Goal: Task Accomplishment & Management: Complete application form

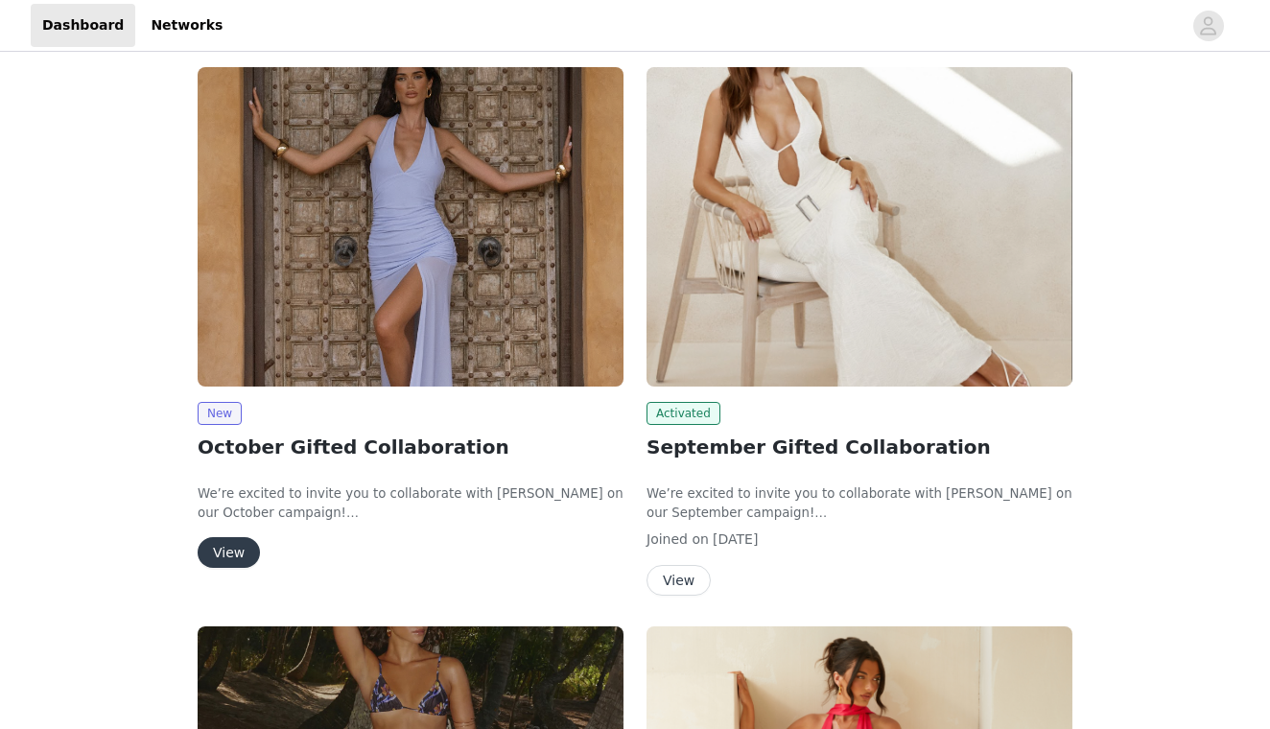
scroll to position [243, 0]
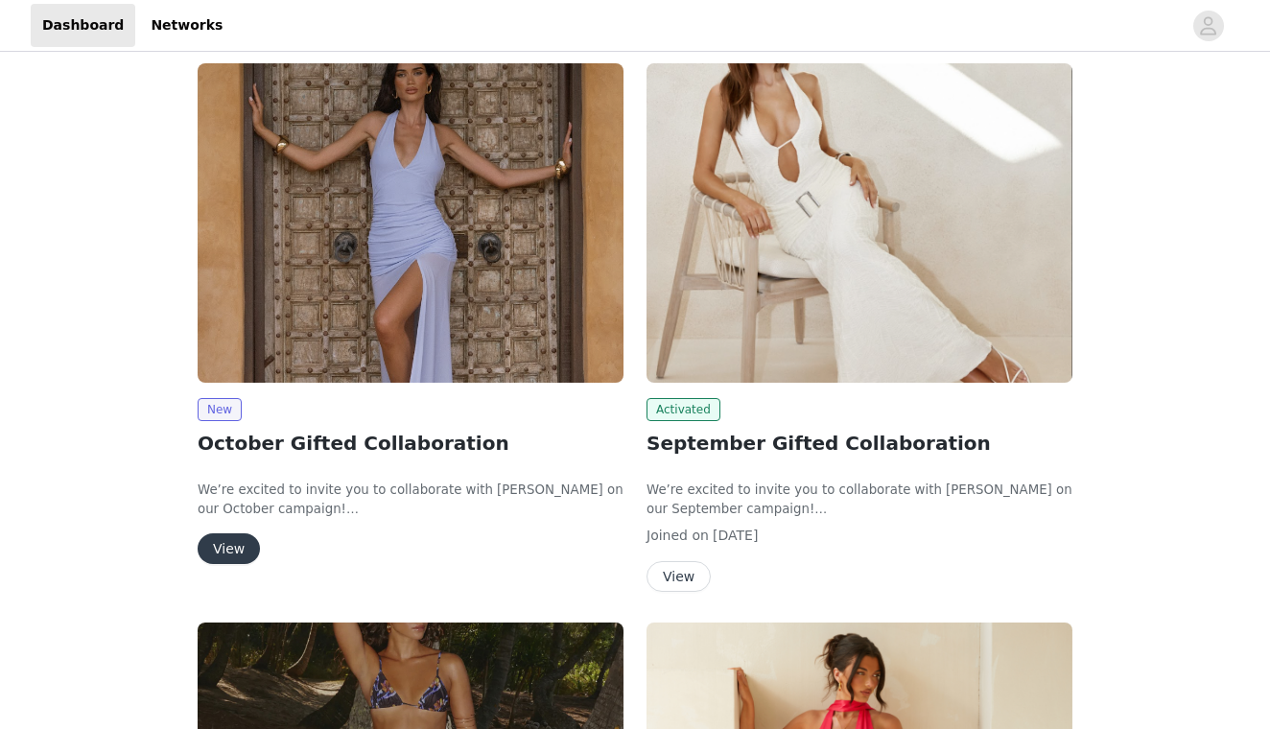
click at [229, 549] on button "View" at bounding box center [229, 548] width 62 height 31
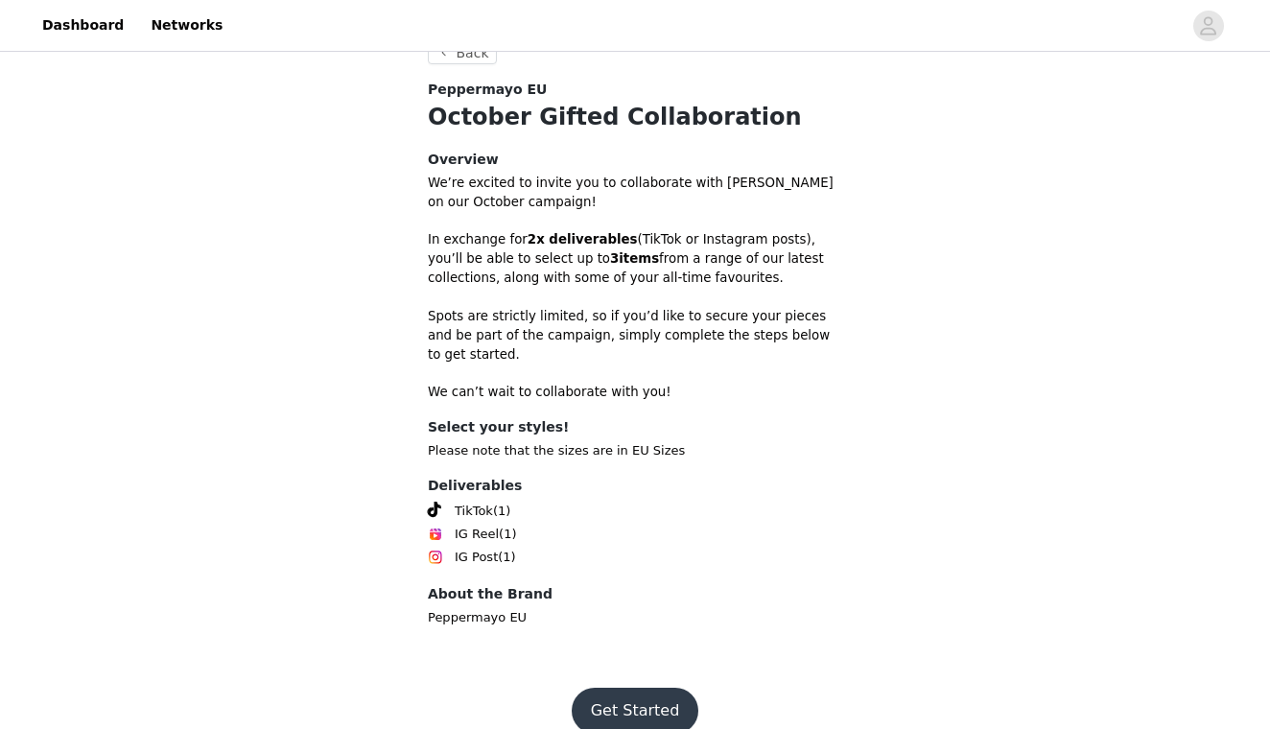
scroll to position [488, 0]
click at [611, 689] on button "Get Started" at bounding box center [636, 712] width 128 height 46
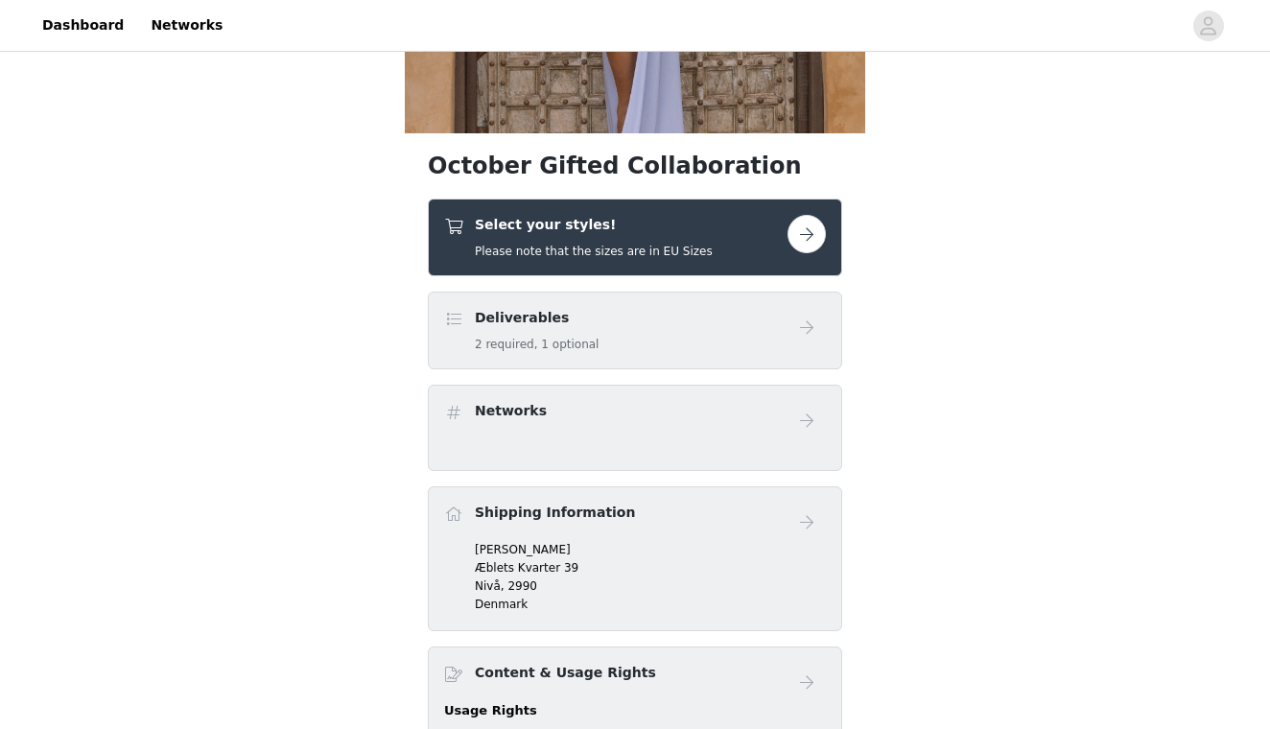
scroll to position [387, 0]
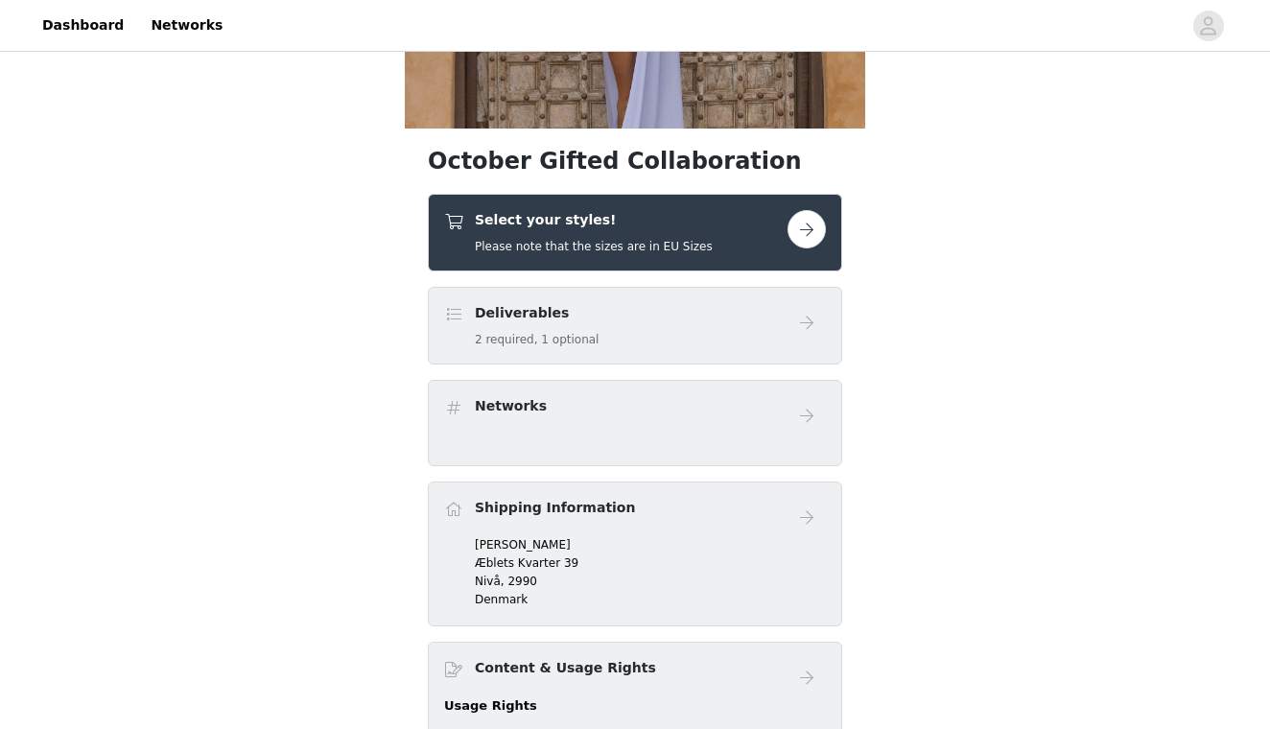
click at [565, 221] on h4 "Select your styles!" at bounding box center [594, 220] width 238 height 20
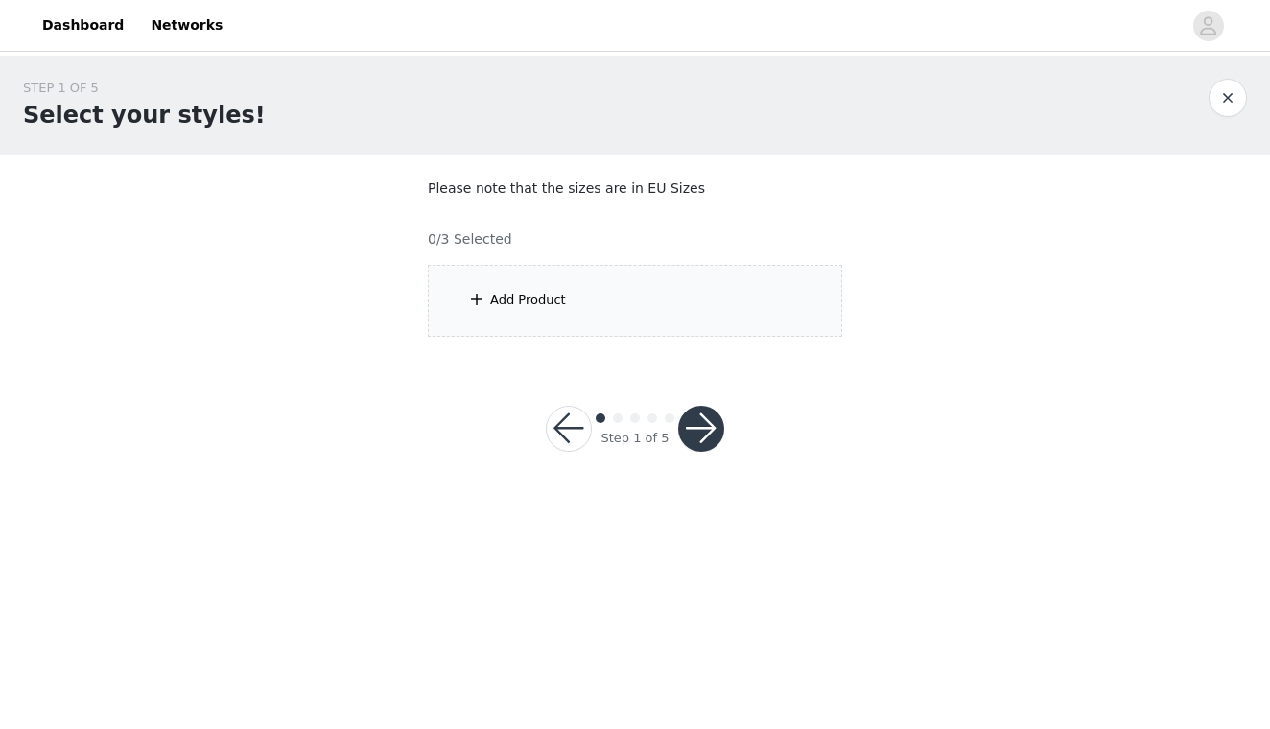
click at [537, 293] on div "Add Product" at bounding box center [528, 300] width 76 height 19
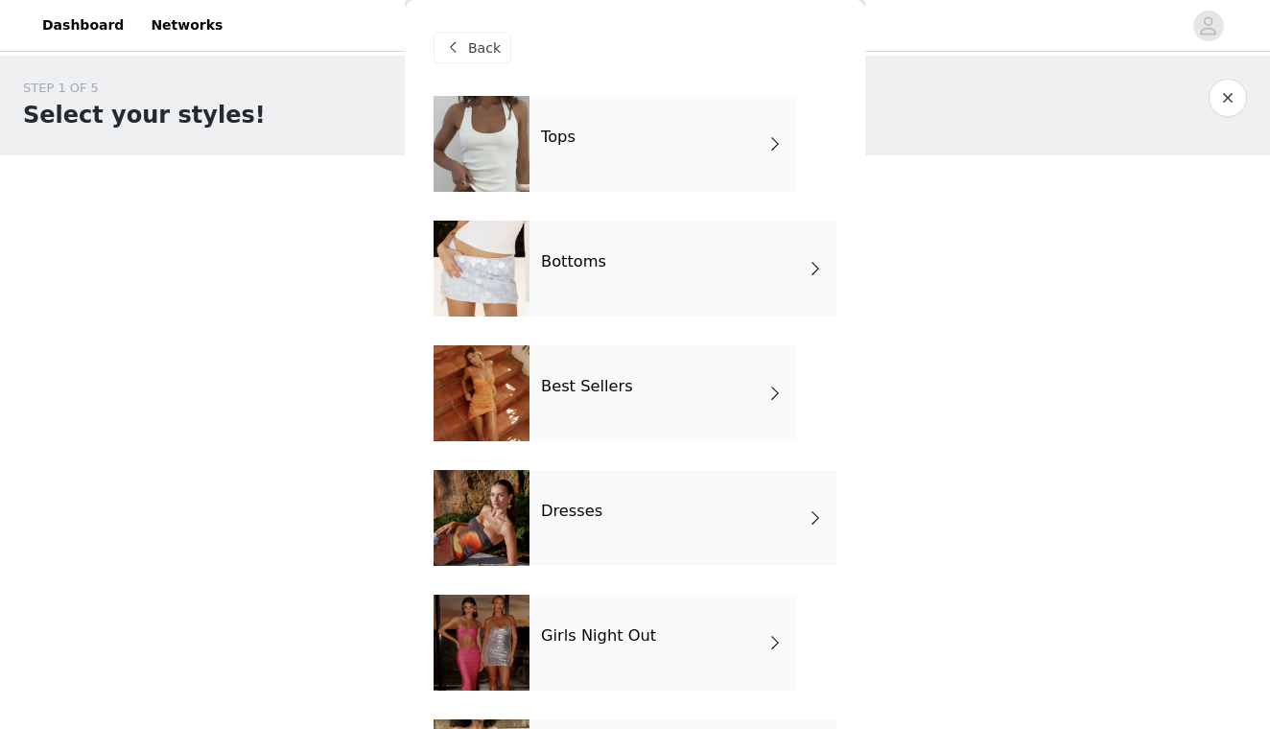
click at [586, 378] on h4 "Best Sellers" at bounding box center [587, 386] width 92 height 17
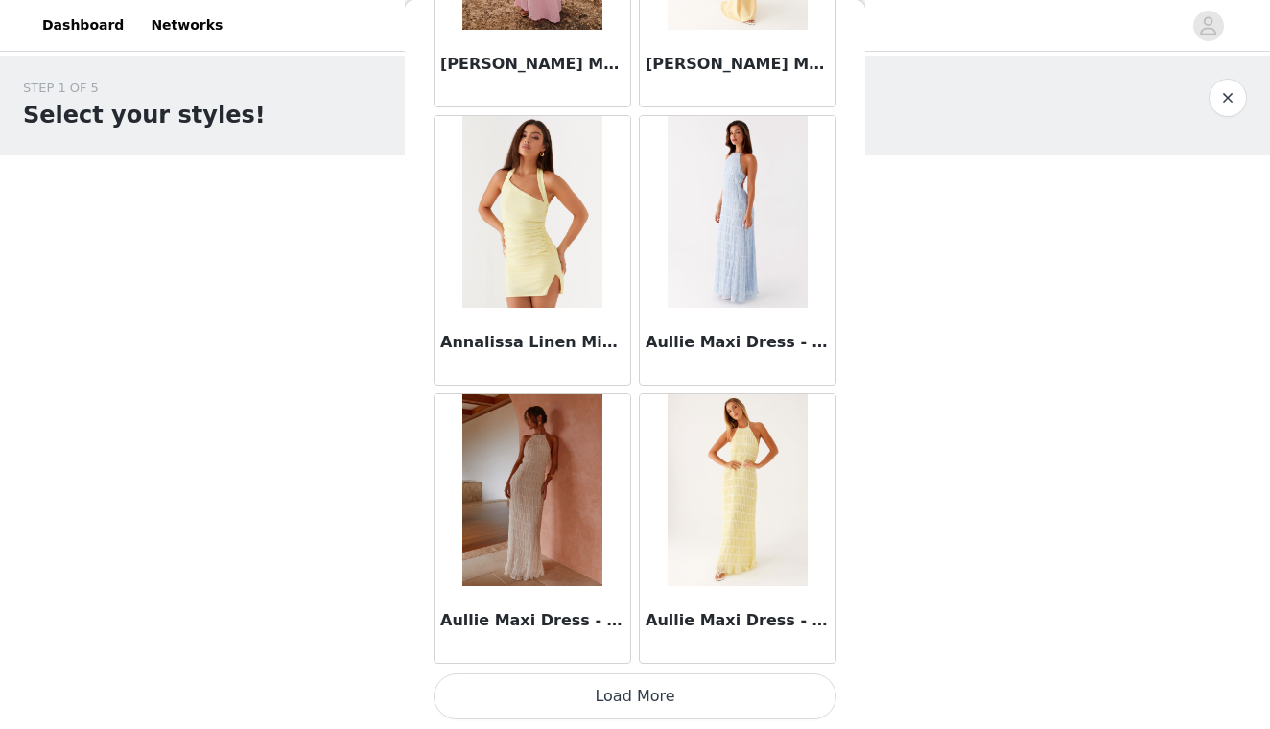
click at [570, 680] on button "Load More" at bounding box center [635, 696] width 403 height 46
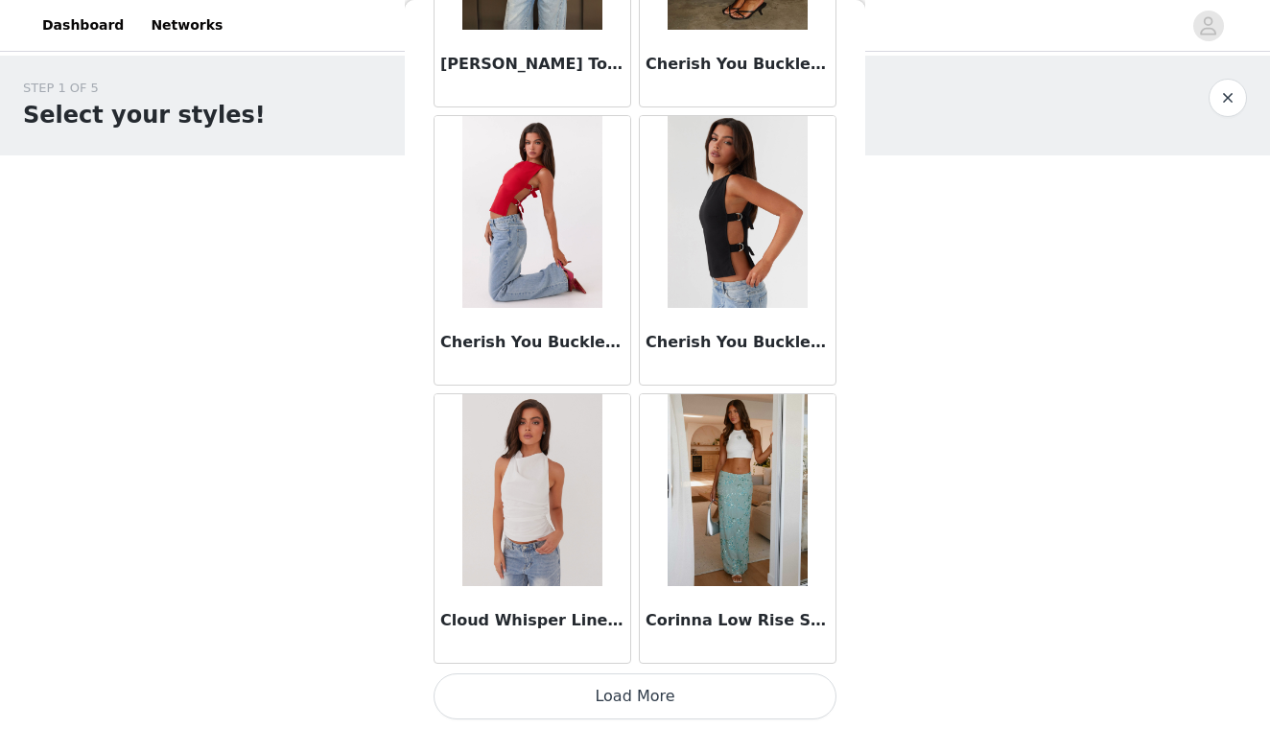
click at [584, 687] on button "Load More" at bounding box center [635, 696] width 403 height 46
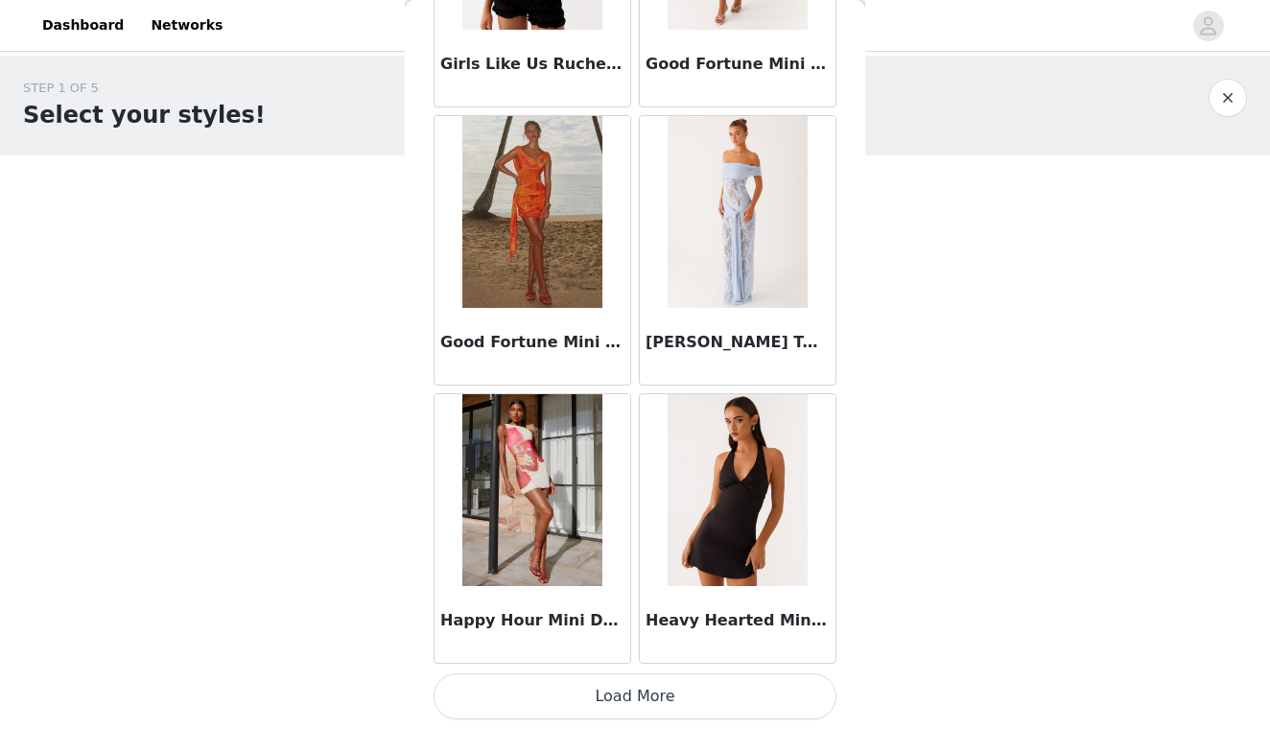
scroll to position [0, 0]
click at [581, 708] on button "Load More" at bounding box center [635, 696] width 403 height 46
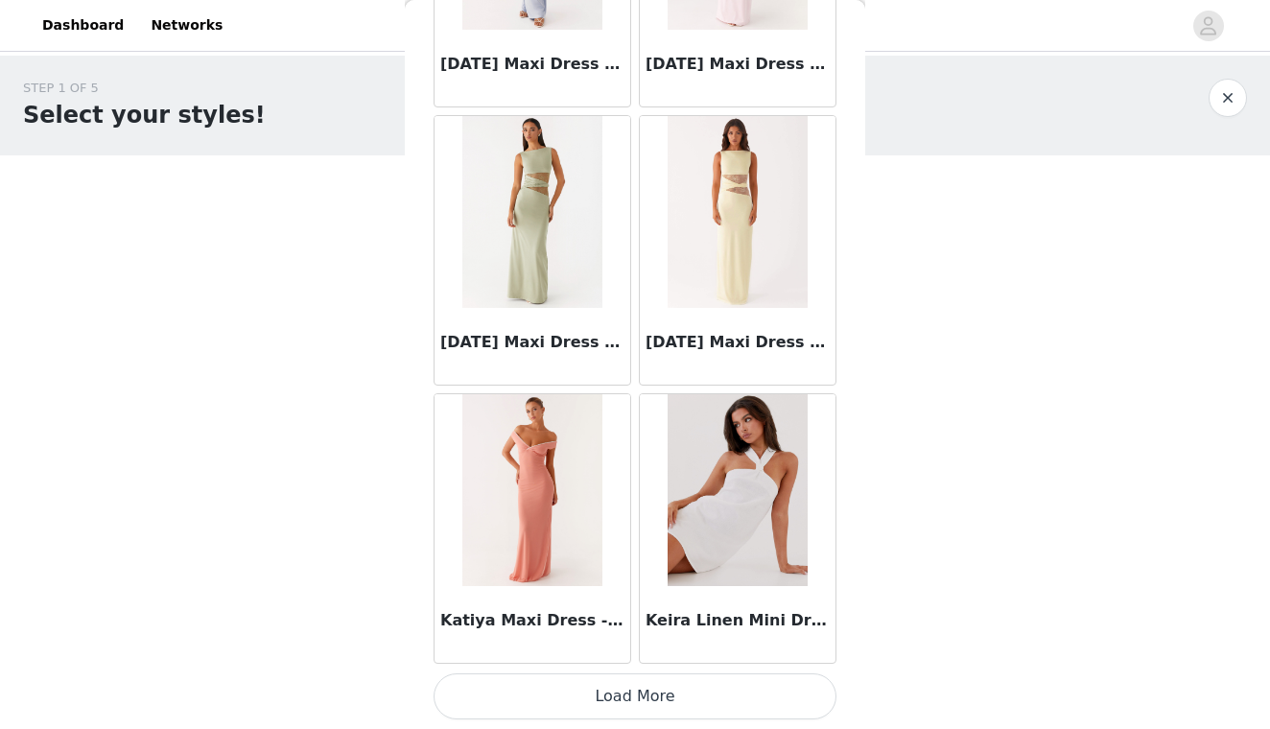
click at [595, 689] on button "Load More" at bounding box center [635, 696] width 403 height 46
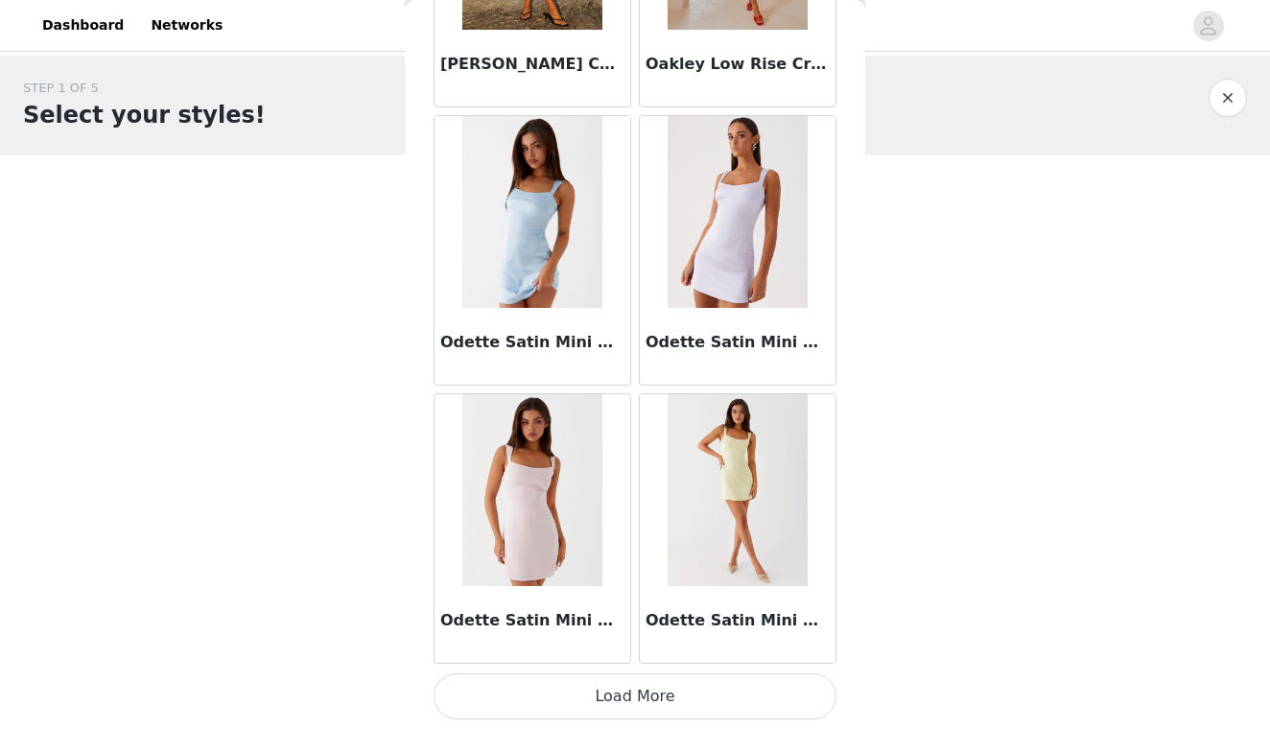
click at [586, 688] on button "Load More" at bounding box center [635, 696] width 403 height 46
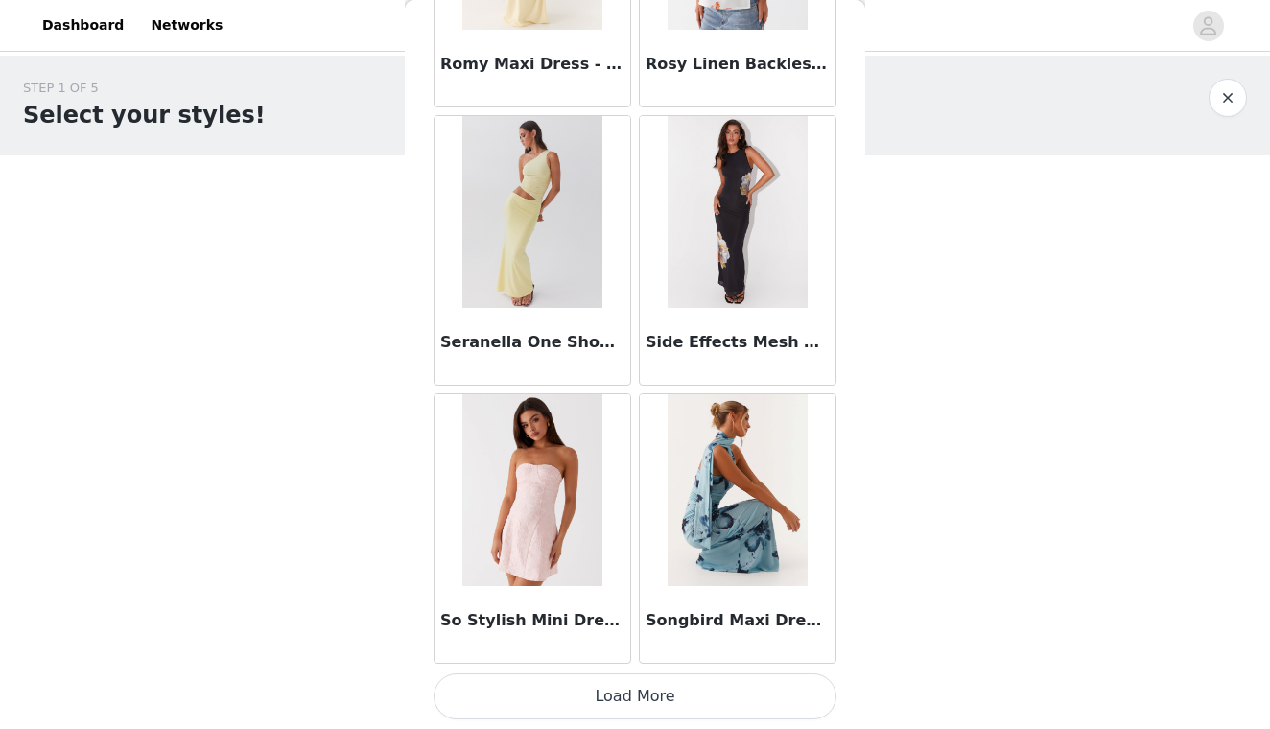
click at [564, 693] on button "Load More" at bounding box center [635, 696] width 403 height 46
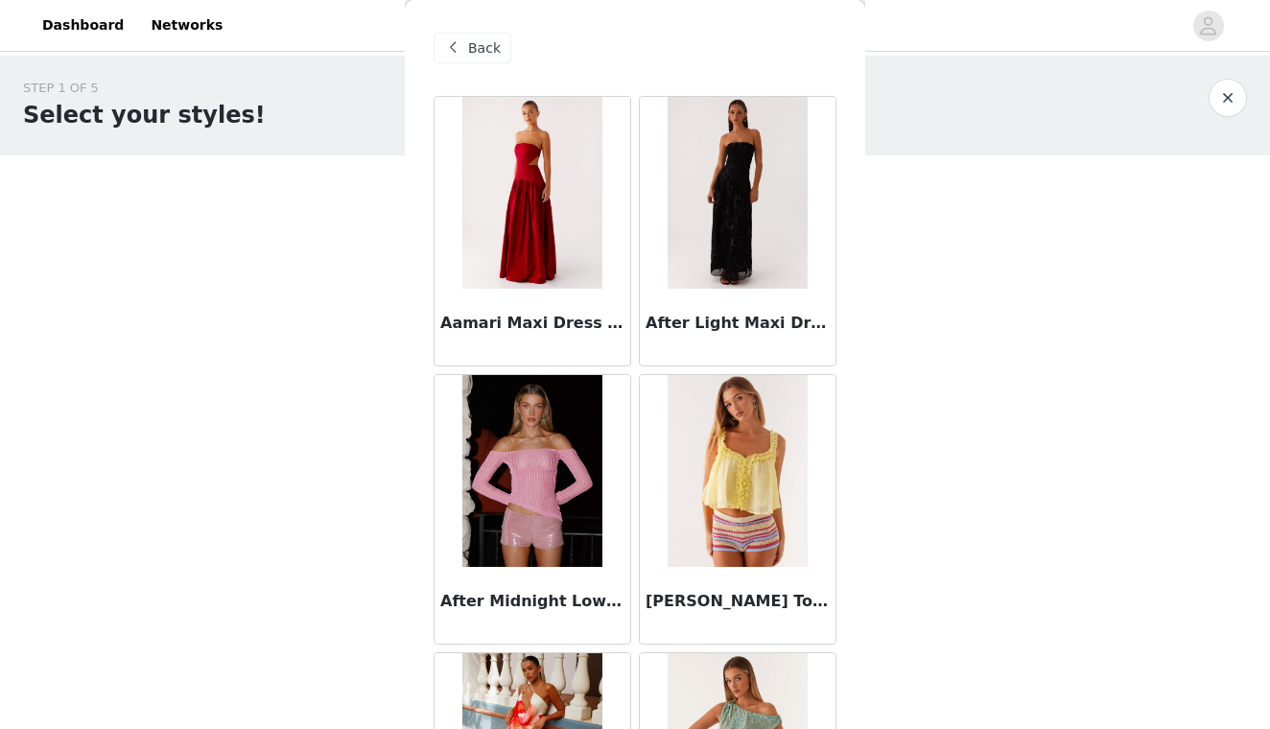
scroll to position [0, 0]
click at [486, 43] on span "Back" at bounding box center [484, 48] width 33 height 20
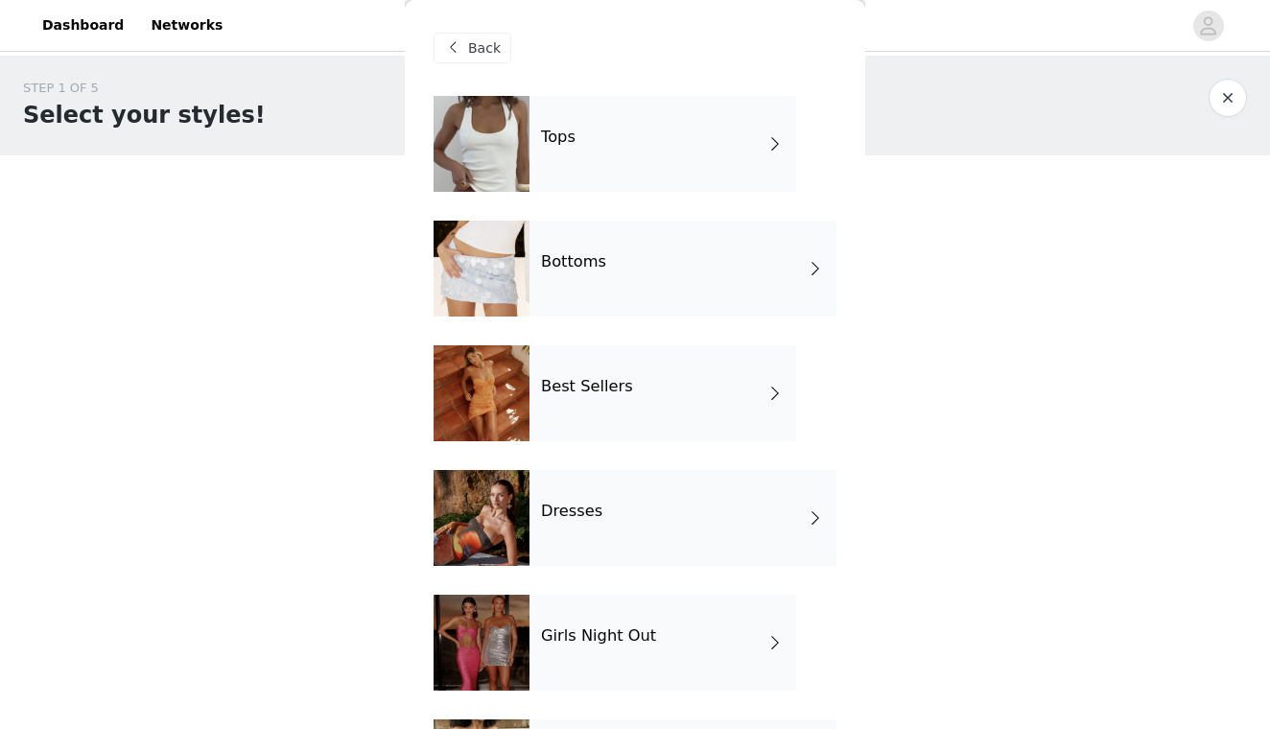
click at [537, 133] on div "Tops" at bounding box center [662, 144] width 267 height 96
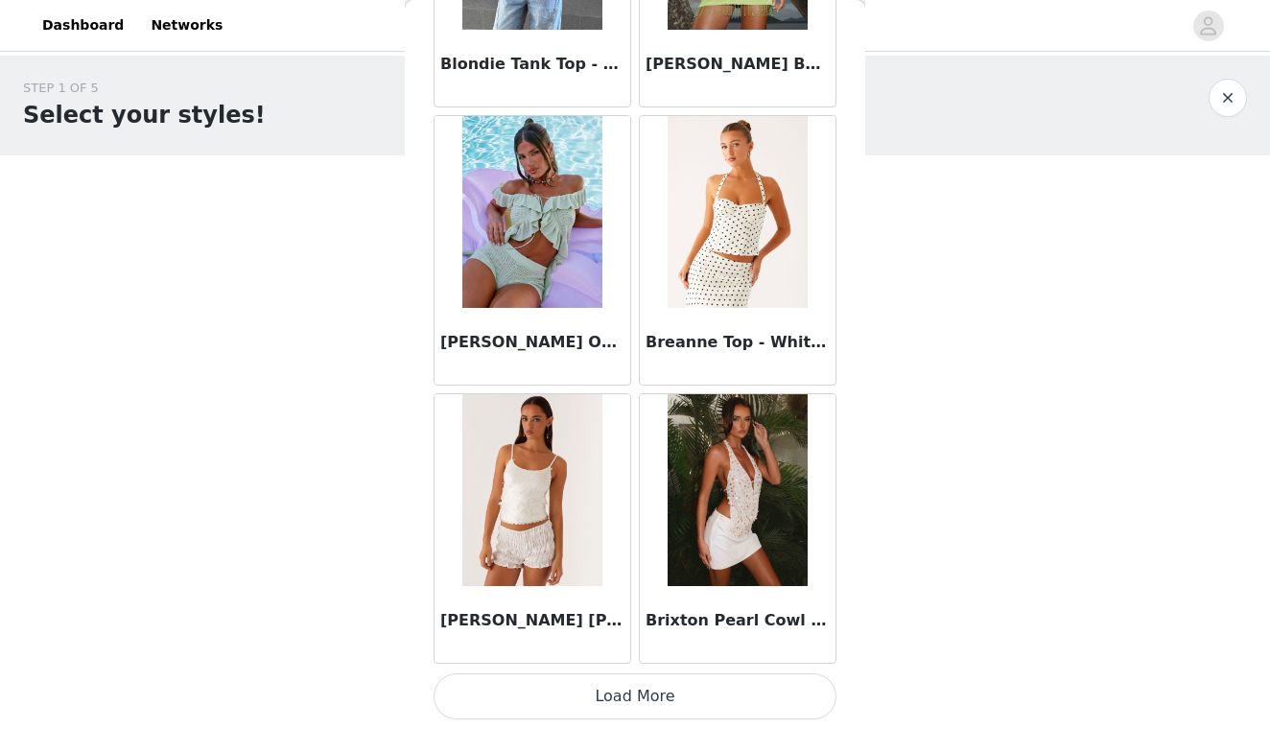
scroll to position [2206, 0]
click at [550, 683] on button "Load More" at bounding box center [635, 696] width 403 height 46
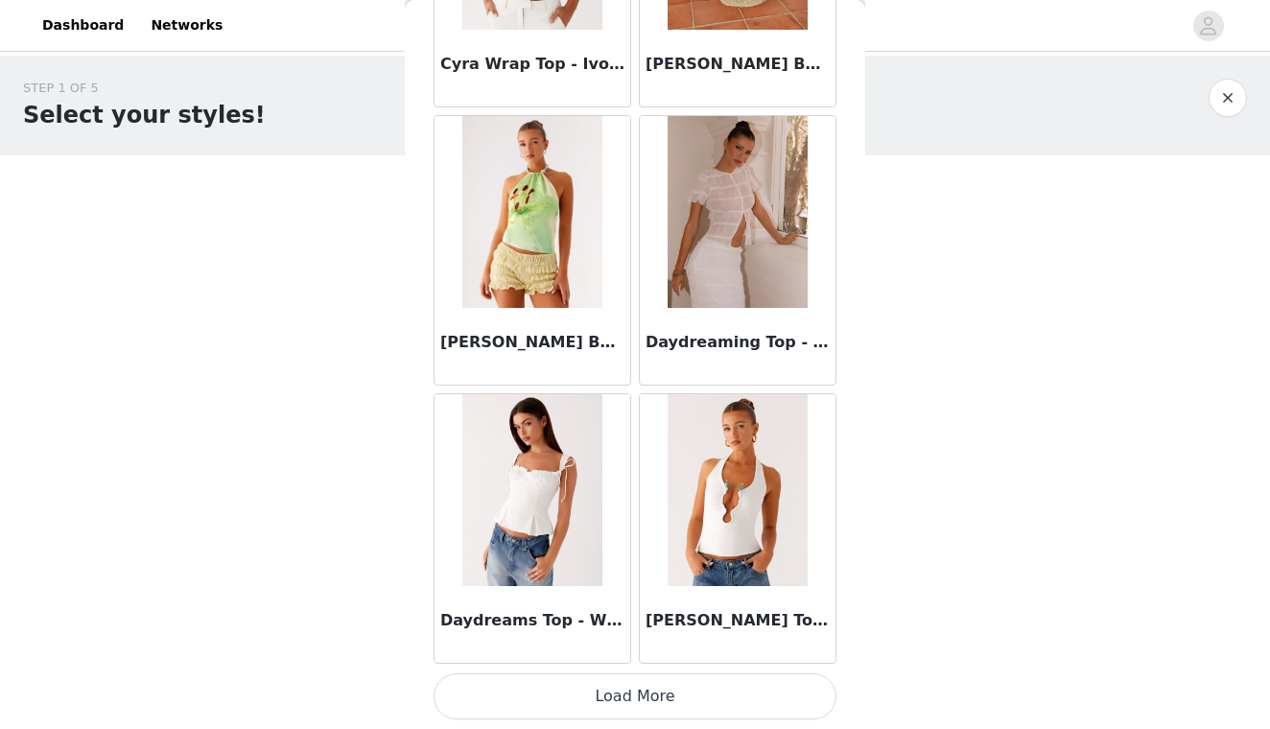
click at [603, 686] on button "Load More" at bounding box center [635, 696] width 403 height 46
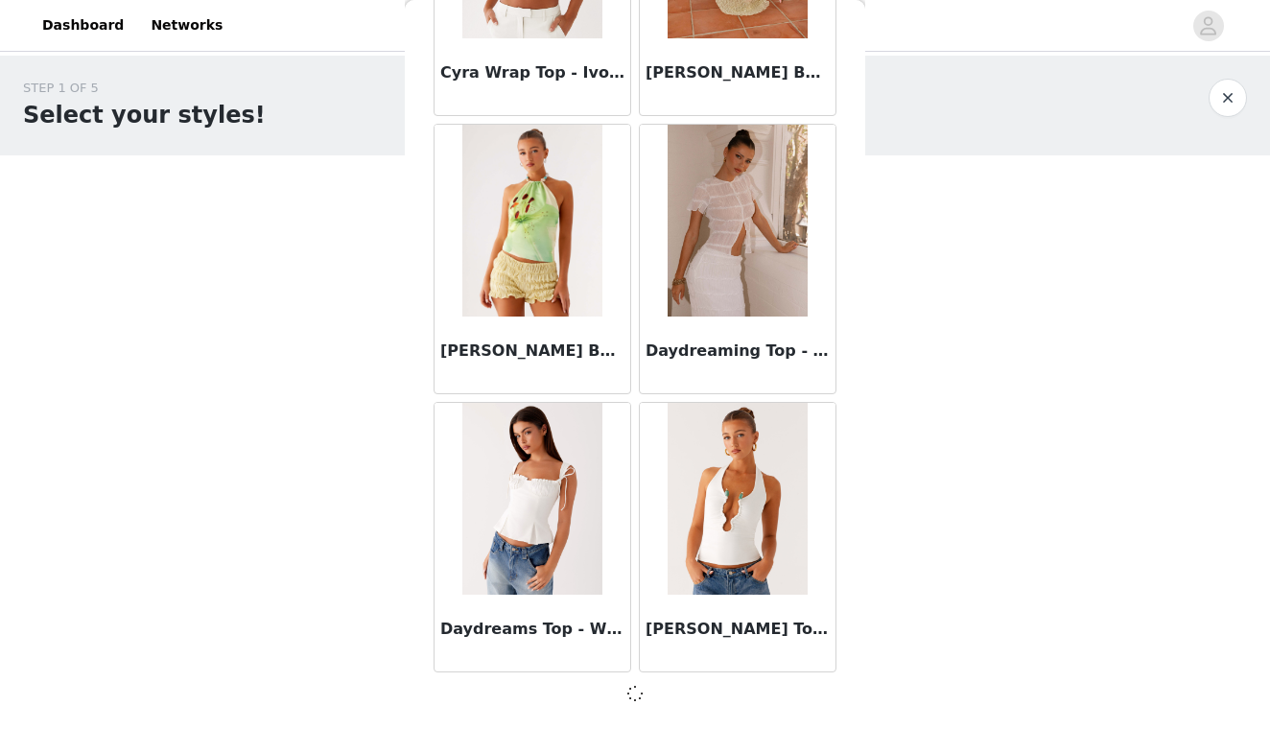
scroll to position [4979, 0]
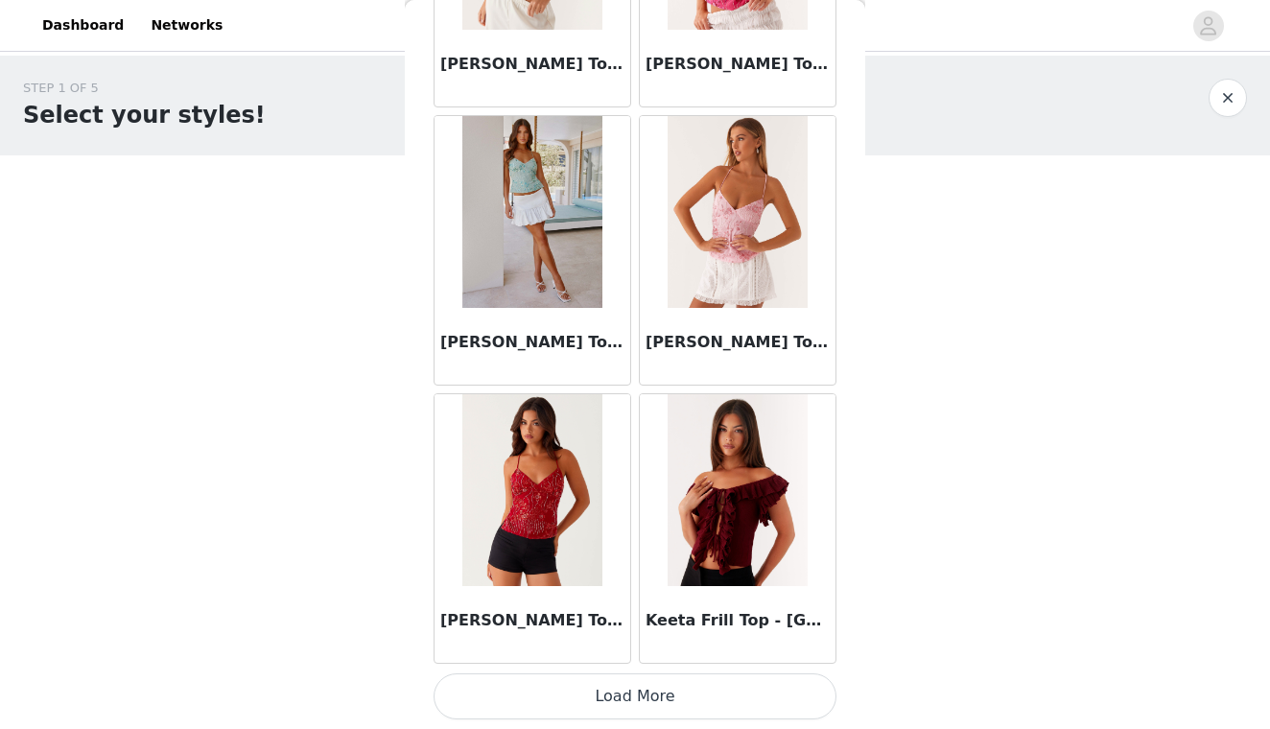
click at [615, 699] on button "Load More" at bounding box center [635, 696] width 403 height 46
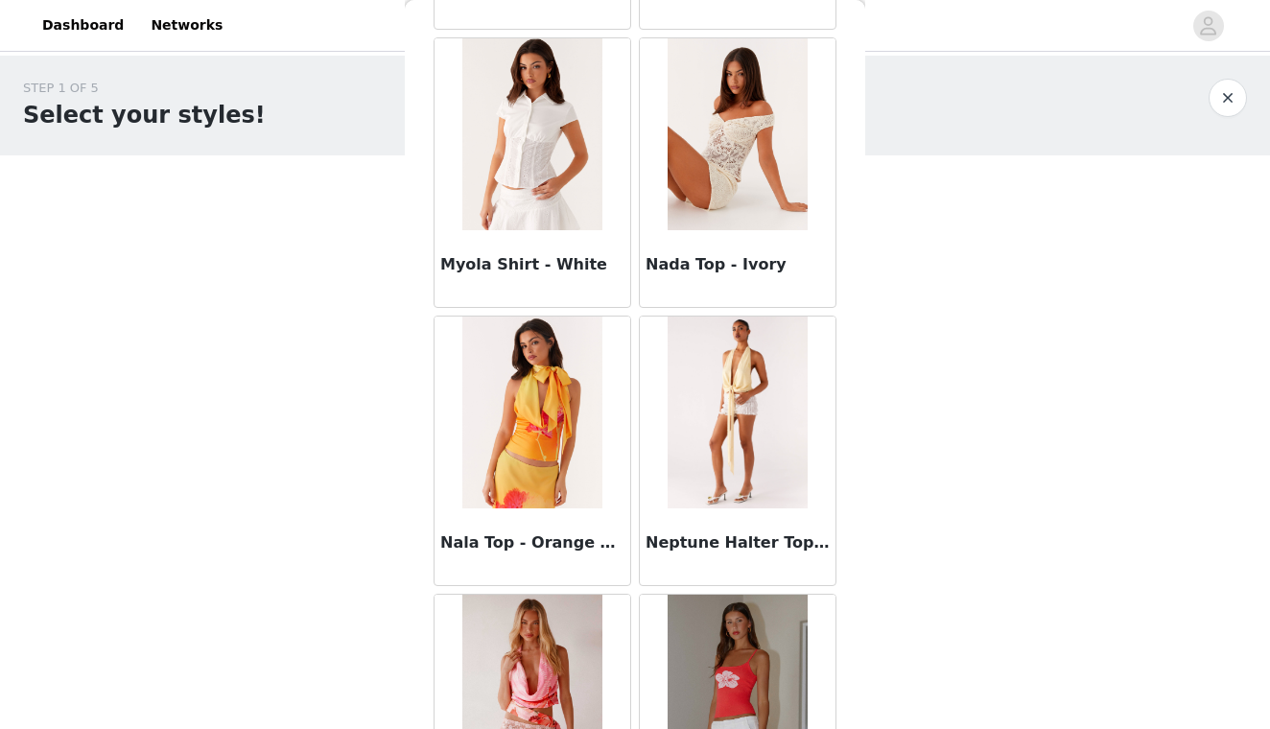
scroll to position [10075, 0]
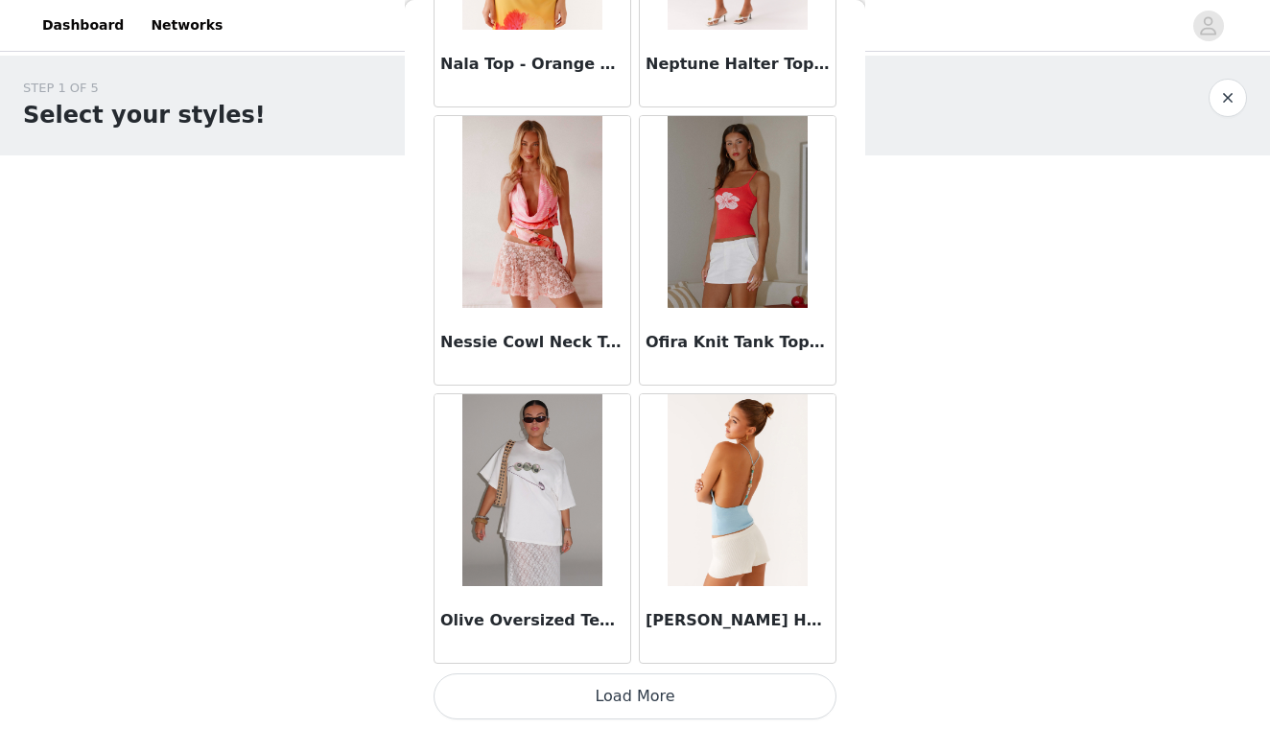
click at [616, 695] on button "Load More" at bounding box center [635, 696] width 403 height 46
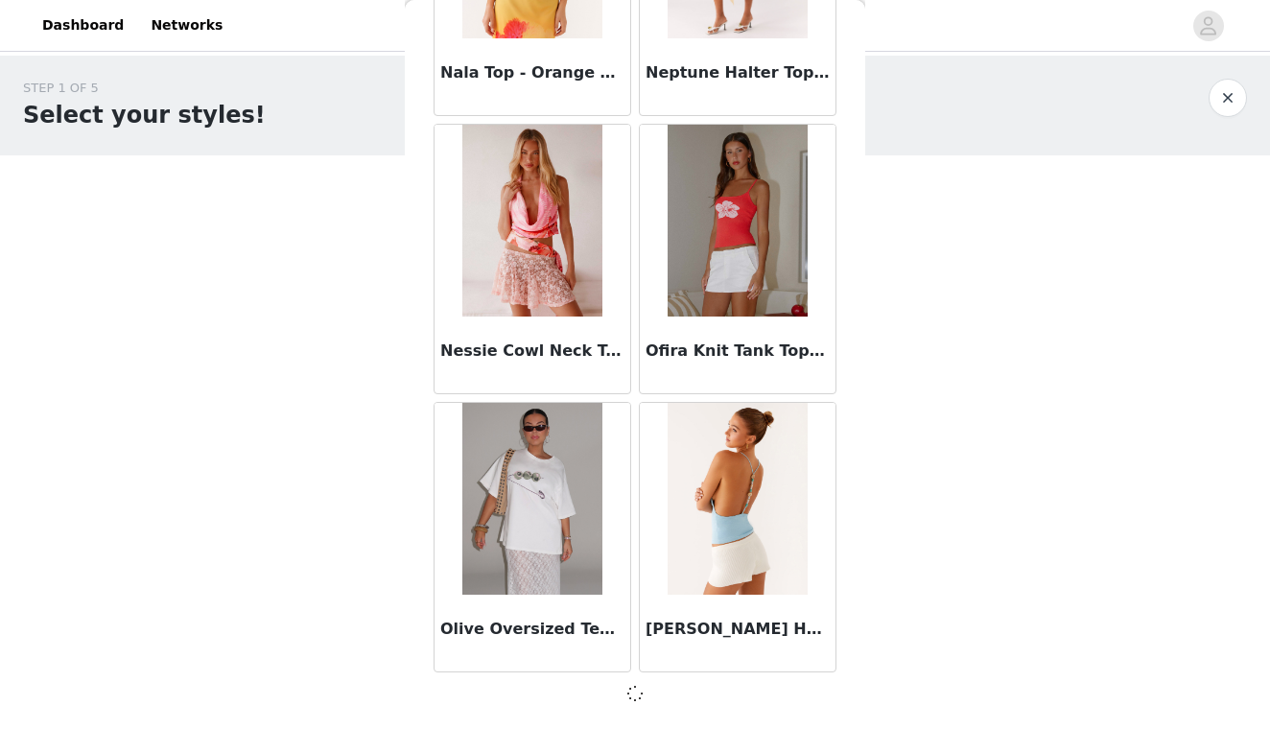
scroll to position [10542, 0]
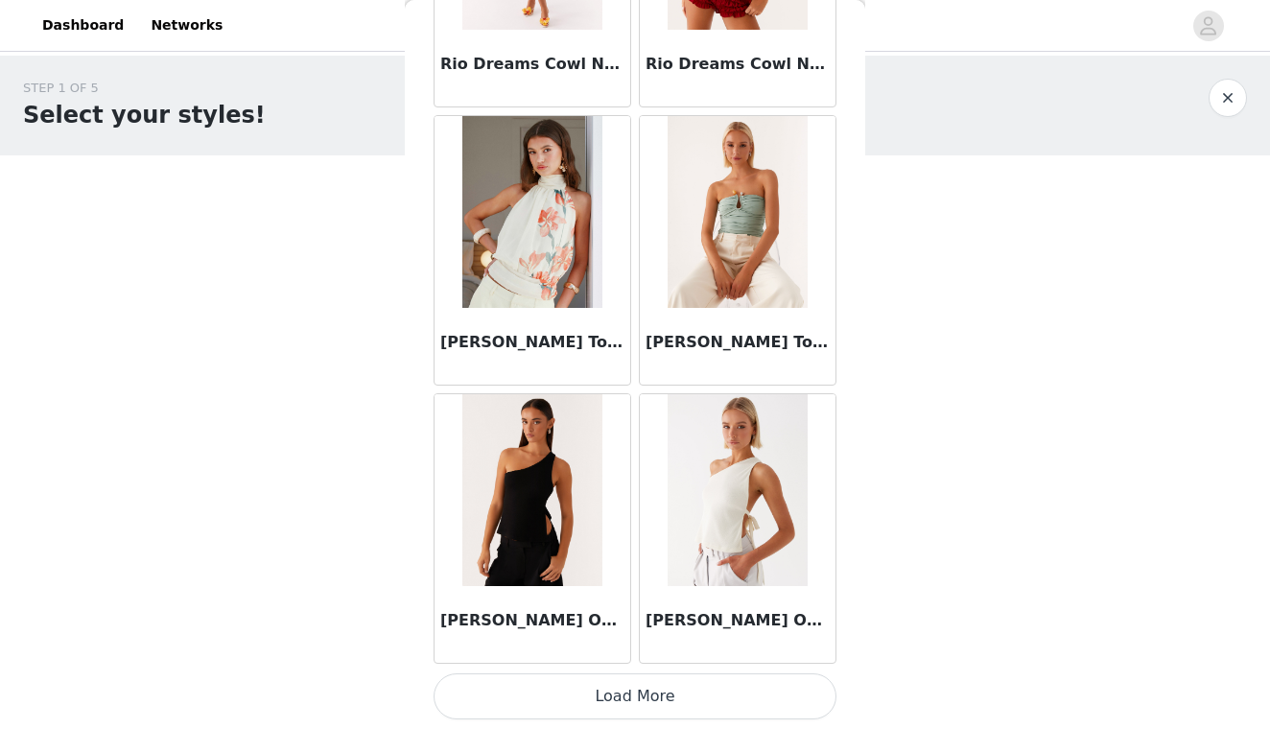
click at [616, 695] on button "Load More" at bounding box center [635, 696] width 403 height 46
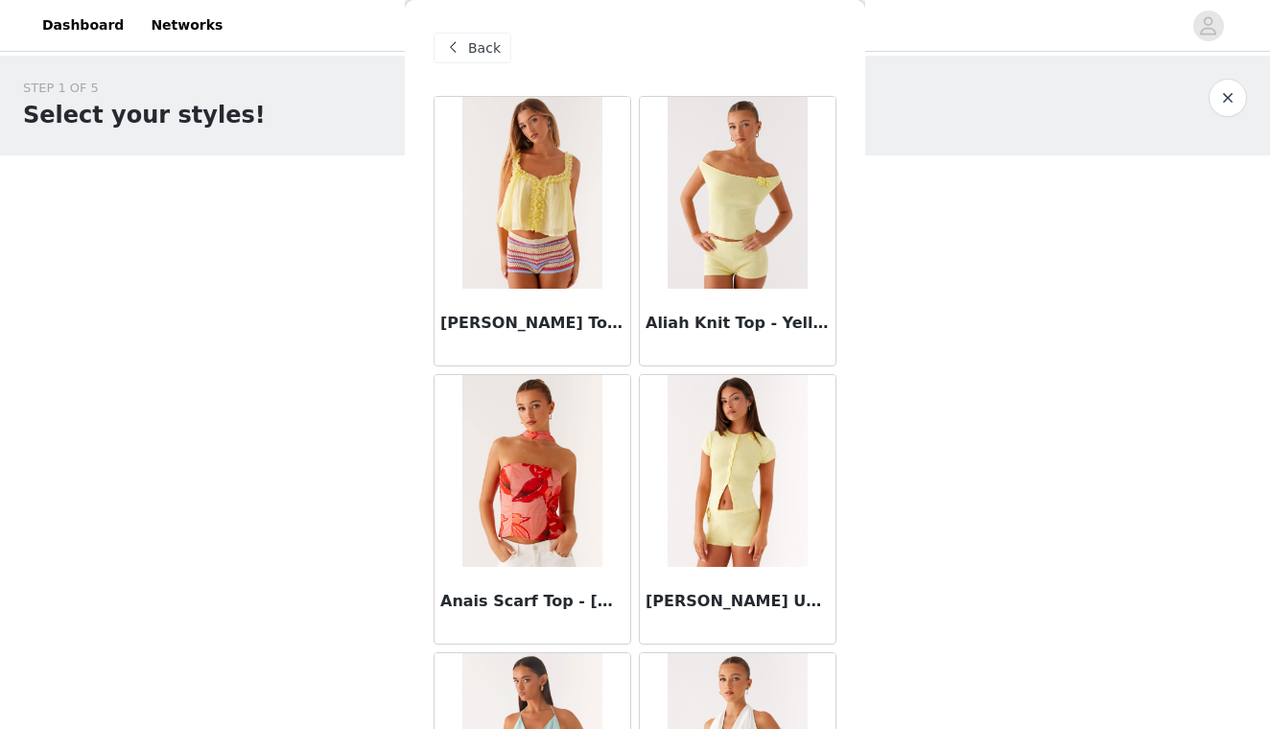
scroll to position [0, 0]
click at [463, 60] on div "Back" at bounding box center [473, 48] width 78 height 31
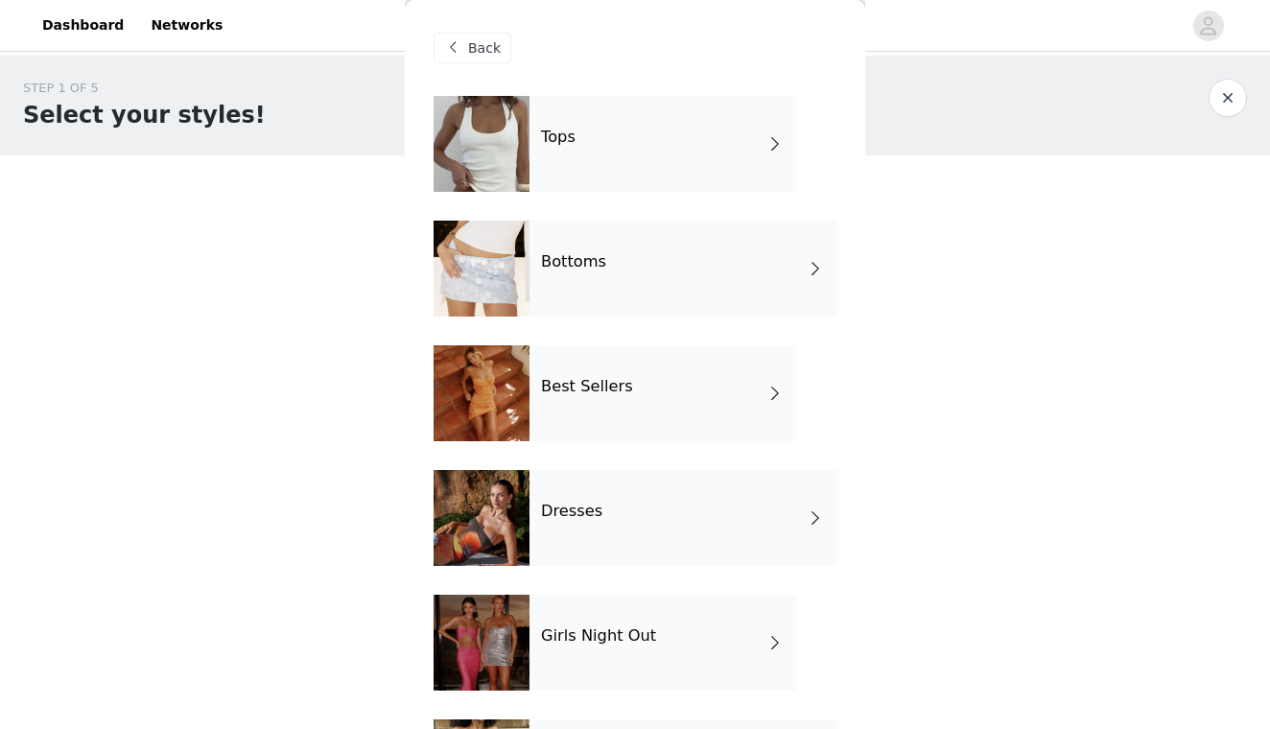
click at [541, 274] on div "Bottoms" at bounding box center [682, 269] width 307 height 96
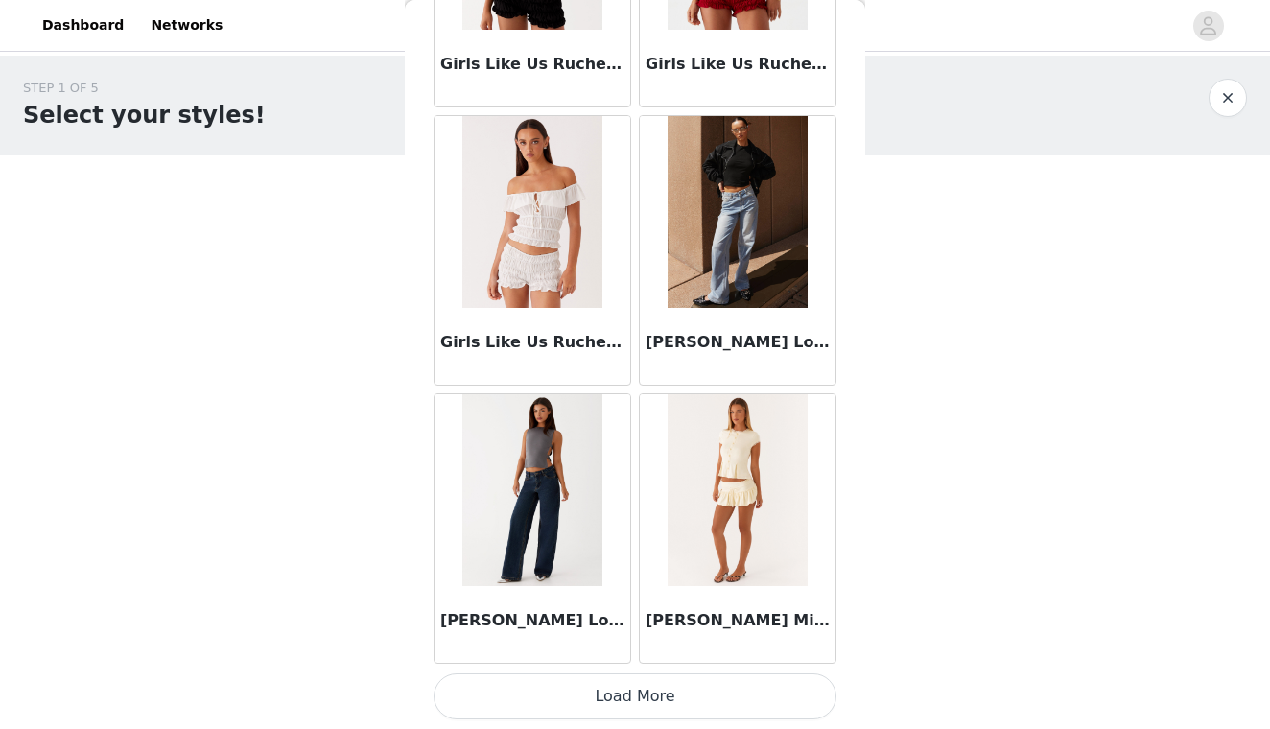
scroll to position [2206, 0]
click at [553, 684] on button "Load More" at bounding box center [635, 696] width 403 height 46
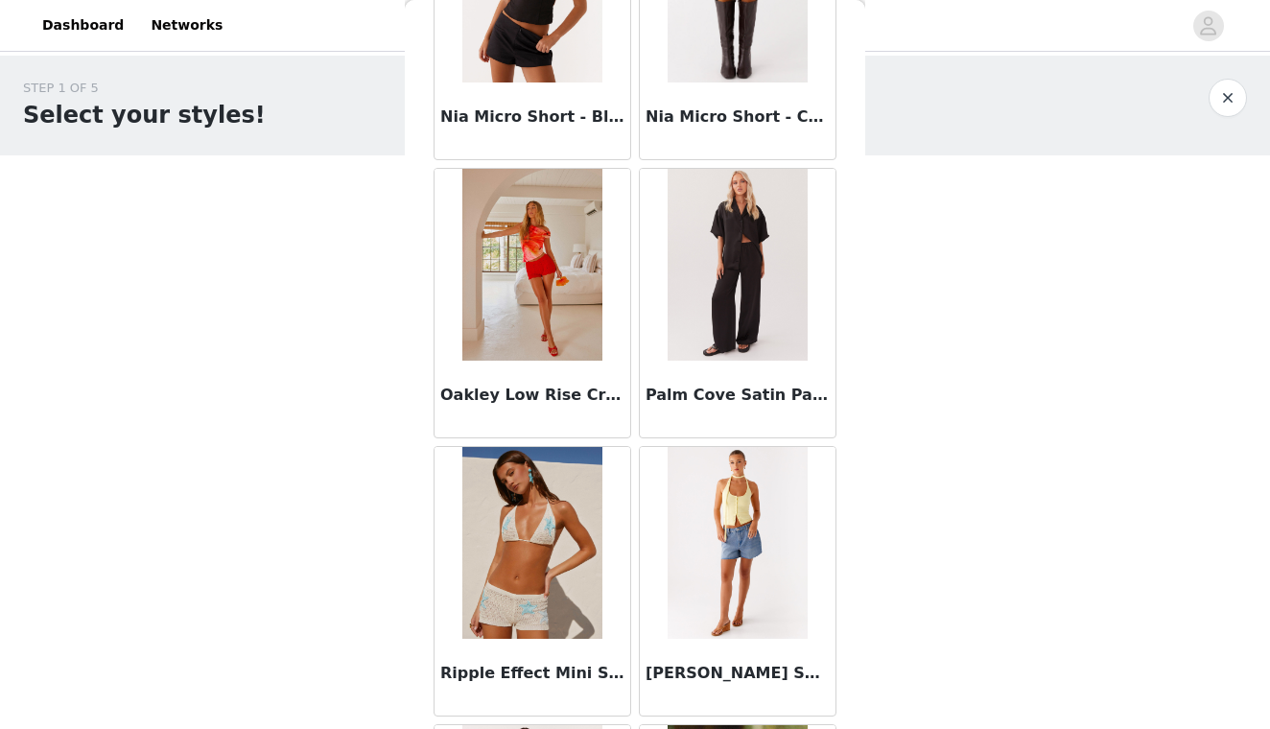
scroll to position [4103, 0]
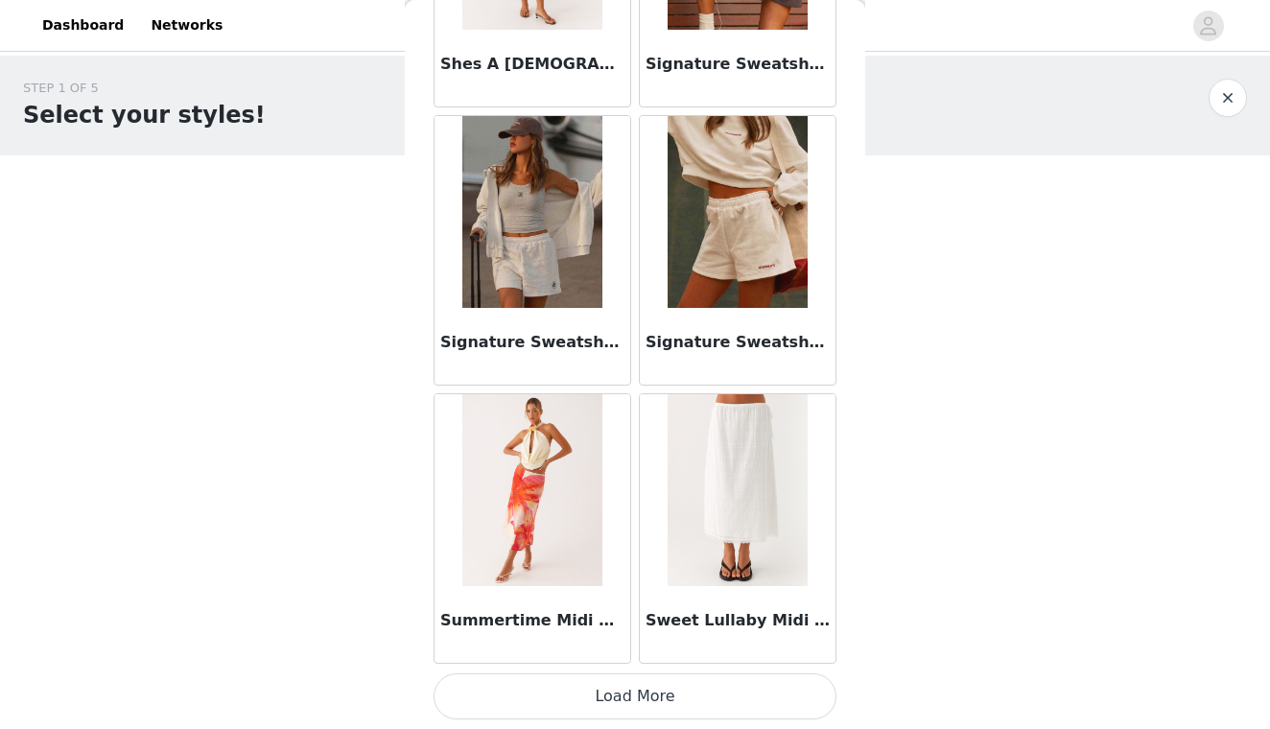
click at [615, 704] on button "Load More" at bounding box center [635, 696] width 403 height 46
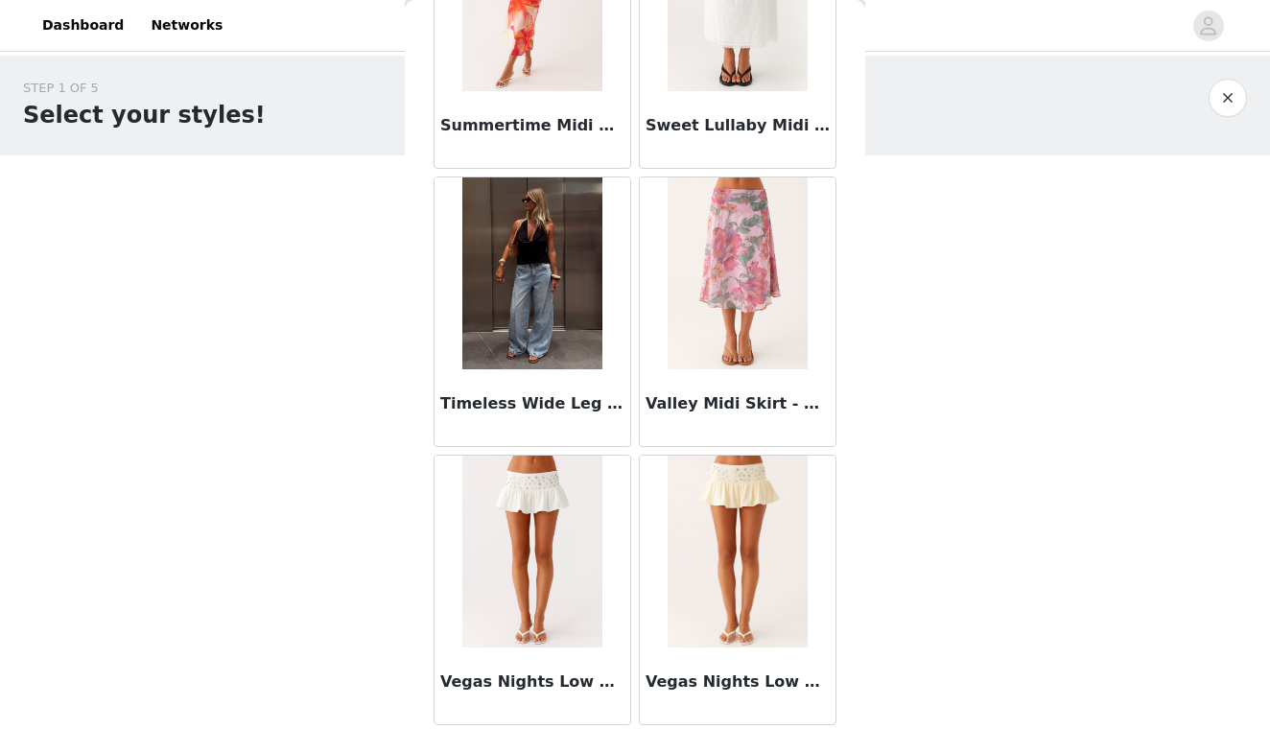
scroll to position [5483, 0]
click at [556, 365] on img at bounding box center [531, 273] width 139 height 192
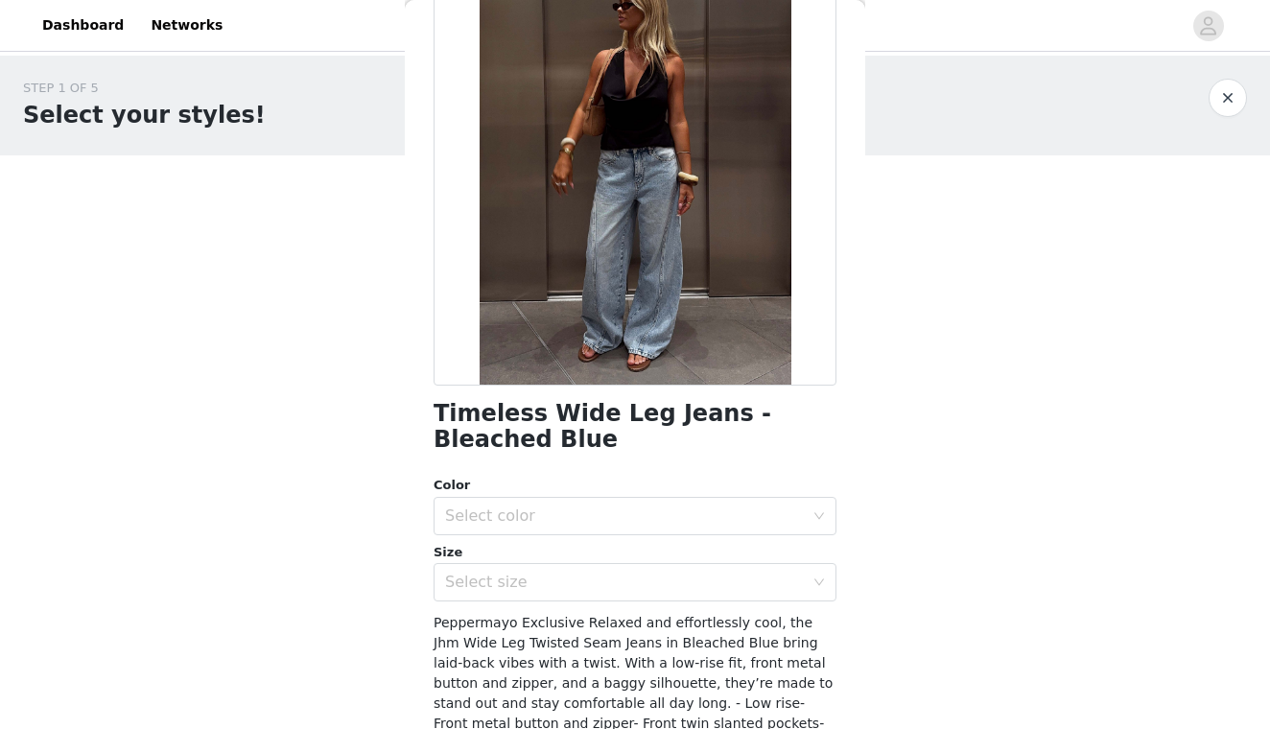
scroll to position [144, 0]
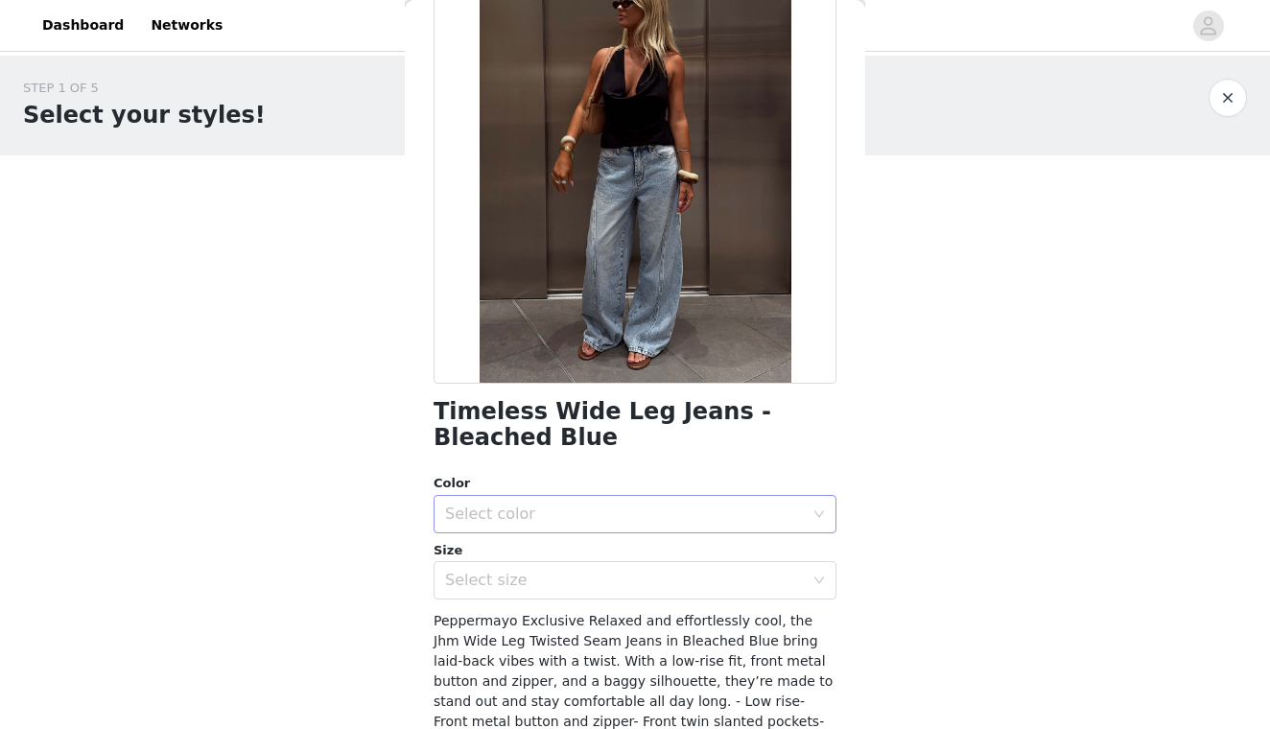
click at [556, 508] on div "Select color" at bounding box center [624, 514] width 359 height 19
click at [555, 557] on li "Bleached Blue" at bounding box center [635, 555] width 403 height 31
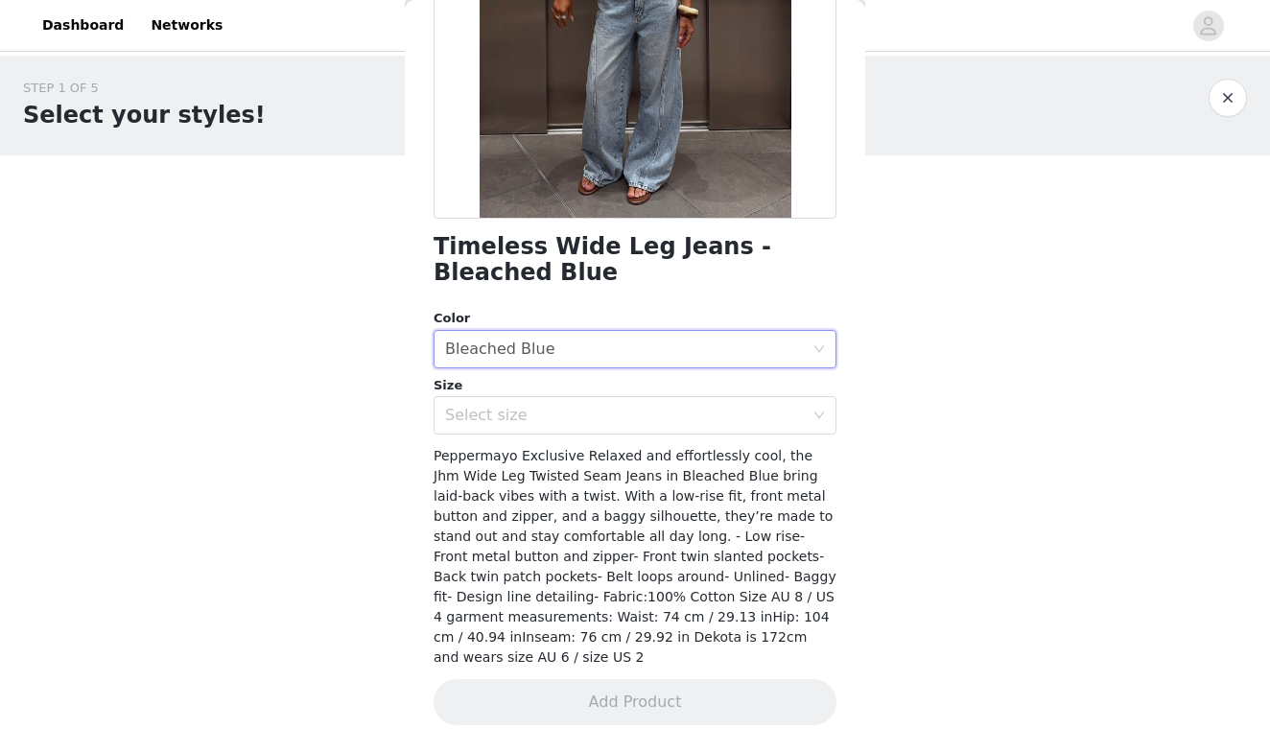
scroll to position [307, 0]
click at [548, 414] on div "Select size" at bounding box center [624, 417] width 359 height 19
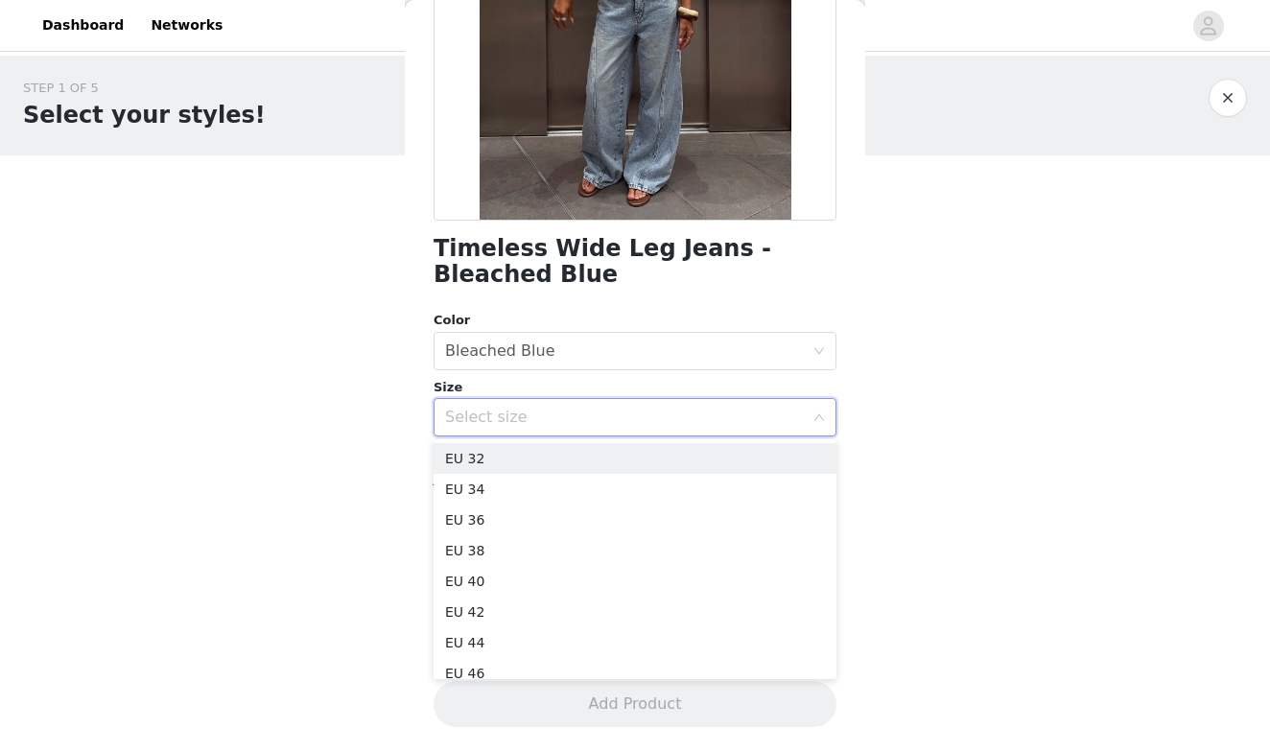
click at [411, 438] on div "Back Timeless Wide Leg Jeans - Bleached Blue Color Select color Bleached Blue S…" at bounding box center [635, 364] width 460 height 729
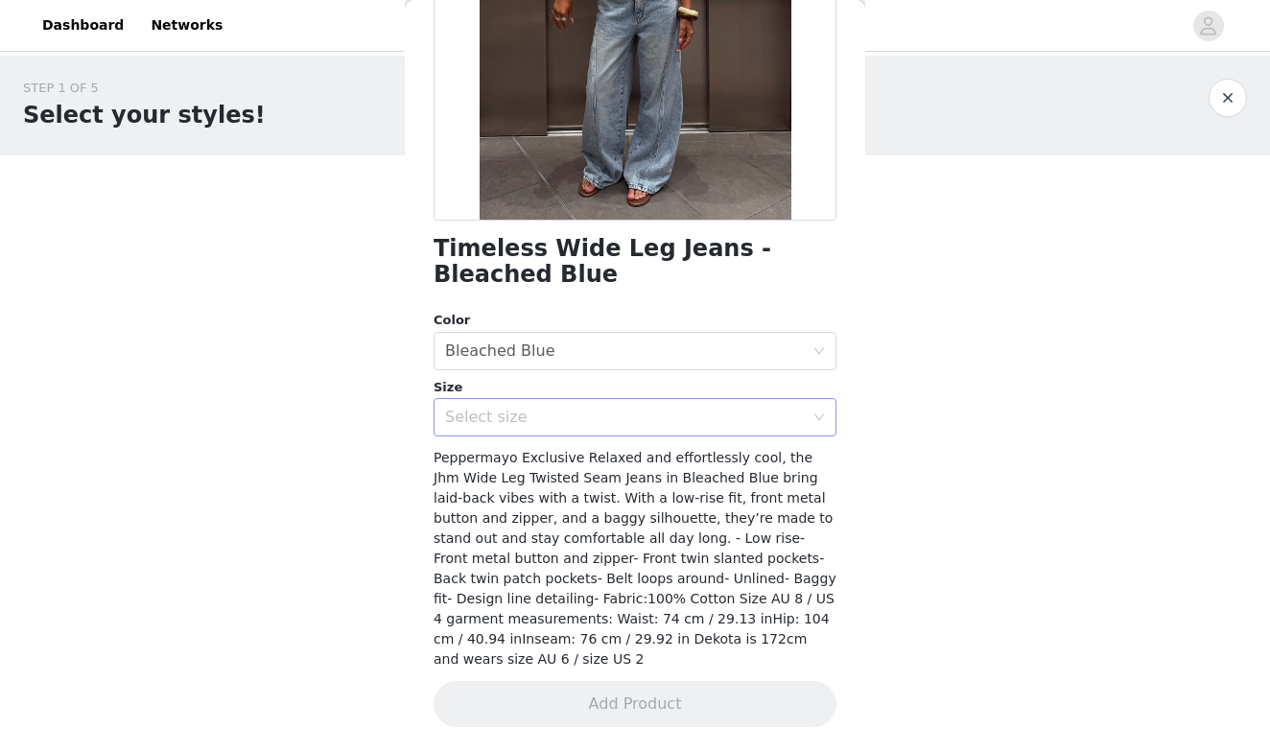
click at [472, 422] on div "Select size" at bounding box center [624, 417] width 359 height 19
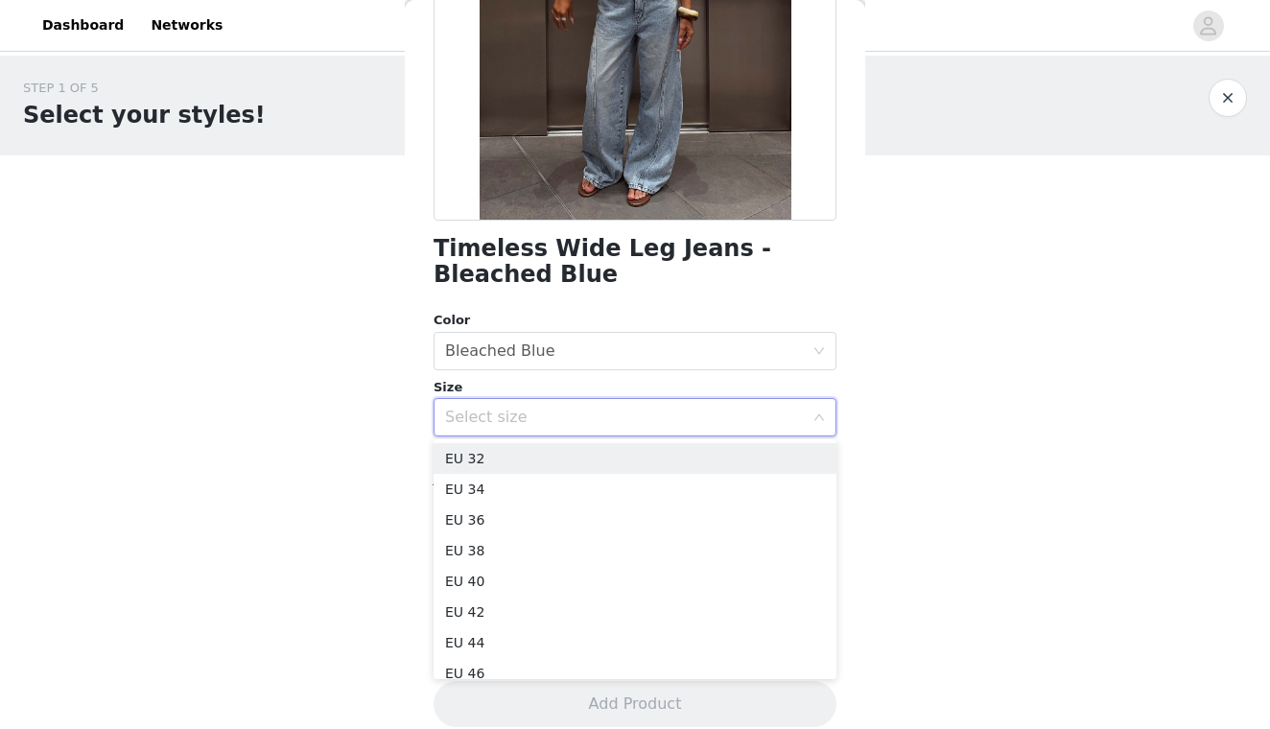
click at [388, 448] on div "STEP 1 OF 5 Select your styles! Please note that the sizes are in EU Sizes 0/3 …" at bounding box center [635, 277] width 1270 height 442
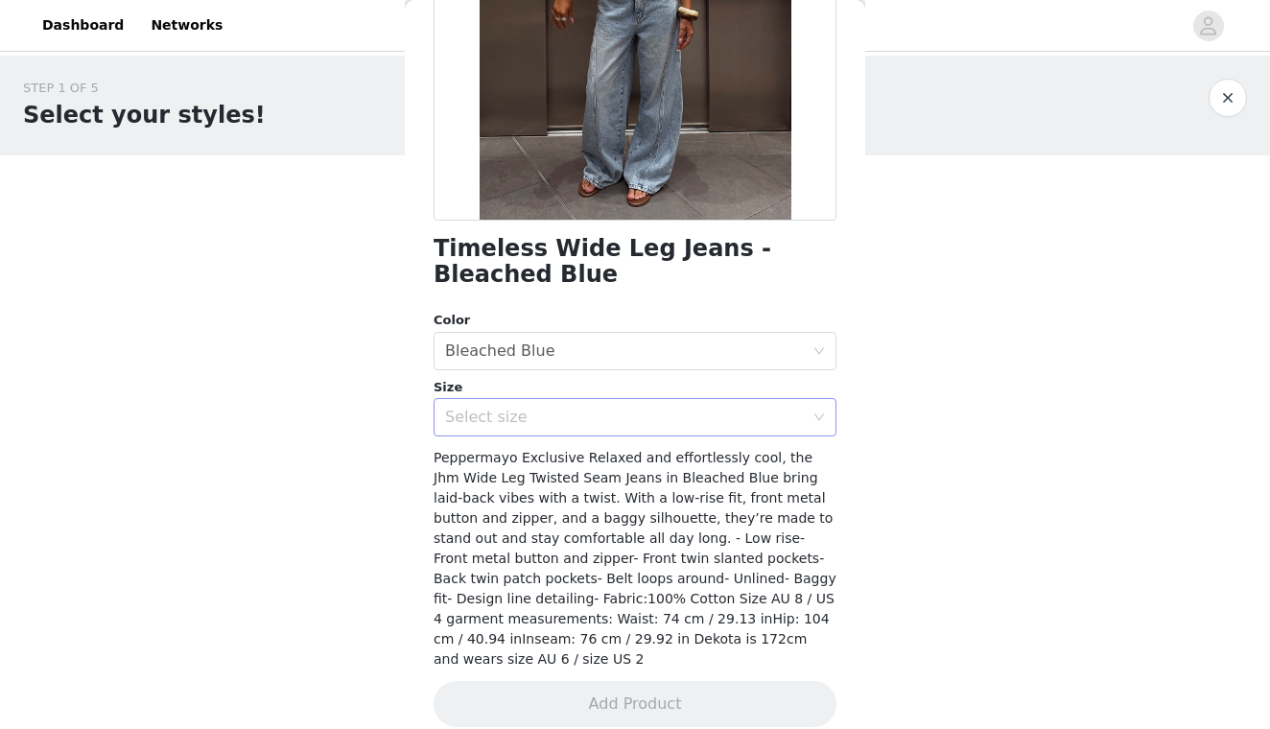
click at [501, 412] on div "Select size" at bounding box center [624, 417] width 359 height 19
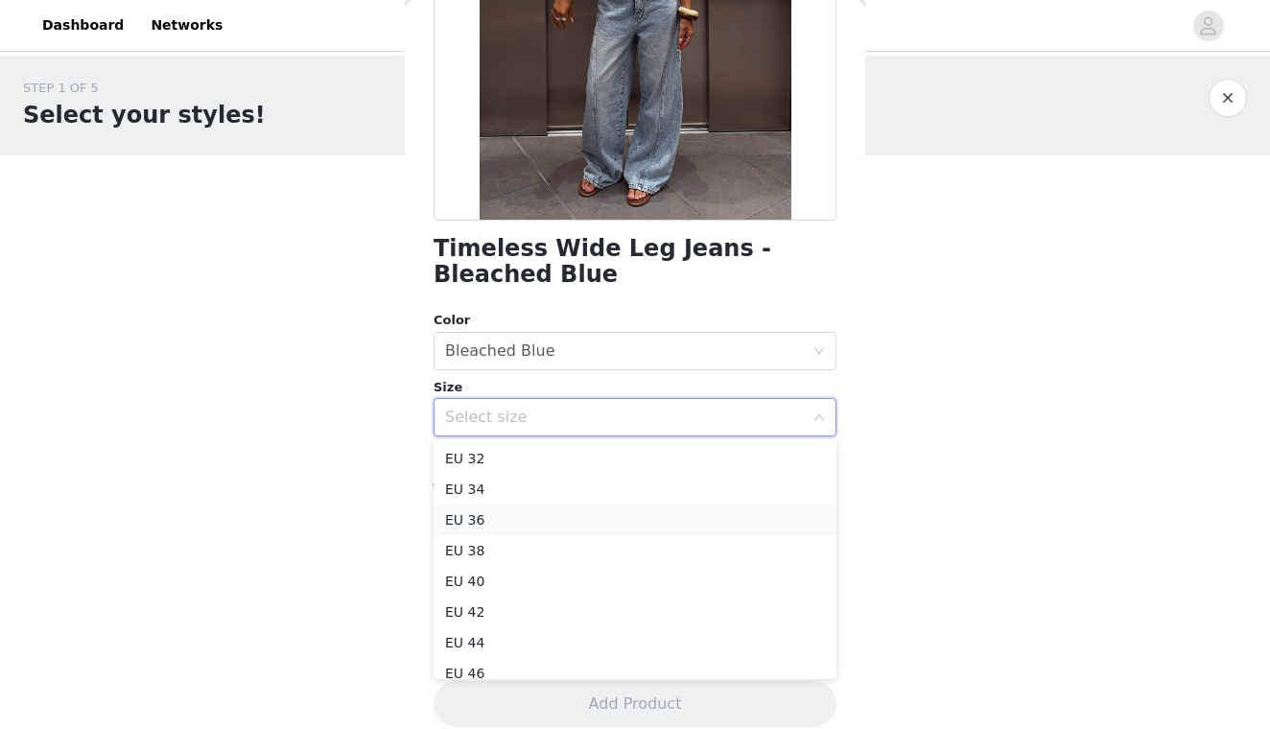
click at [478, 529] on li "EU 36" at bounding box center [635, 520] width 403 height 31
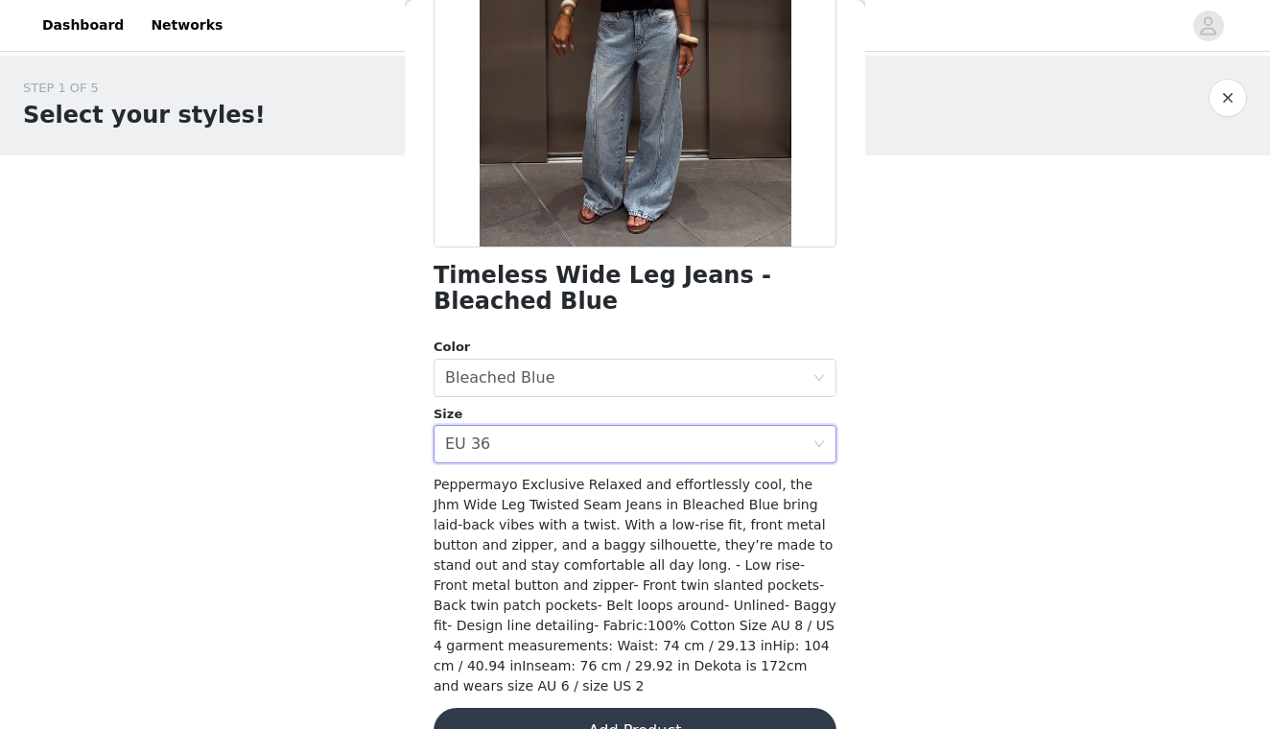
scroll to position [284, 0]
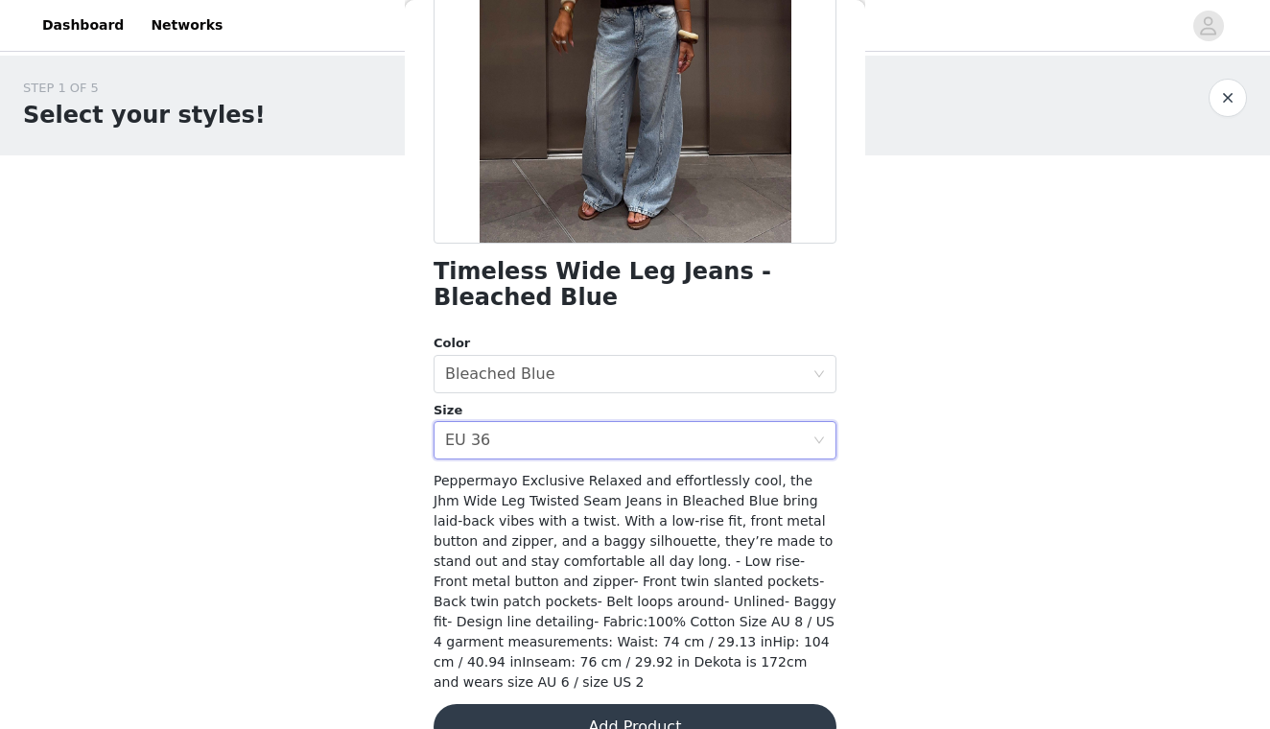
click at [569, 704] on button "Add Product" at bounding box center [635, 727] width 403 height 46
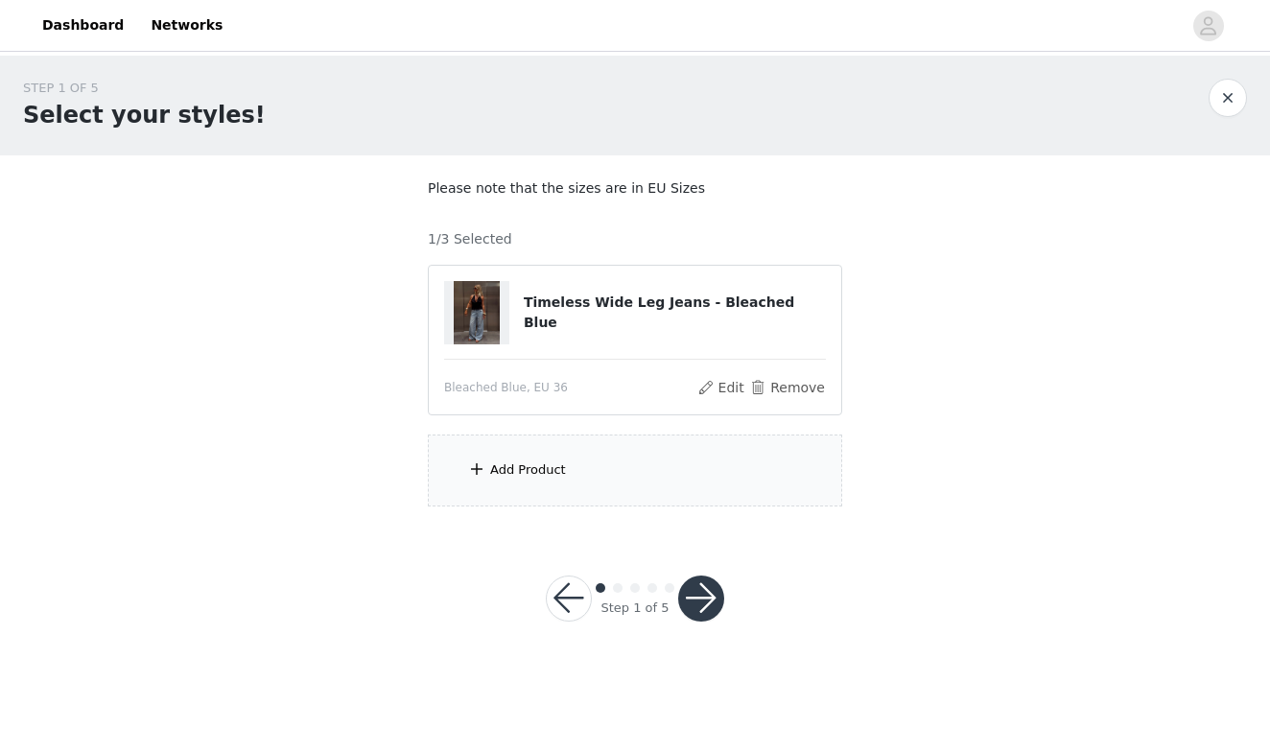
click at [544, 462] on div "Add Product" at bounding box center [528, 469] width 76 height 19
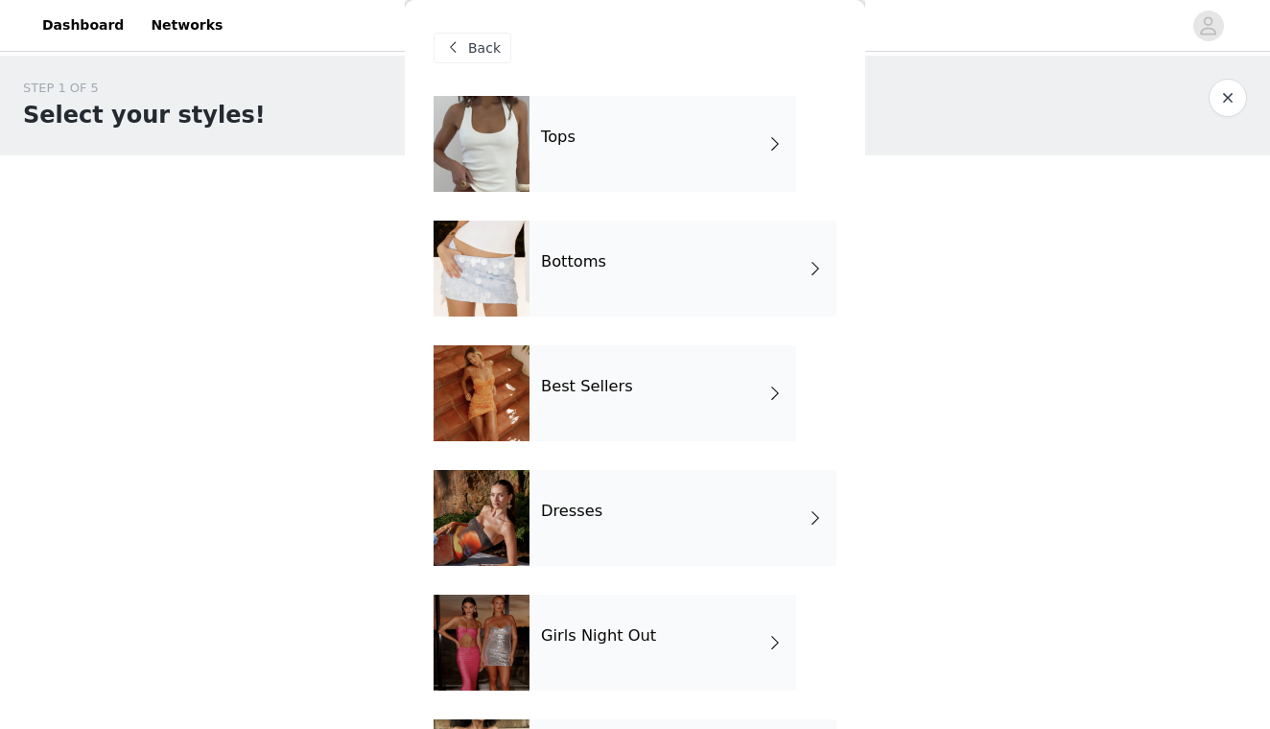
click at [595, 271] on div "Bottoms" at bounding box center [682, 269] width 307 height 96
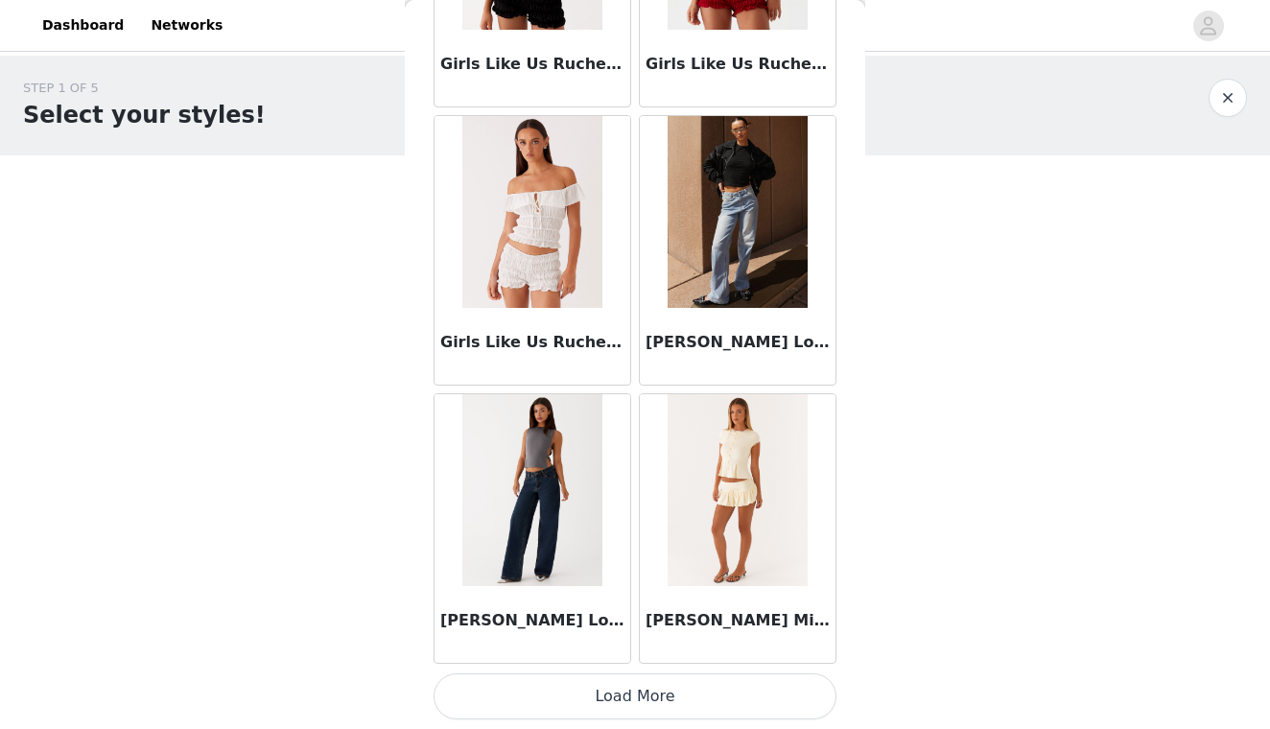
click at [602, 702] on button "Load More" at bounding box center [635, 696] width 403 height 46
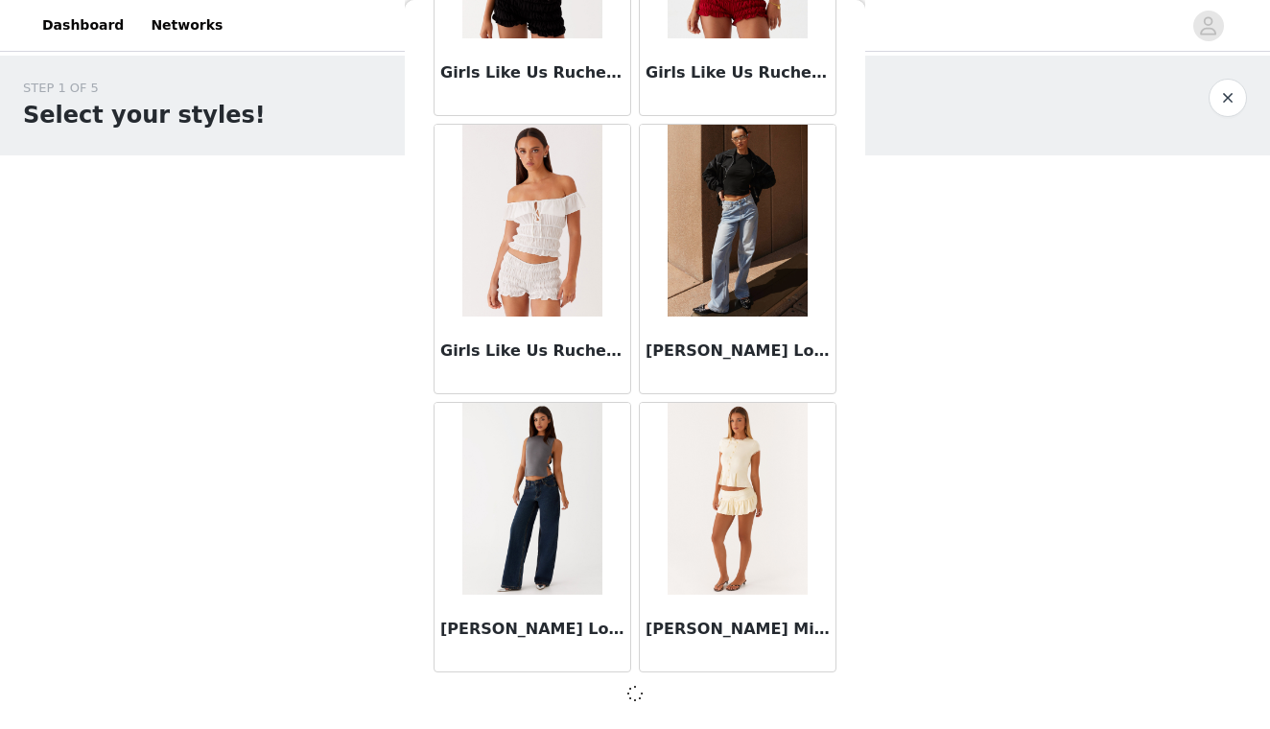
scroll to position [2197, 0]
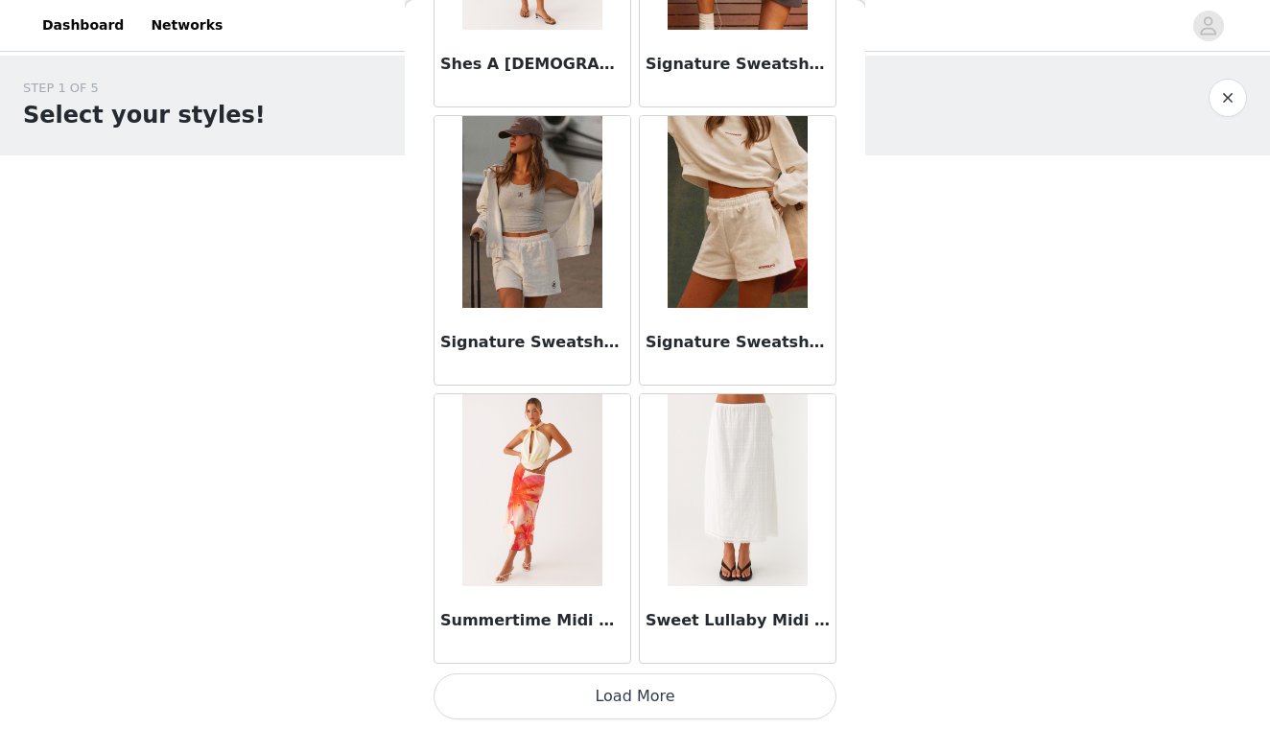
click at [611, 700] on button "Load More" at bounding box center [635, 696] width 403 height 46
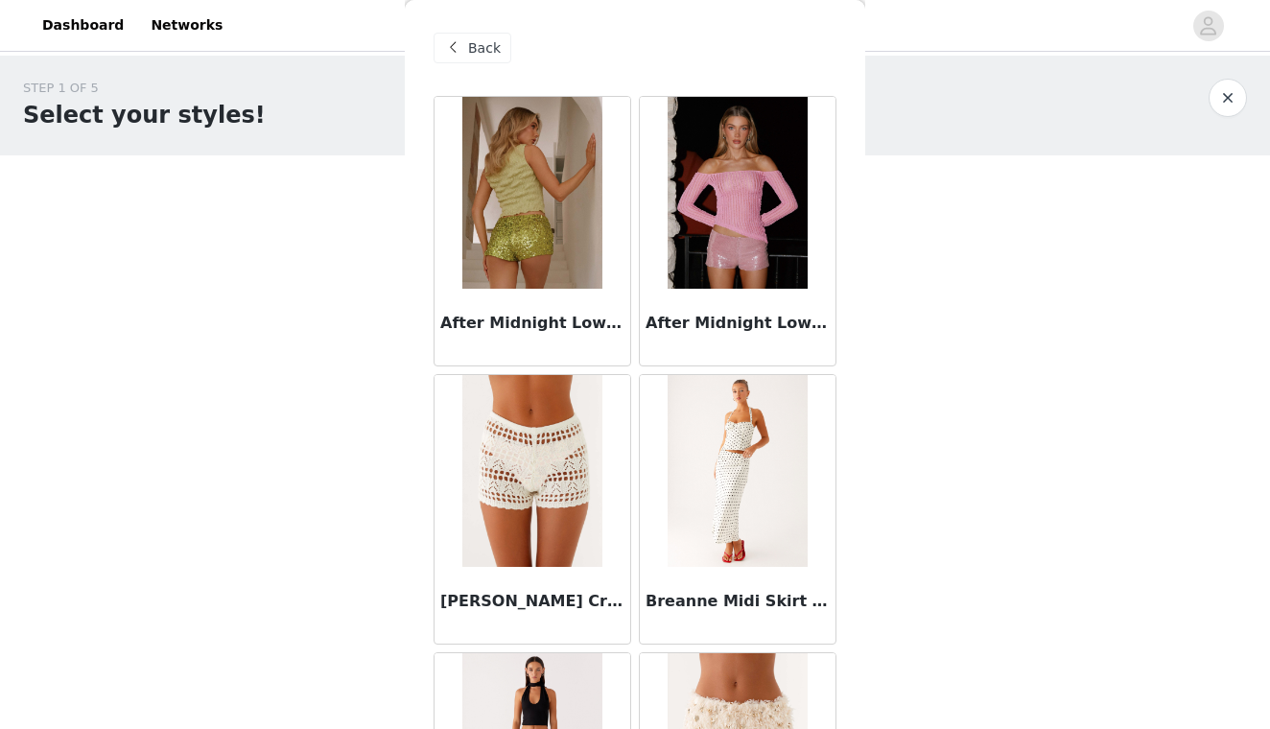
scroll to position [0, 0]
click at [481, 42] on span "Back" at bounding box center [484, 48] width 33 height 20
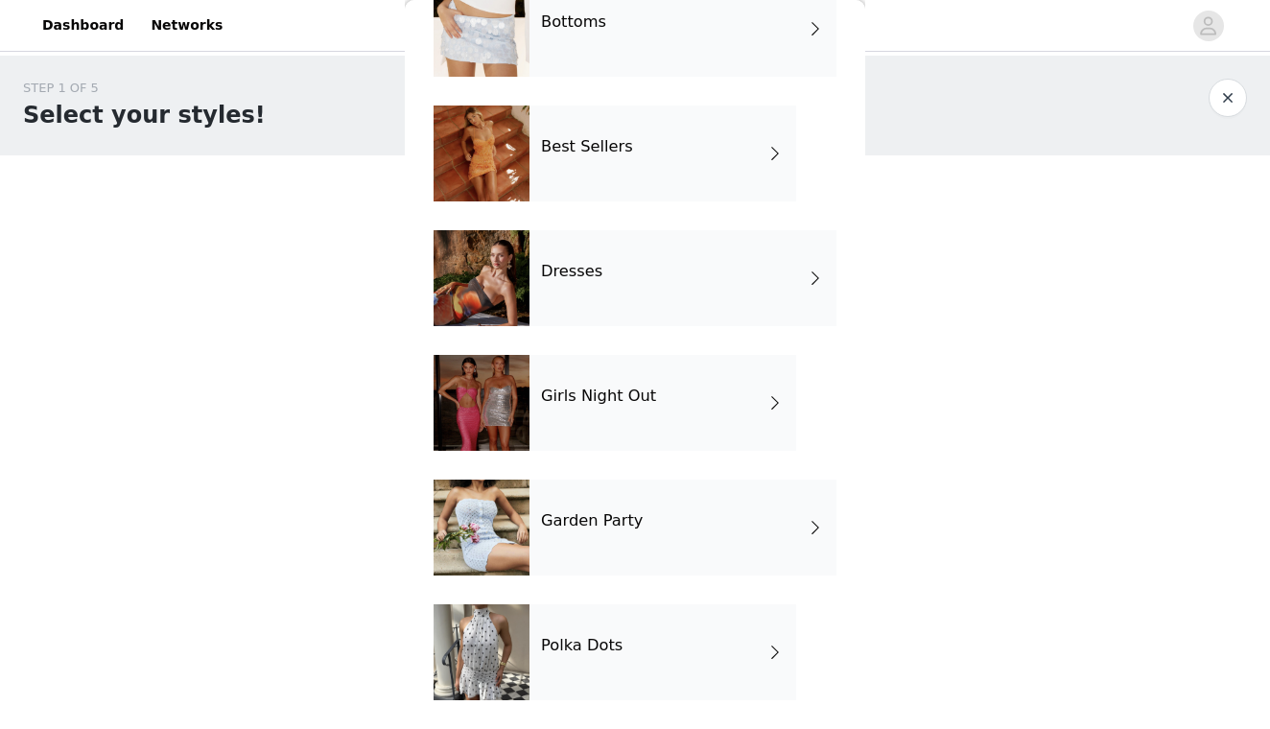
scroll to position [240, 0]
click at [580, 416] on div "Girls Night Out" at bounding box center [662, 403] width 267 height 96
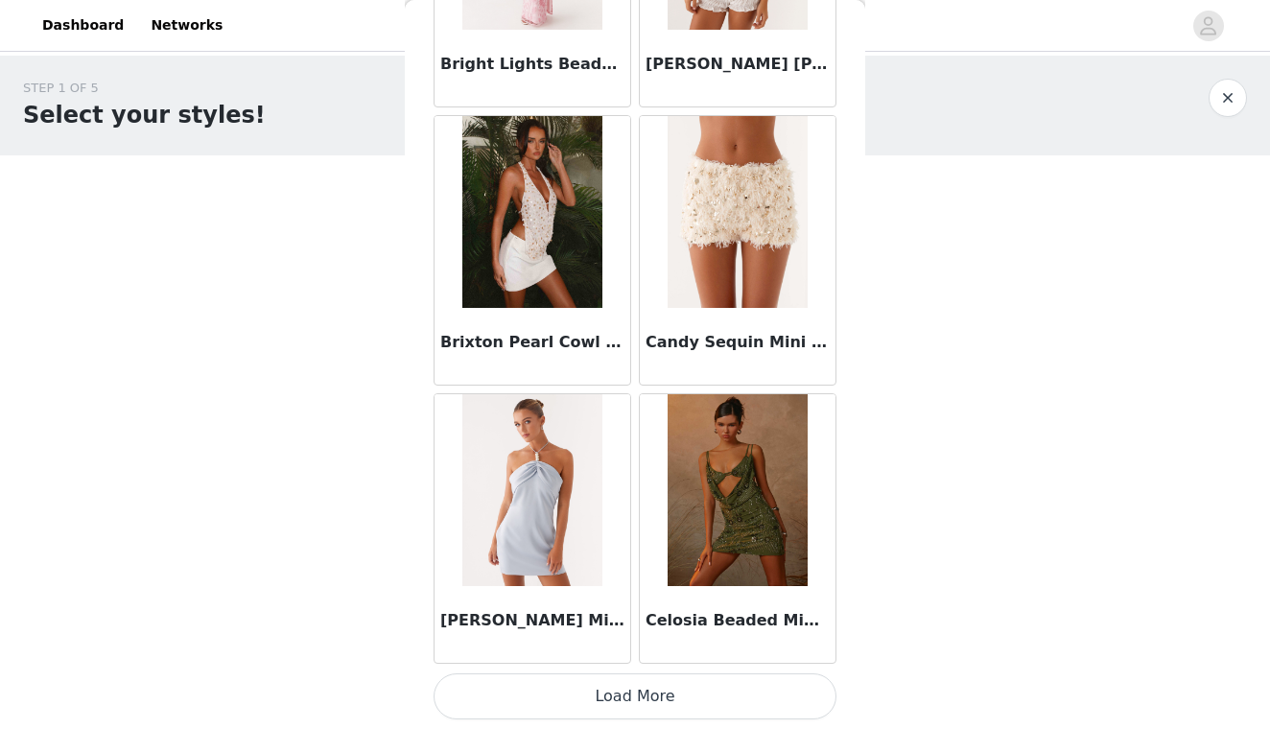
scroll to position [0, 0]
click at [568, 688] on button "Load More" at bounding box center [635, 696] width 403 height 46
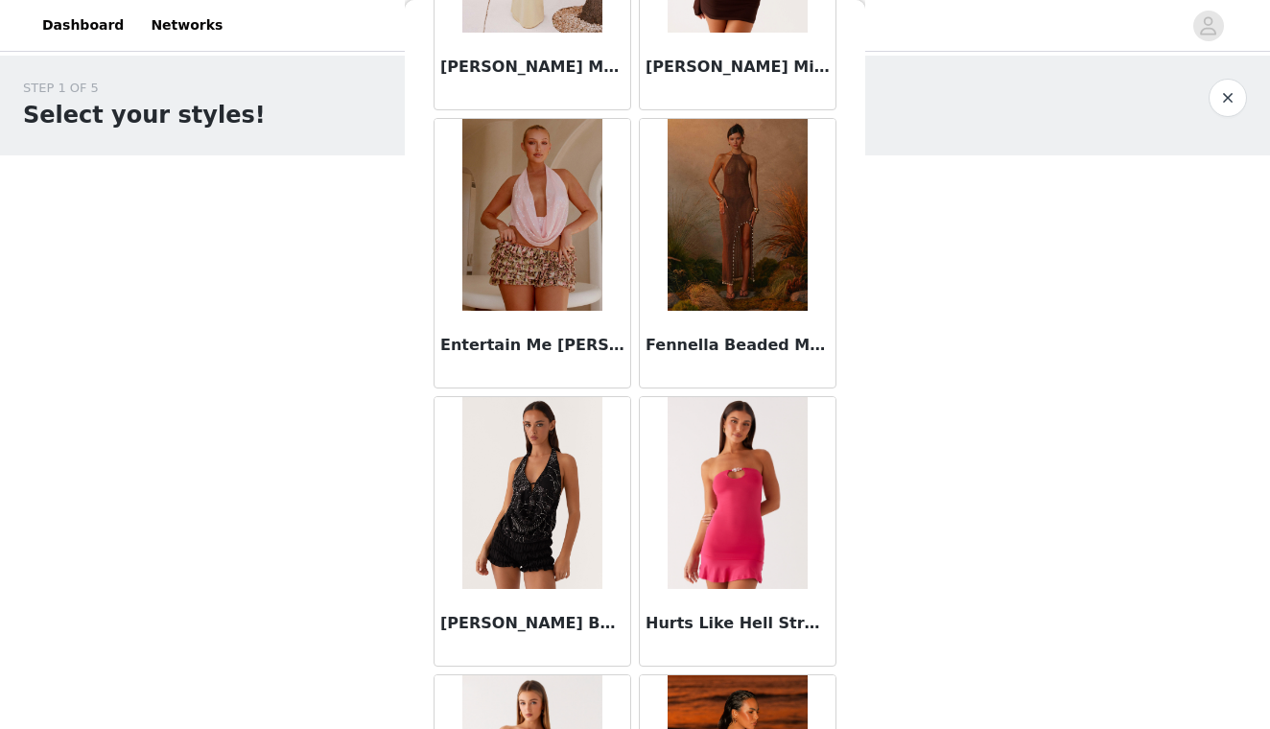
scroll to position [3746, 0]
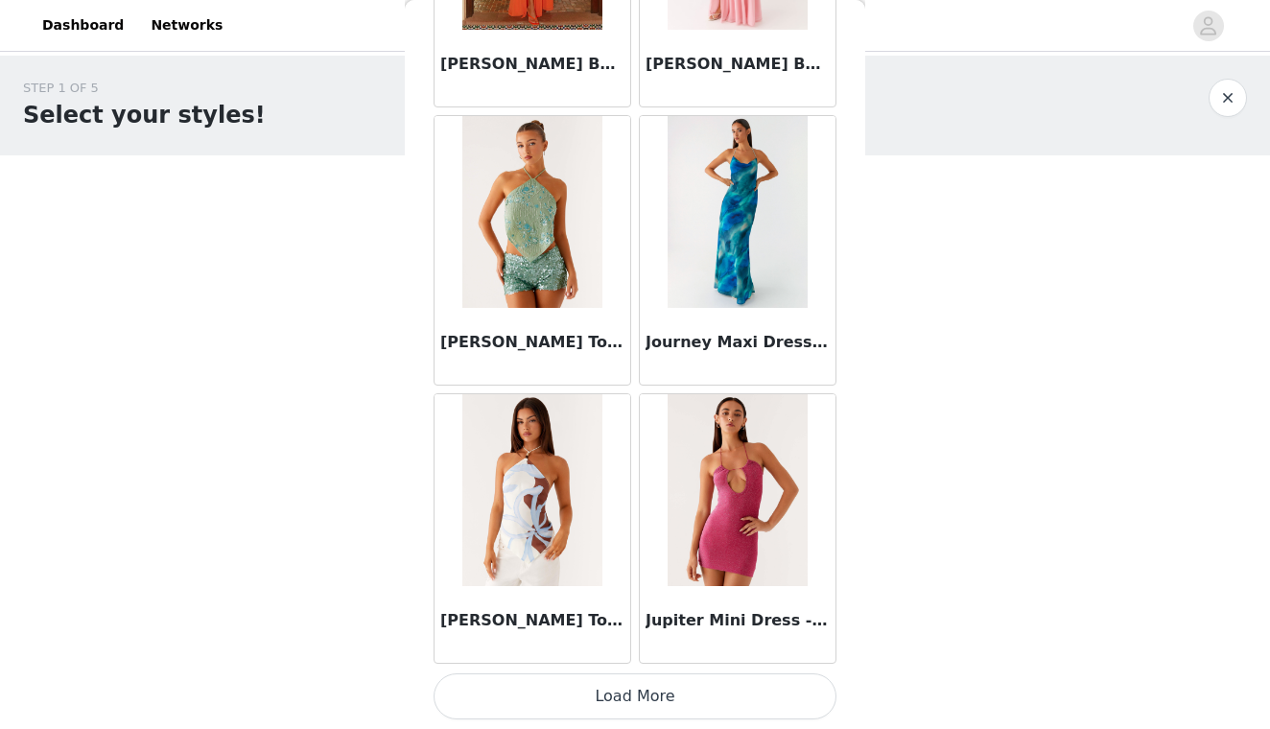
click at [621, 696] on button "Load More" at bounding box center [635, 696] width 403 height 46
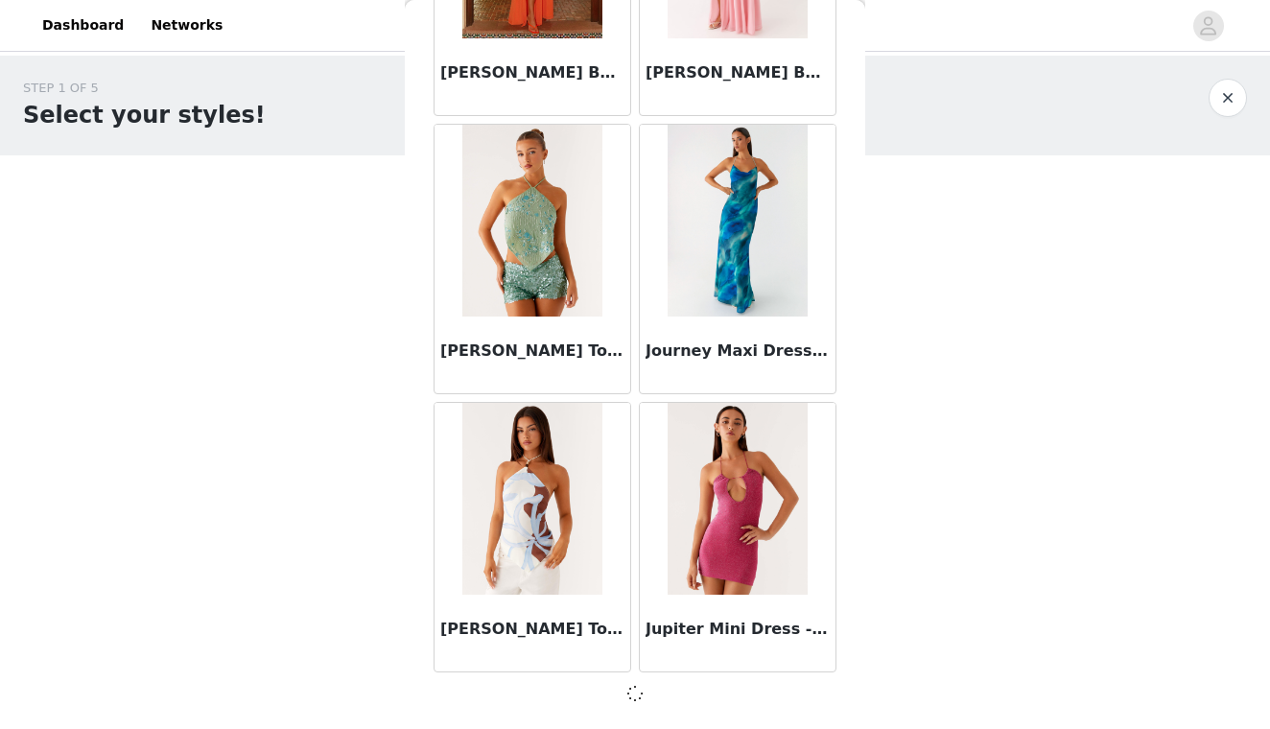
scroll to position [4979, 0]
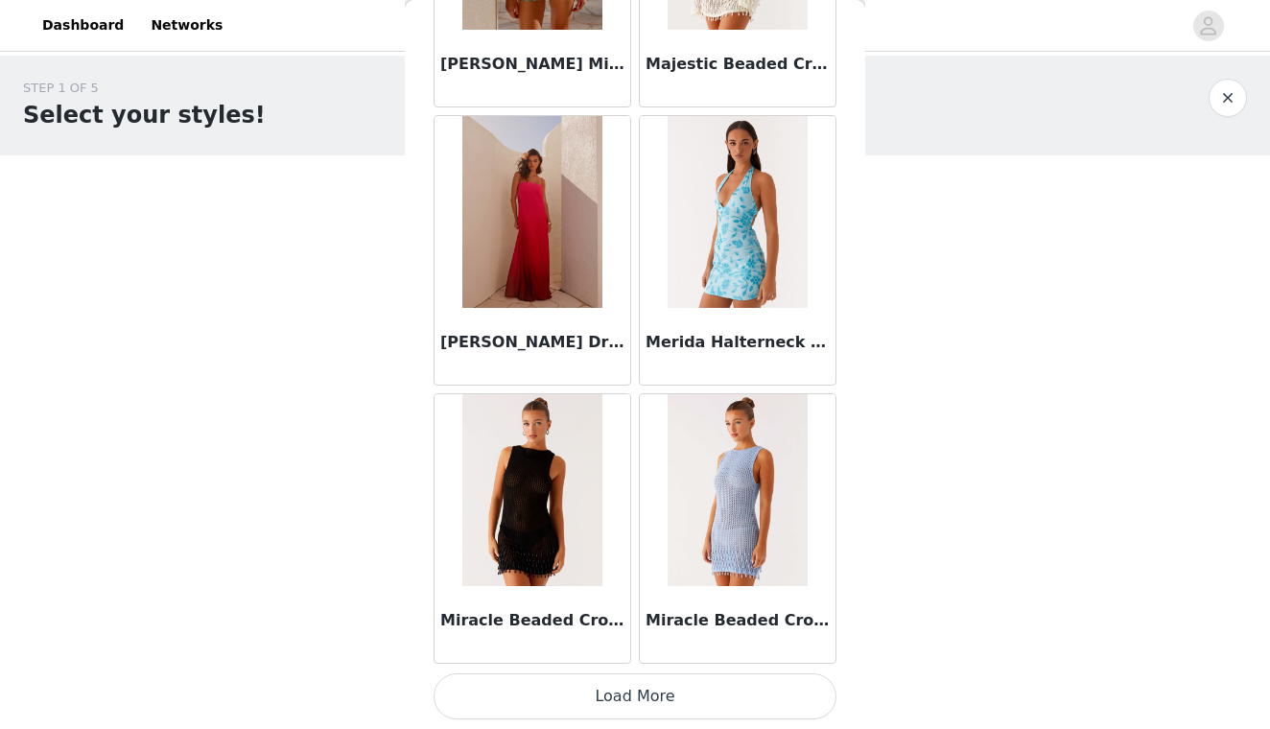
click at [611, 687] on button "Load More" at bounding box center [635, 696] width 403 height 46
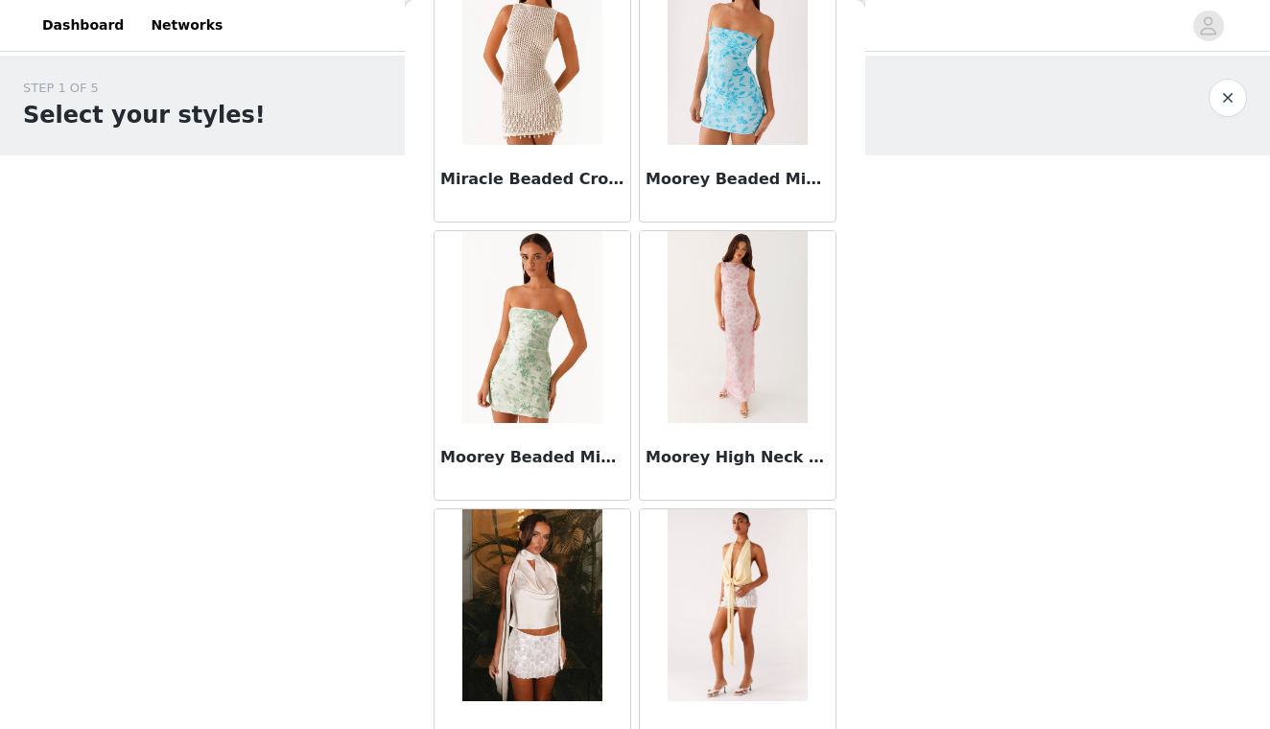
scroll to position [8507, 0]
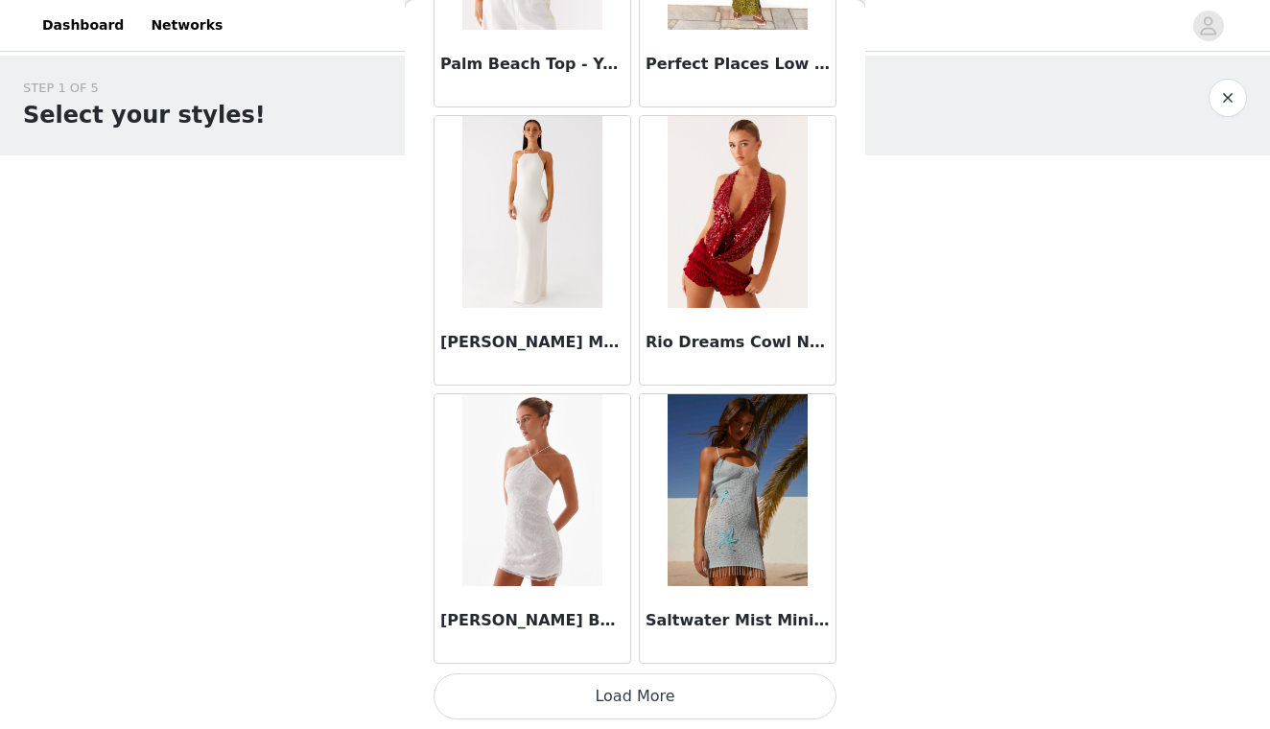
click at [573, 689] on button "Load More" at bounding box center [635, 696] width 403 height 46
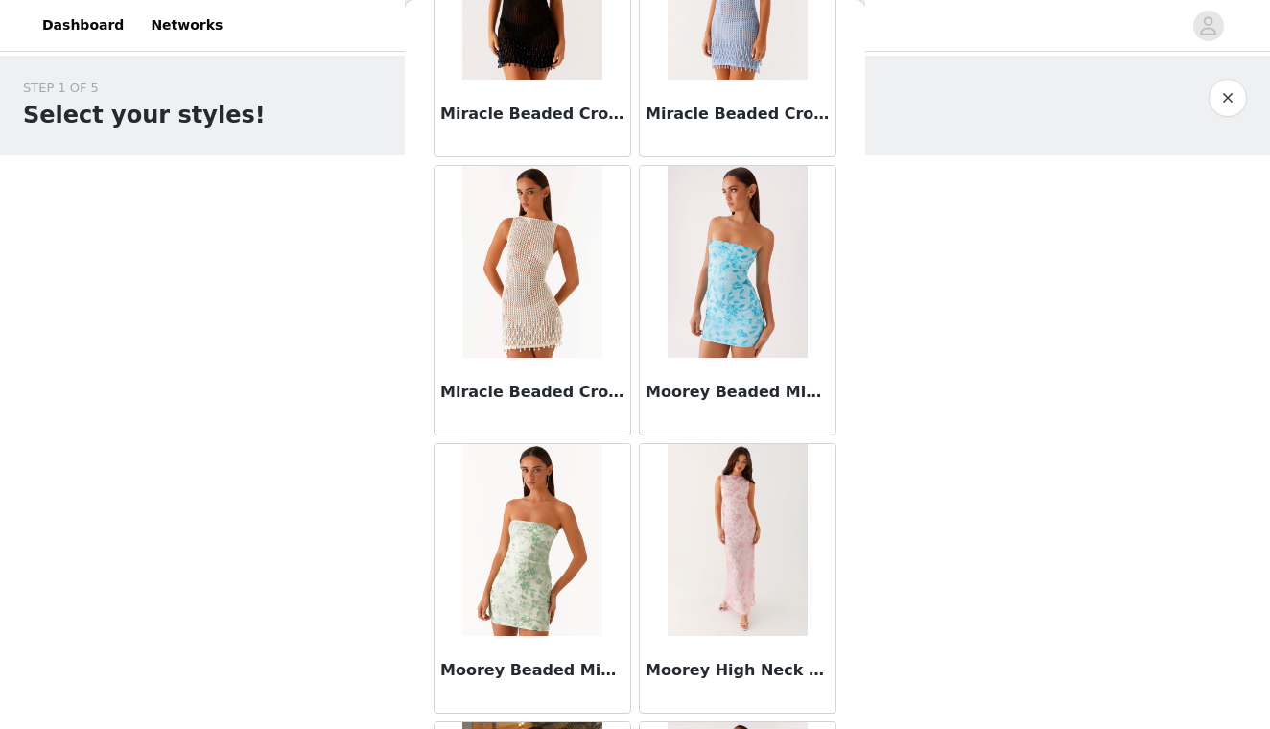
scroll to position [8346, 0]
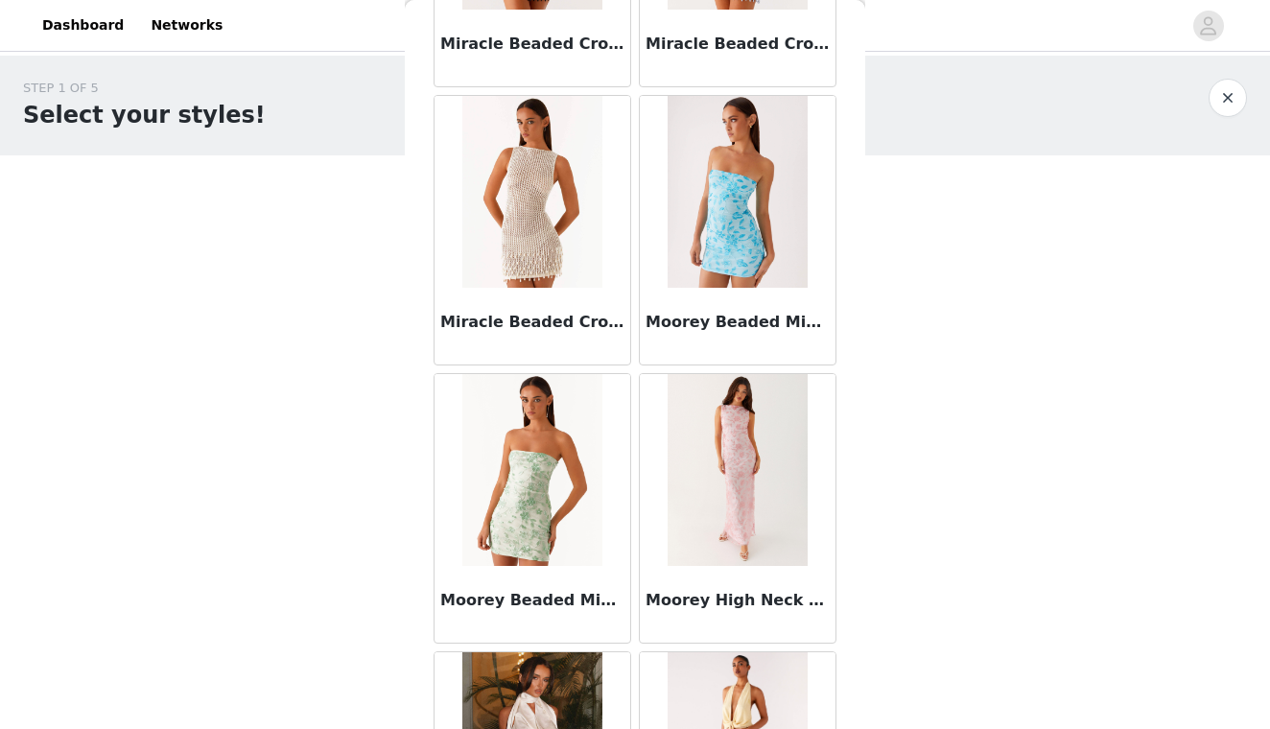
click at [553, 470] on img at bounding box center [531, 470] width 139 height 192
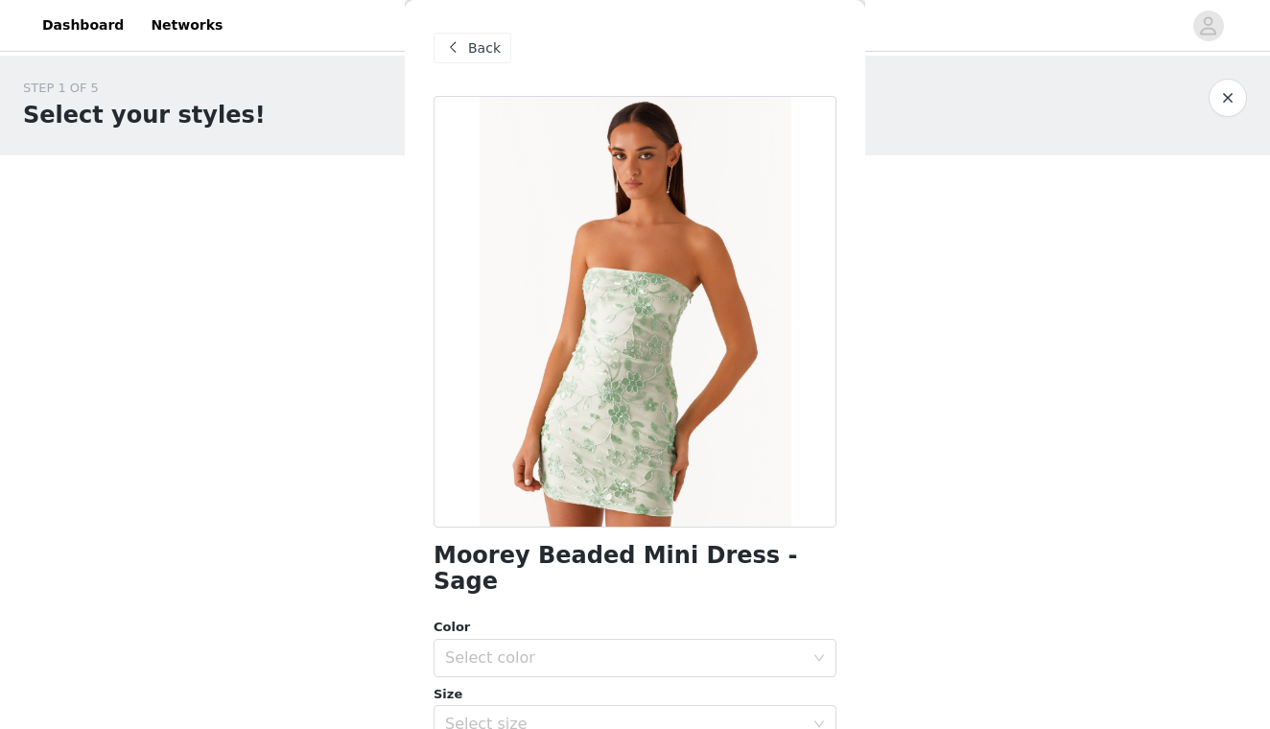
scroll to position [0, 0]
click at [488, 47] on span "Back" at bounding box center [484, 48] width 33 height 20
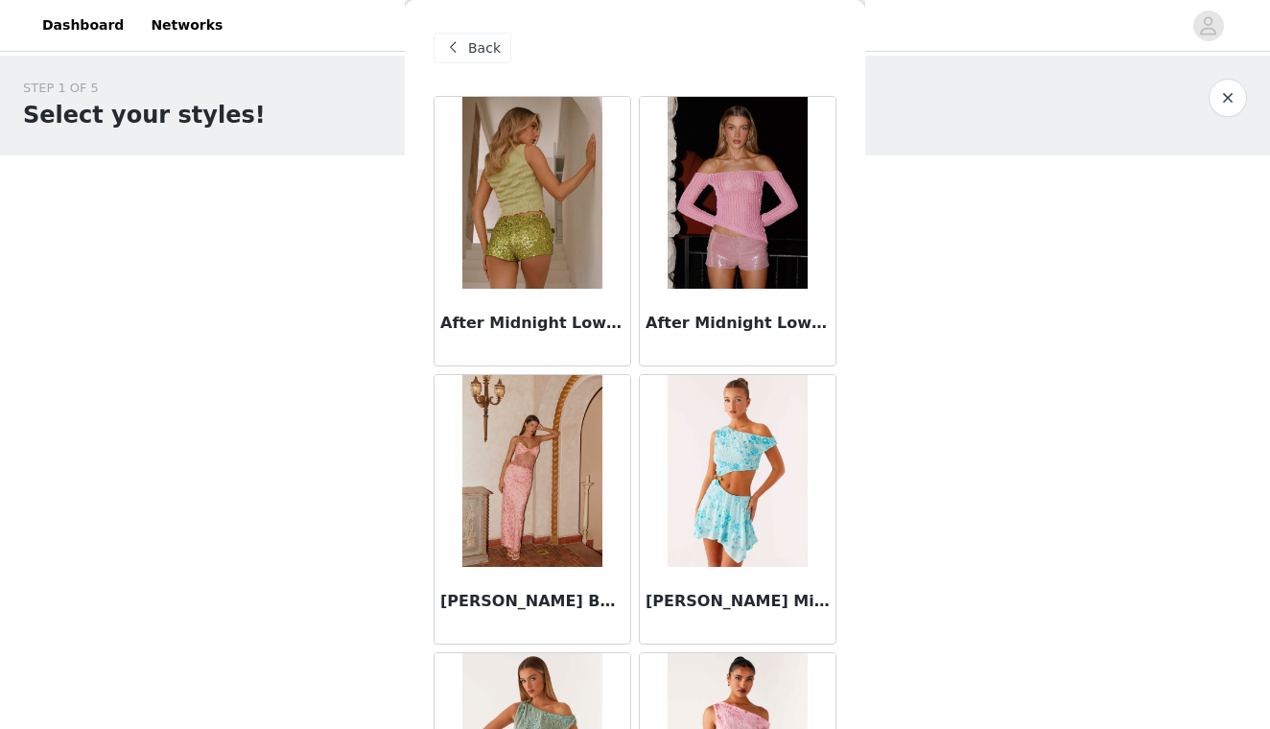
click at [486, 46] on span "Back" at bounding box center [484, 48] width 33 height 20
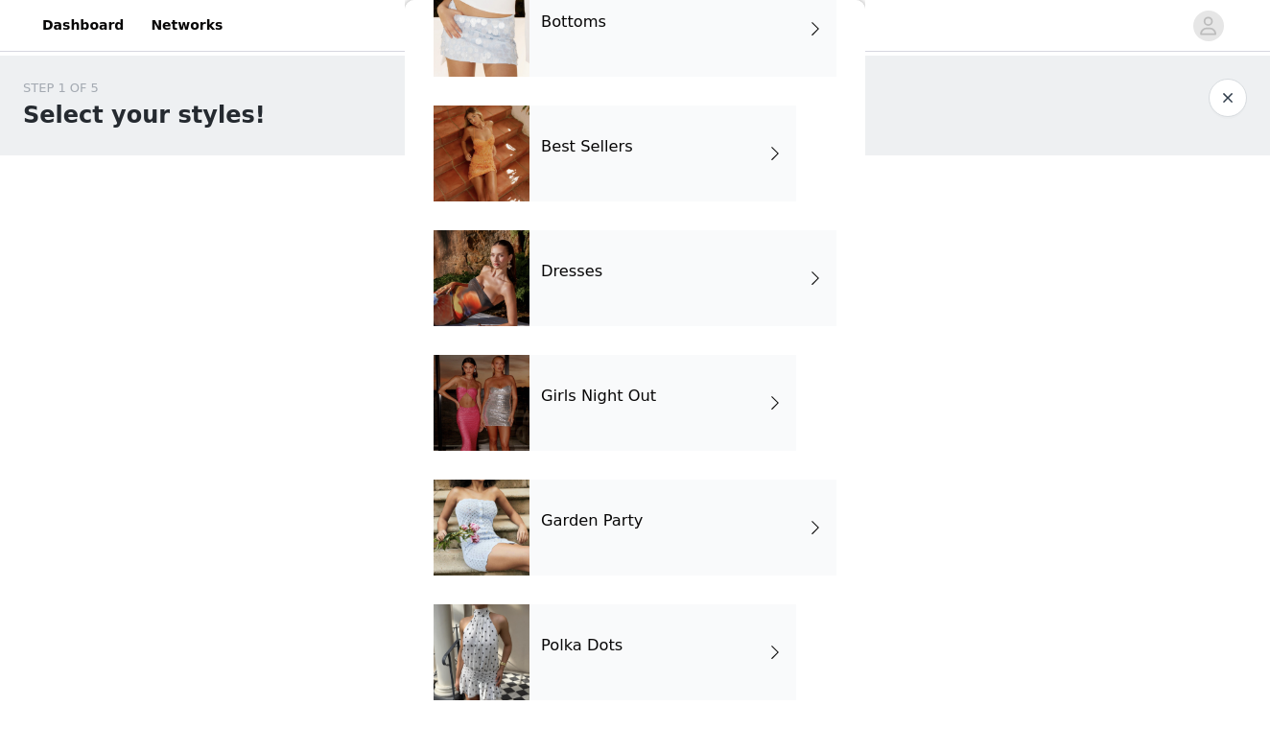
scroll to position [240, 0]
click at [579, 527] on h4 "Garden Party" at bounding box center [592, 520] width 102 height 17
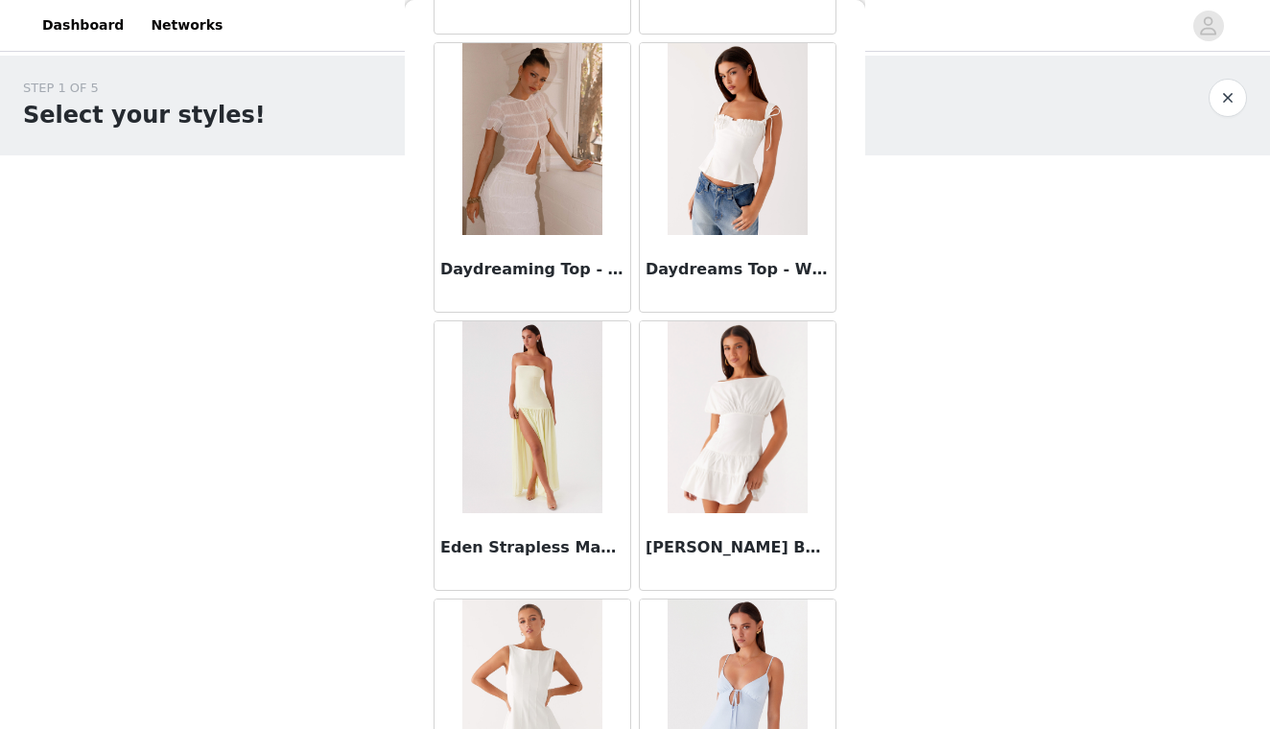
scroll to position [1726, 0]
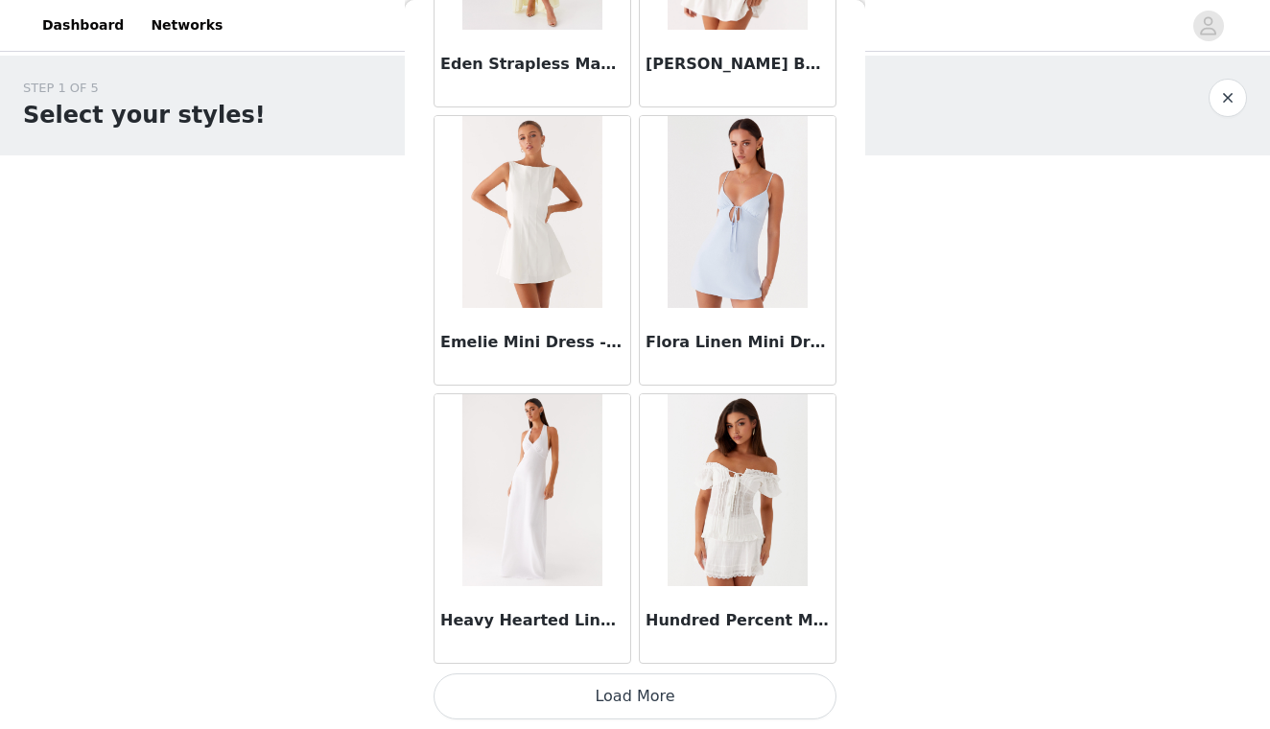
click at [578, 686] on button "Load More" at bounding box center [635, 696] width 403 height 46
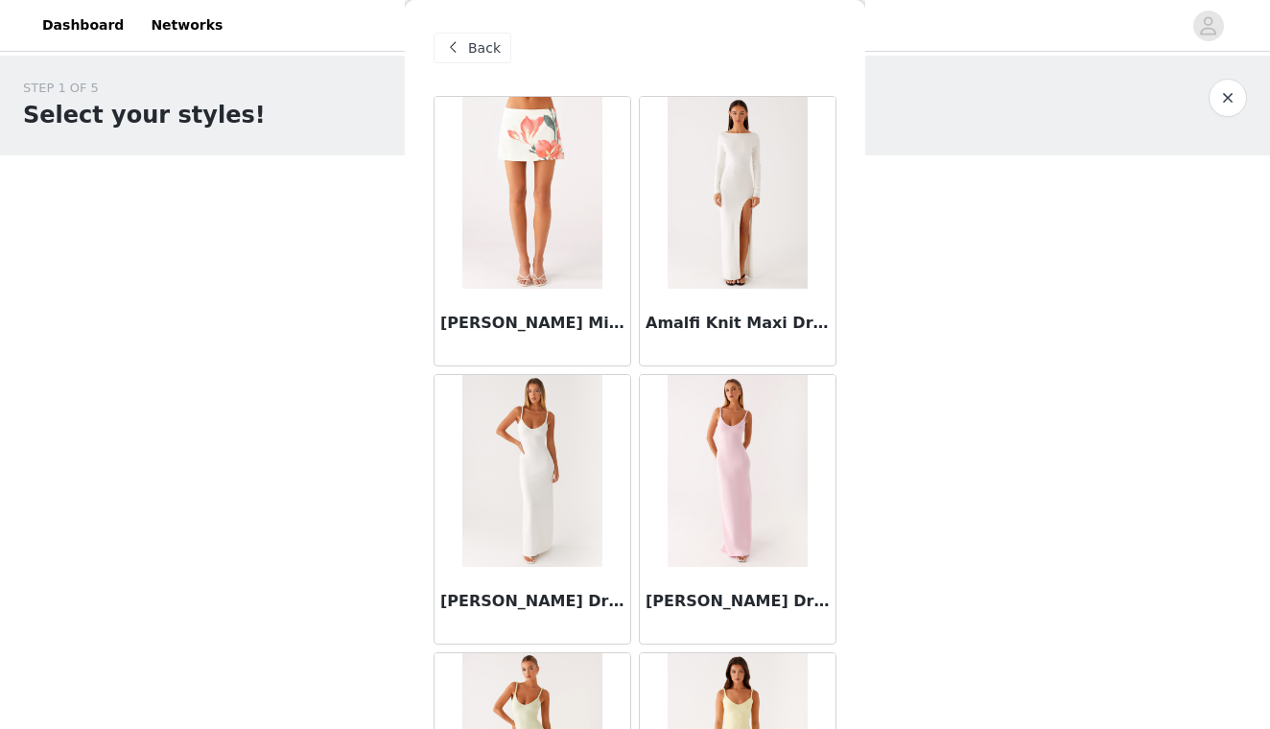
scroll to position [0, 0]
click at [471, 38] on span "Back" at bounding box center [484, 48] width 33 height 20
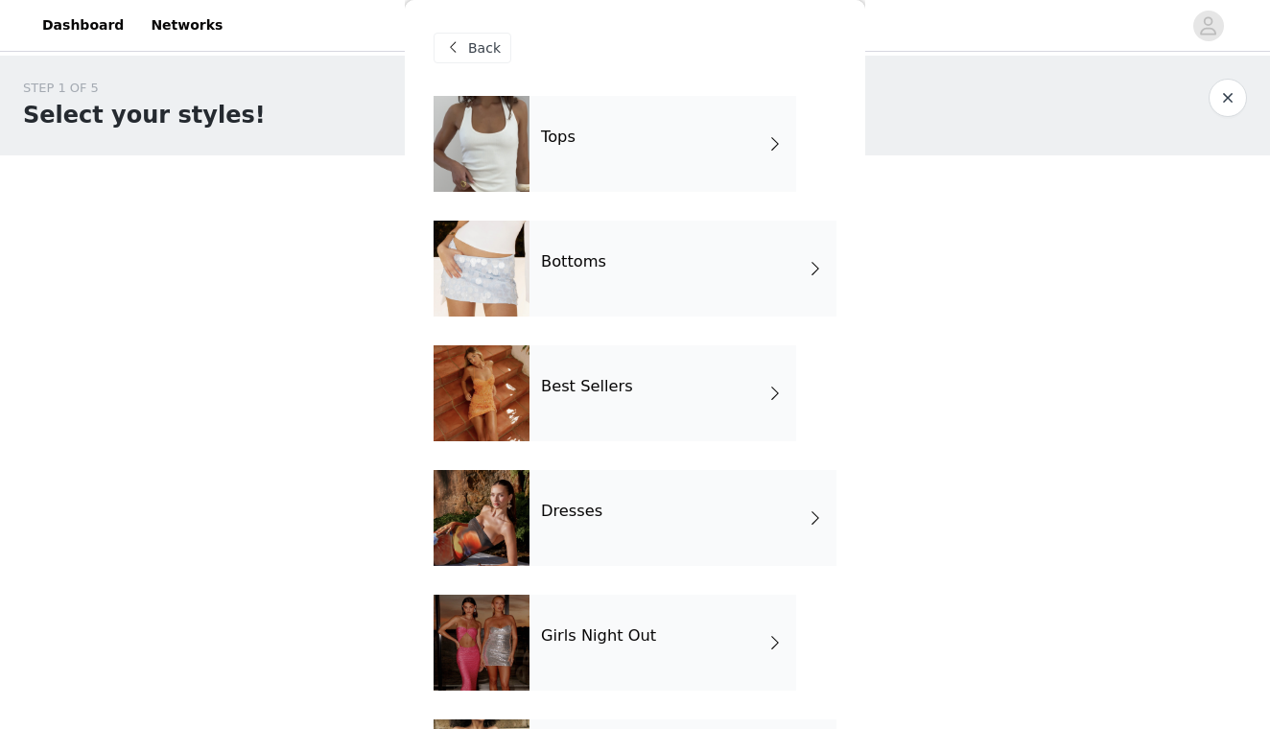
click at [535, 144] on div "Tops" at bounding box center [662, 144] width 267 height 96
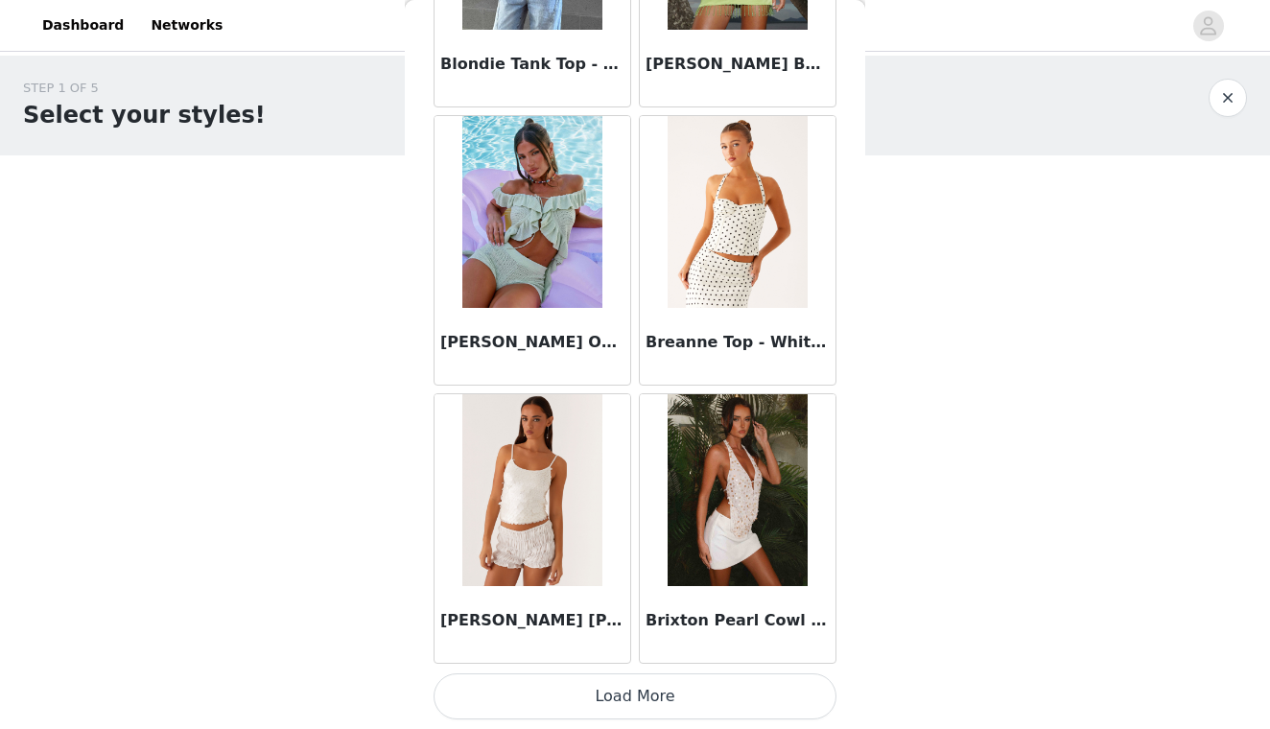
click at [553, 690] on button "Load More" at bounding box center [635, 696] width 403 height 46
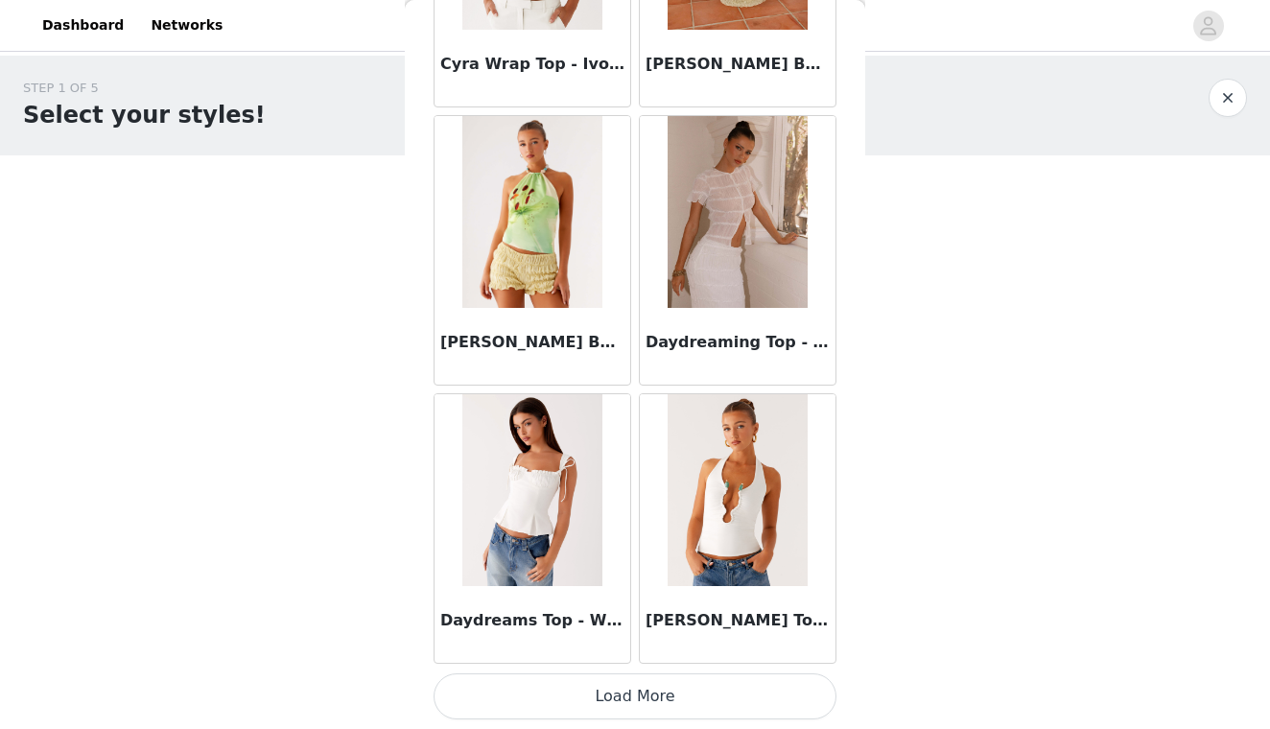
click at [646, 698] on button "Load More" at bounding box center [635, 696] width 403 height 46
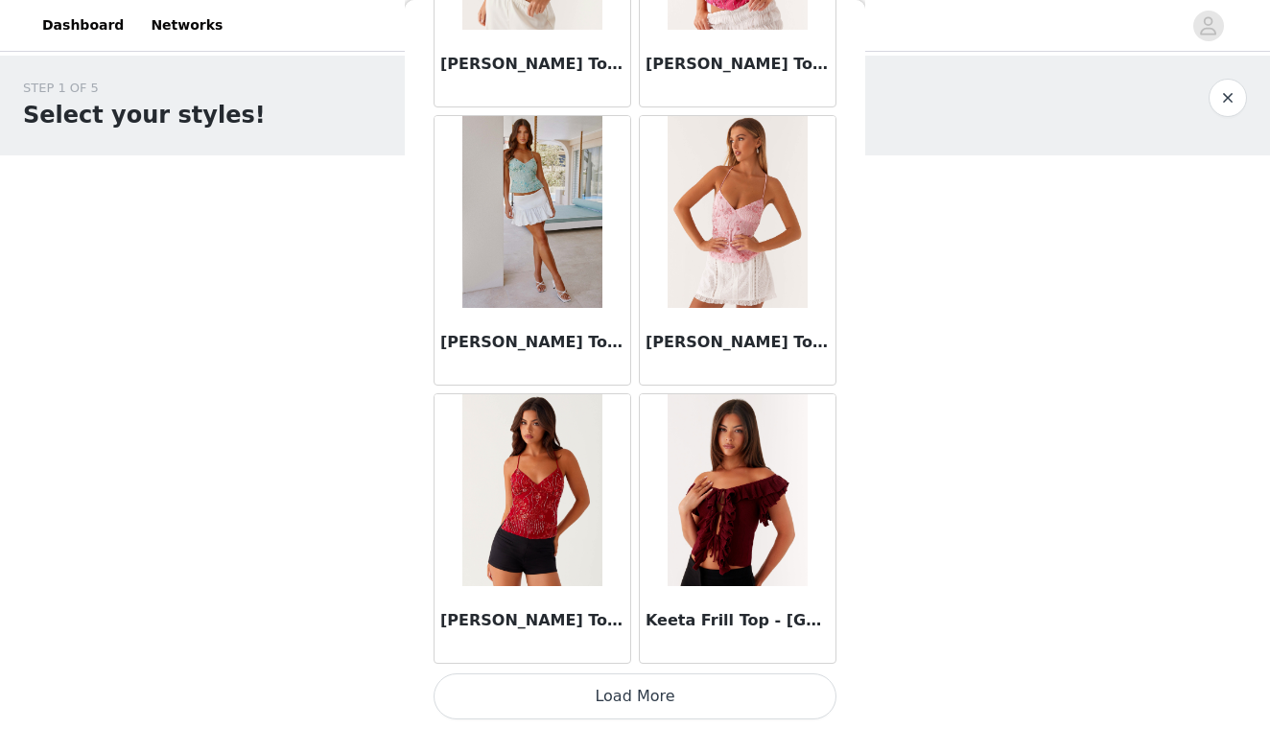
click at [617, 693] on button "Load More" at bounding box center [635, 696] width 403 height 46
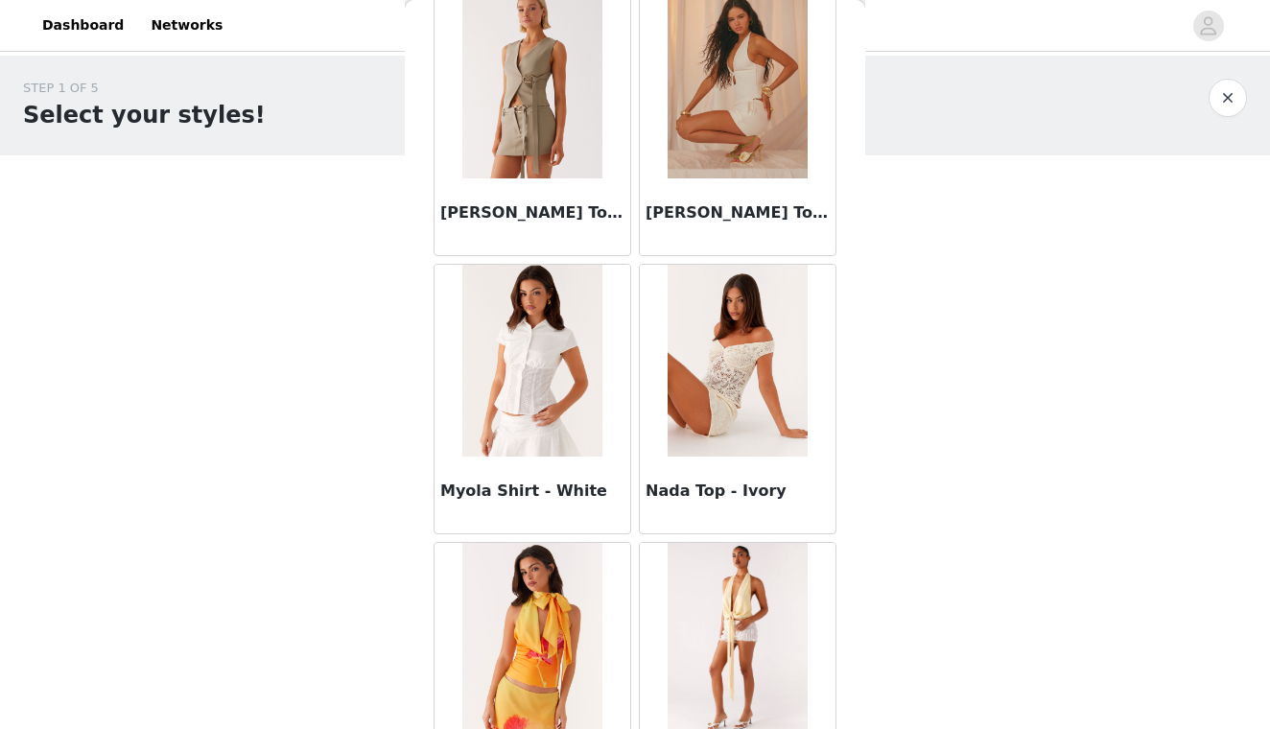
scroll to position [9850, 0]
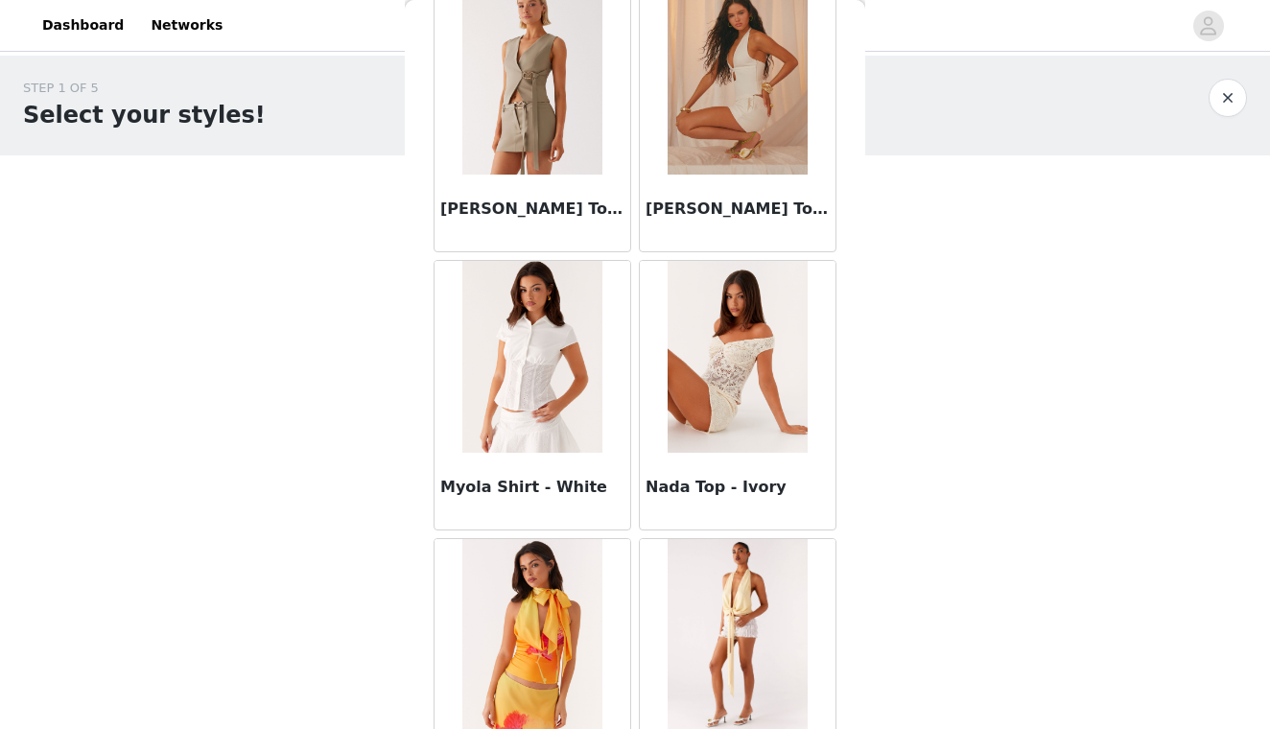
click at [713, 392] on img at bounding box center [737, 357] width 139 height 192
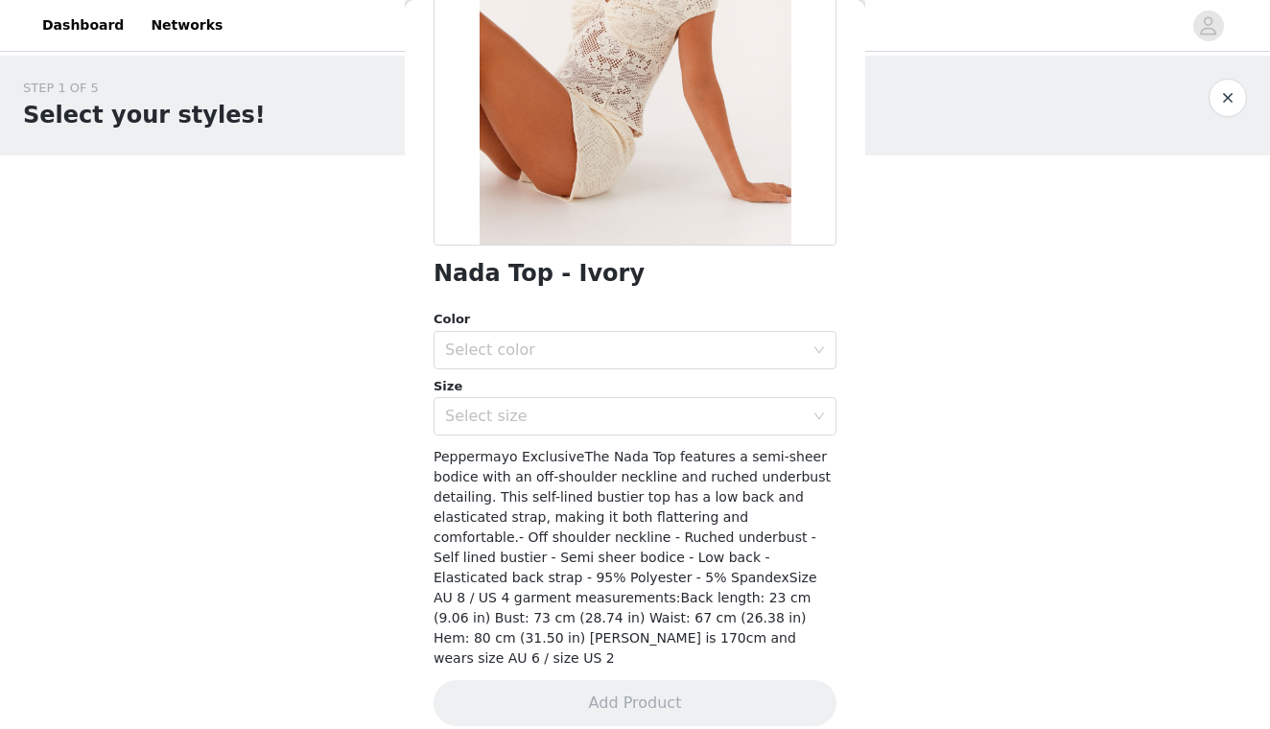
scroll to position [281, 0]
click at [608, 428] on div "Select size" at bounding box center [628, 417] width 367 height 36
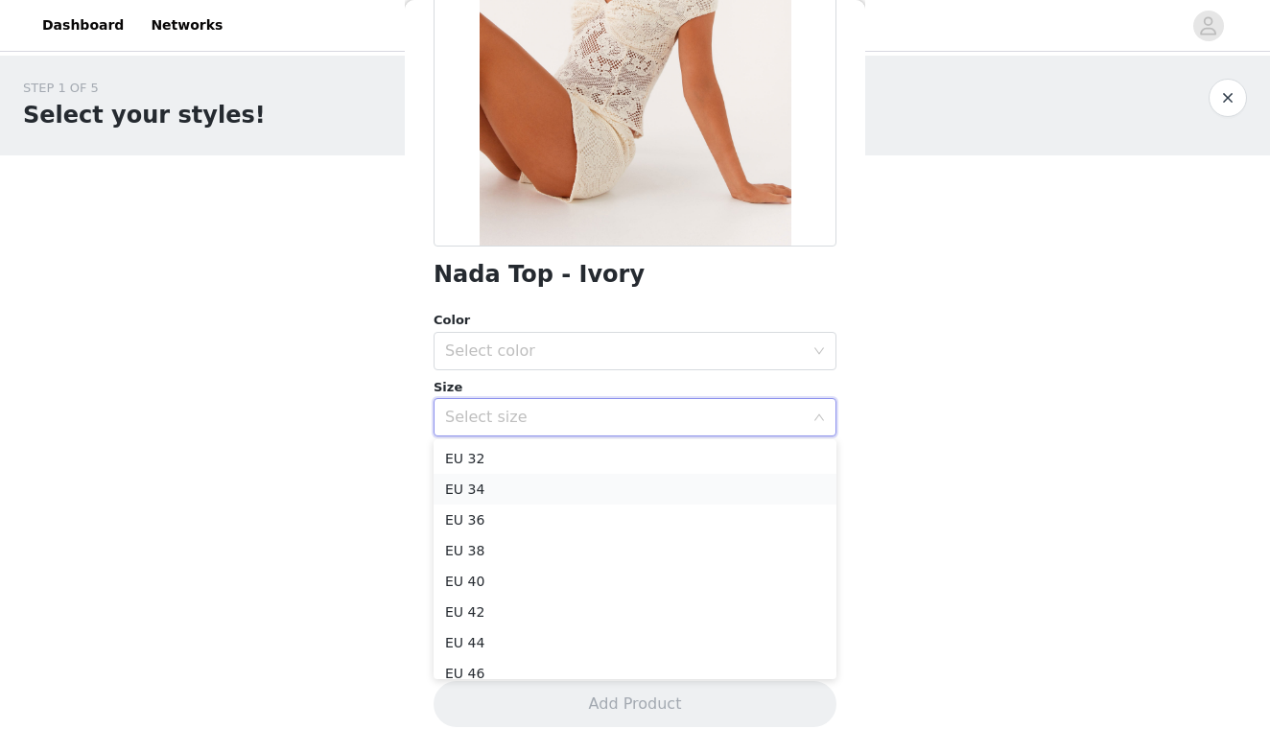
click at [580, 490] on li "EU 34" at bounding box center [635, 489] width 403 height 31
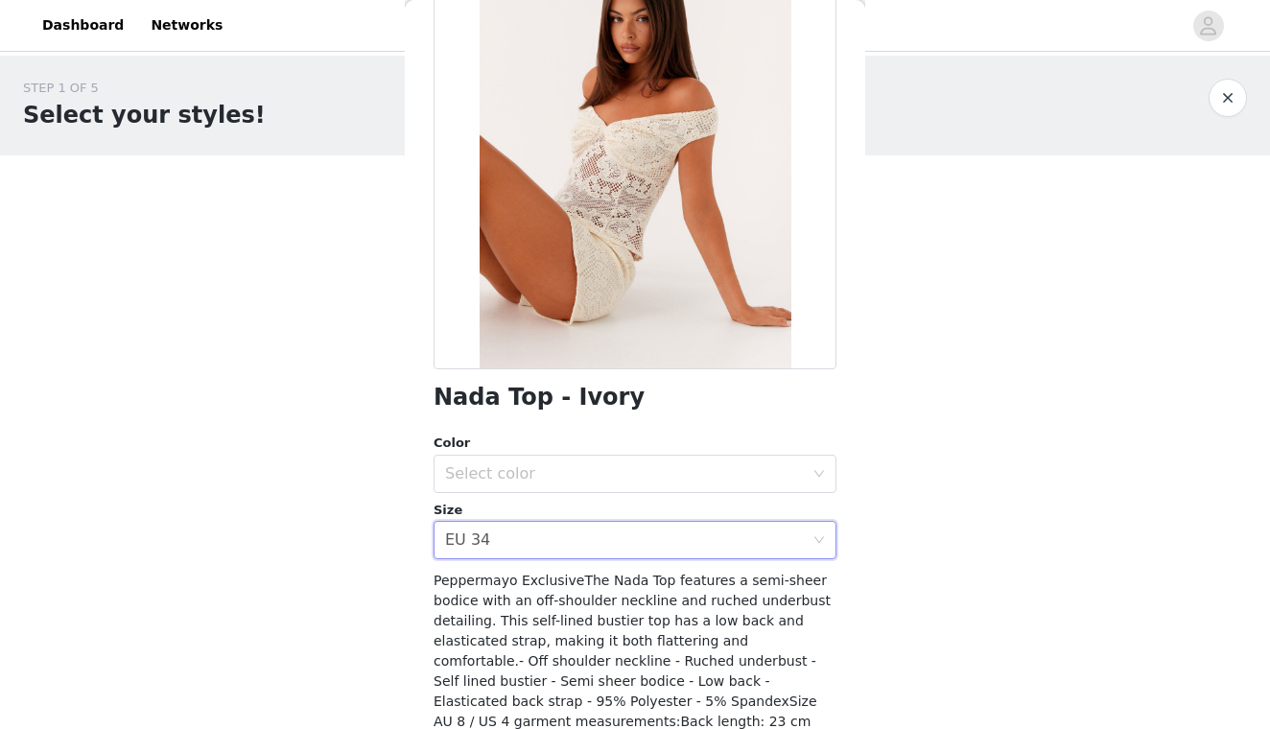
scroll to position [158, 0]
click at [566, 536] on div "Select size EU 34" at bounding box center [628, 540] width 367 height 36
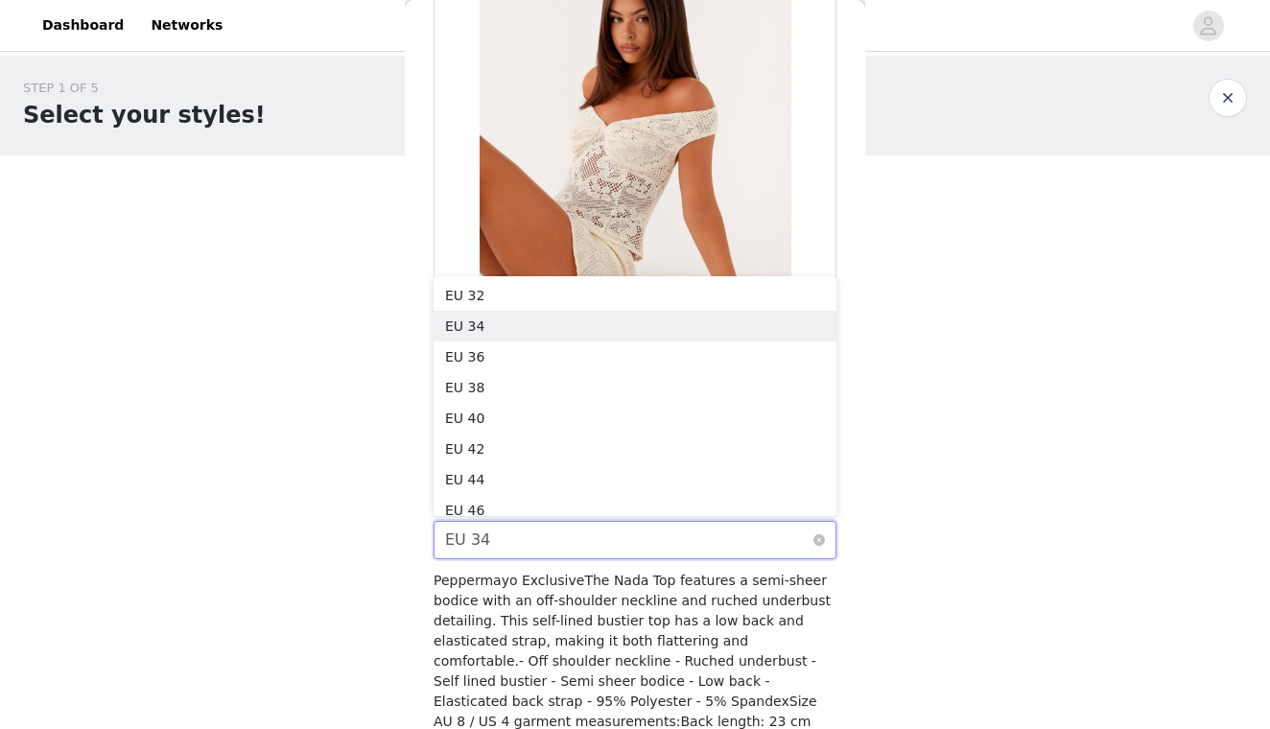
click at [566, 539] on div "Select size EU 34" at bounding box center [628, 540] width 367 height 36
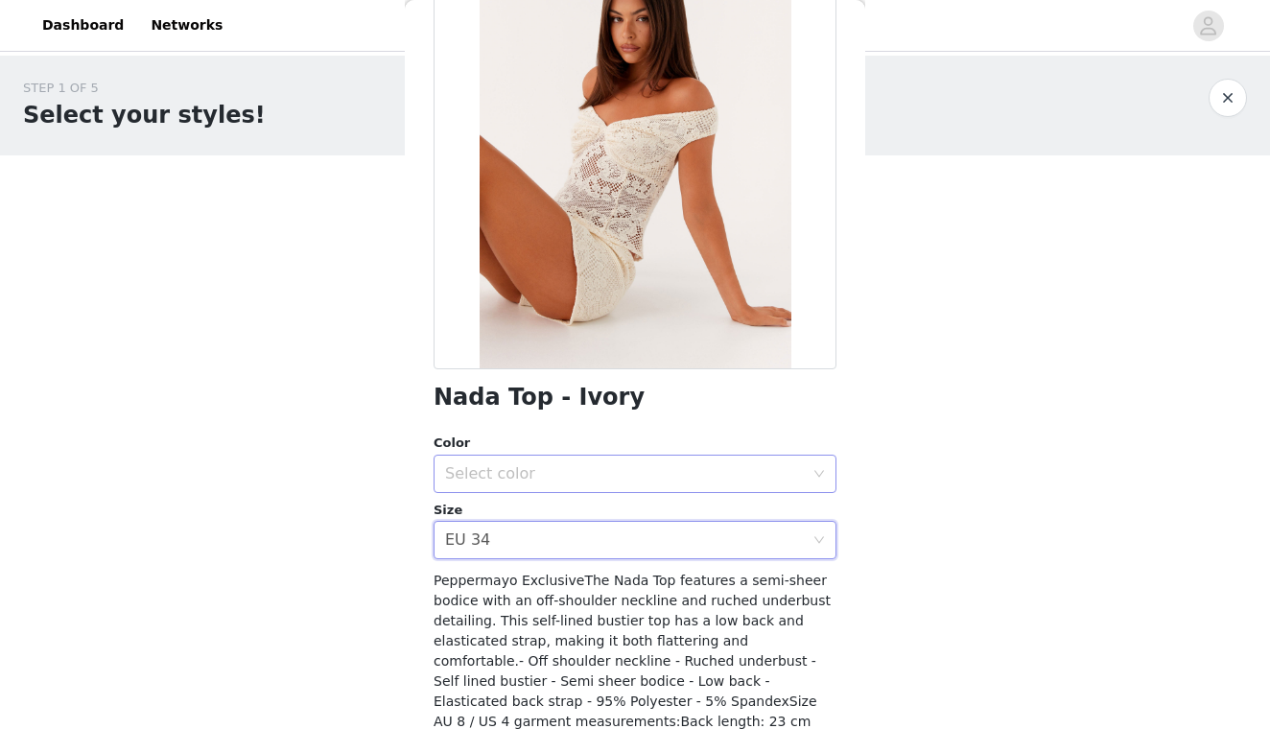
click at [576, 456] on div "Select color" at bounding box center [628, 474] width 367 height 36
click at [568, 508] on li "Ivory" at bounding box center [635, 515] width 403 height 31
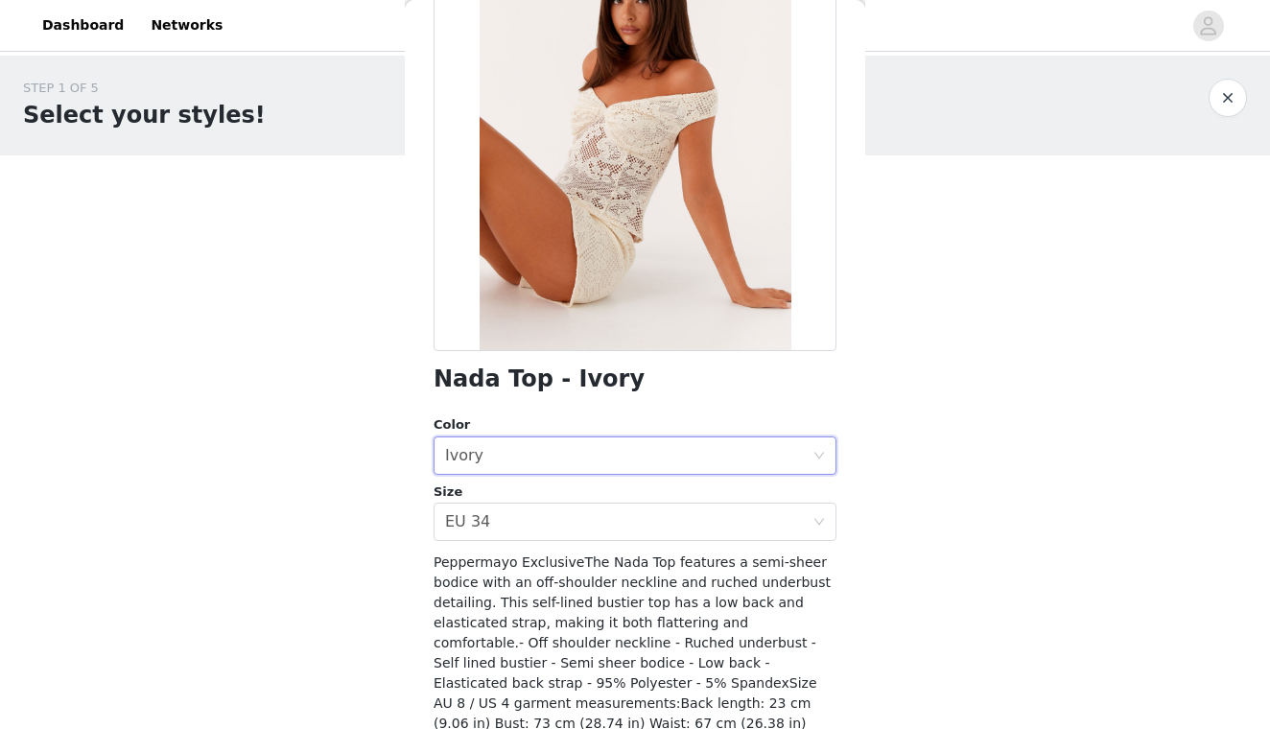
scroll to position [172, 0]
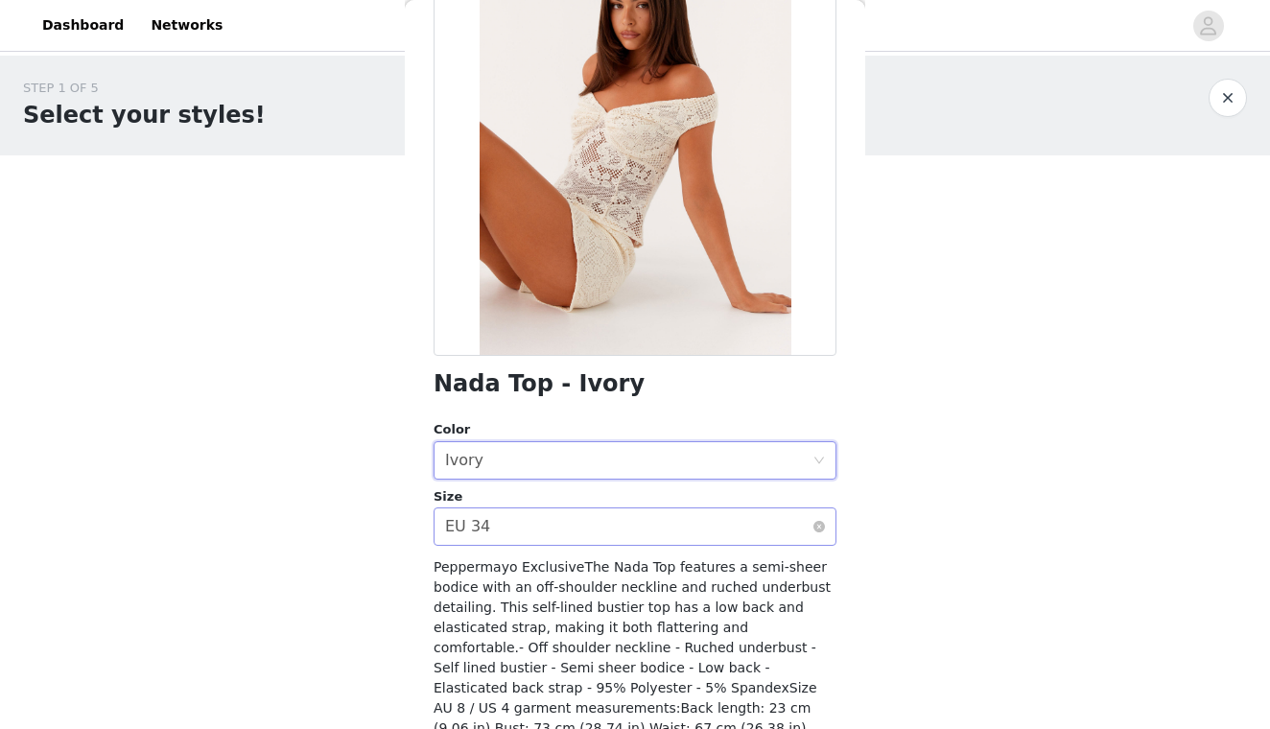
click at [540, 526] on div "Select size EU 34" at bounding box center [628, 526] width 367 height 36
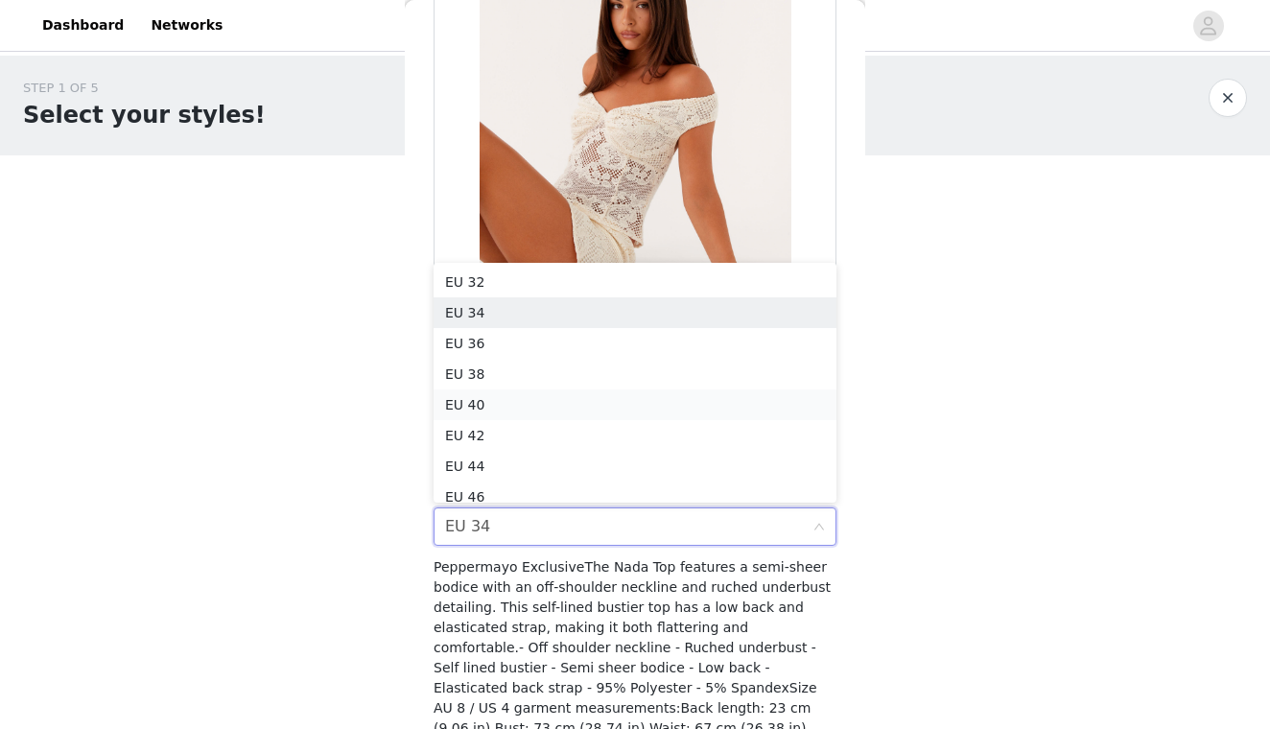
scroll to position [10, 0]
click at [539, 336] on li "EU 36" at bounding box center [635, 333] width 403 height 31
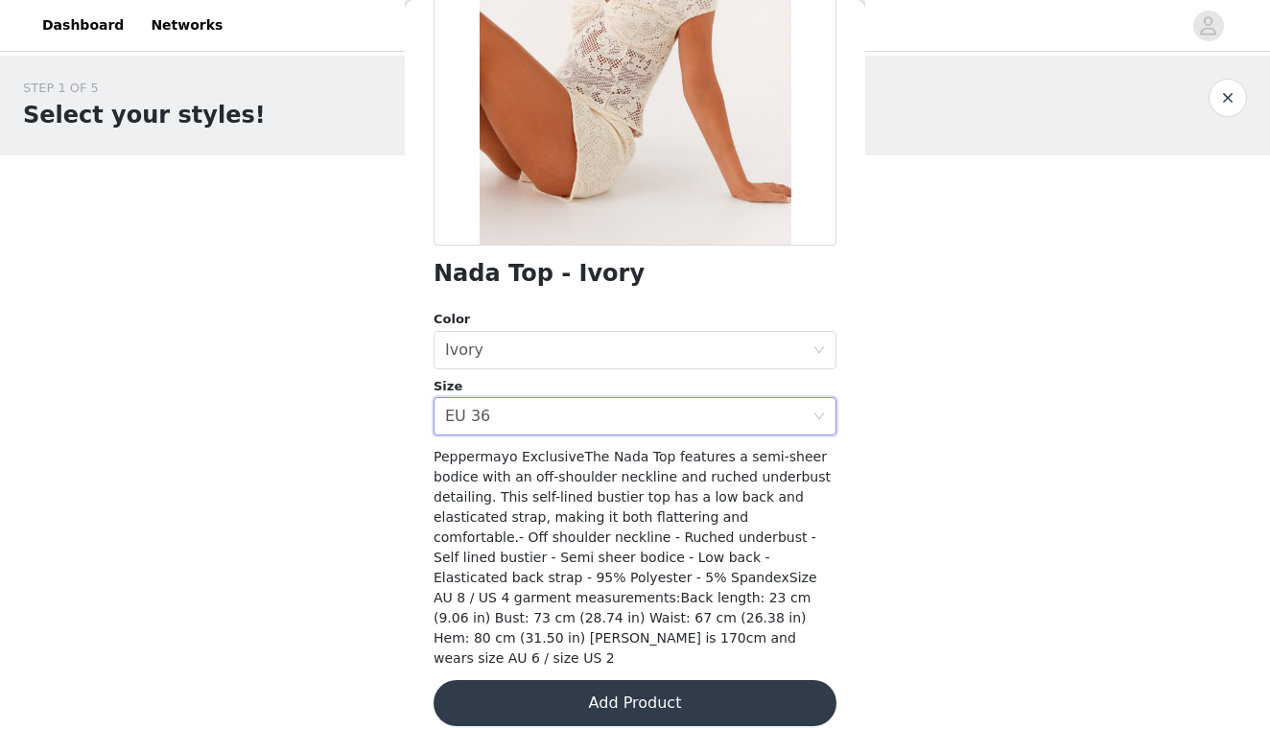
scroll to position [281, 0]
click at [528, 687] on button "Add Product" at bounding box center [635, 704] width 403 height 46
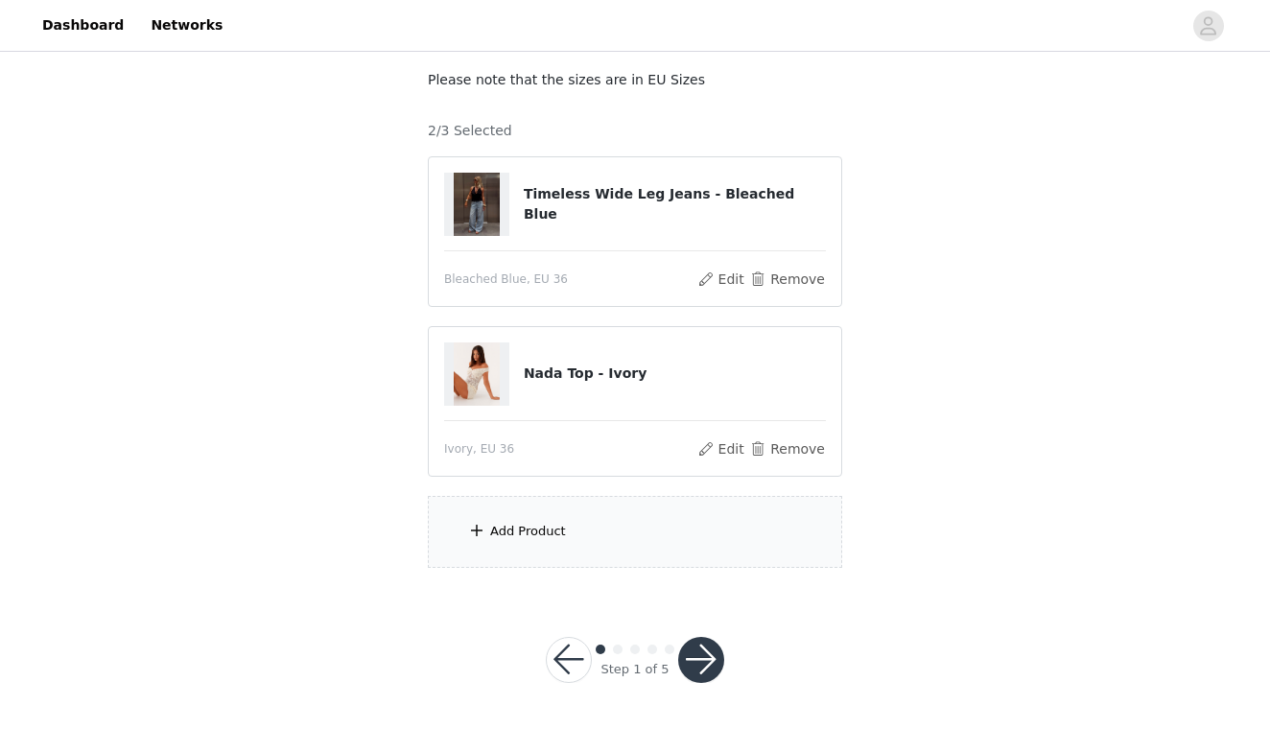
scroll to position [107, 0]
click at [552, 522] on div "Add Product" at bounding box center [635, 533] width 414 height 72
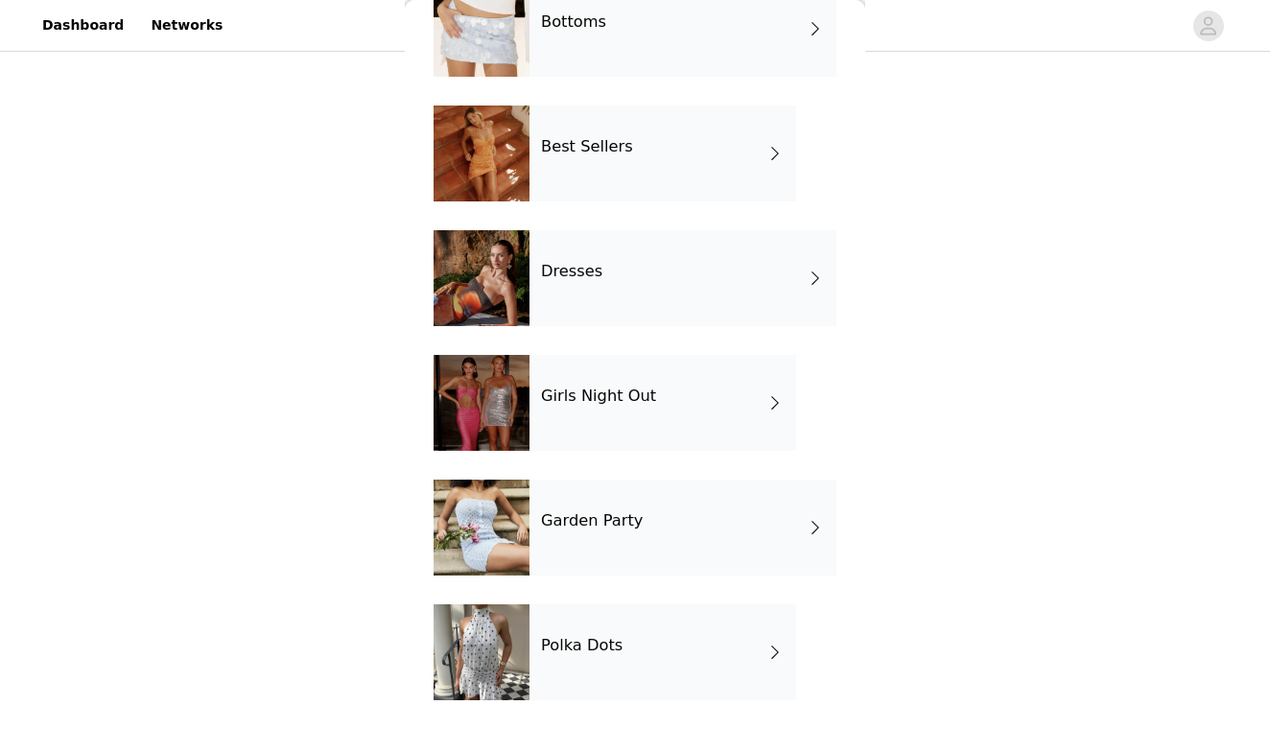
scroll to position [240, 0]
click at [566, 643] on h4 "Polka Dots" at bounding box center [582, 645] width 82 height 17
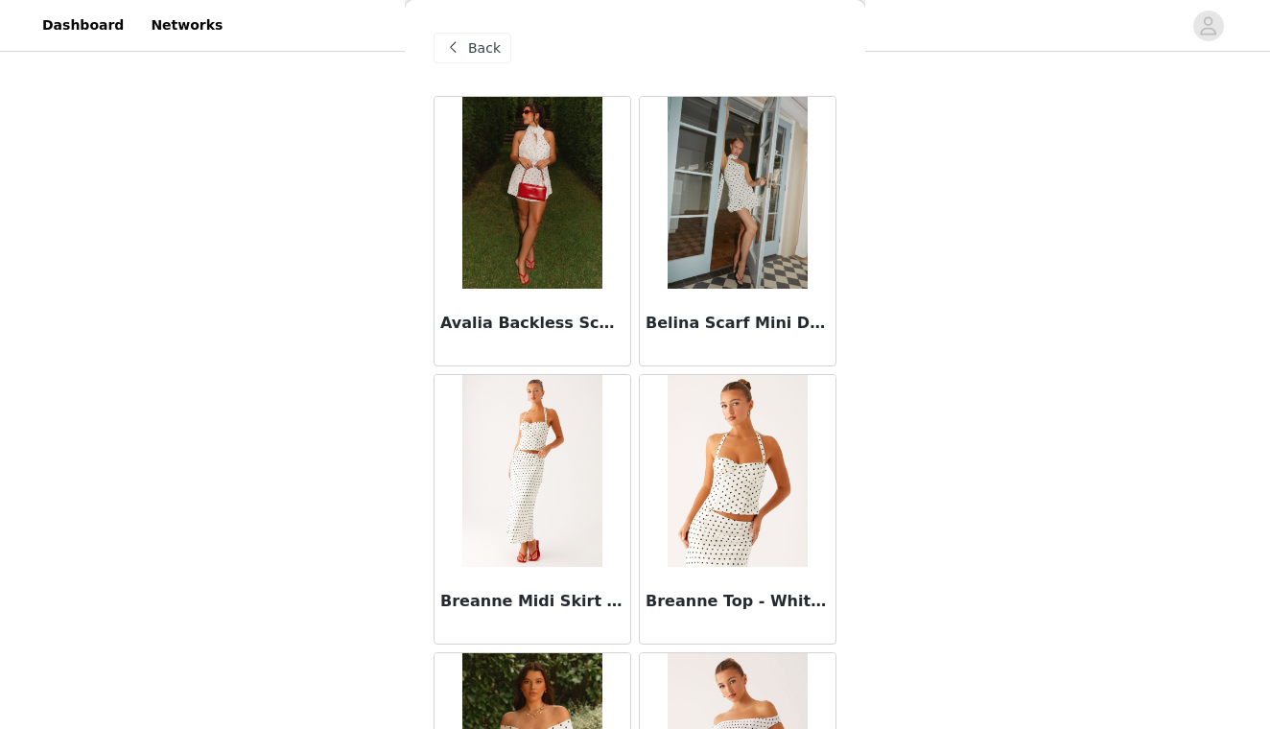
scroll to position [0, 0]
click at [487, 40] on span "Back" at bounding box center [484, 48] width 33 height 20
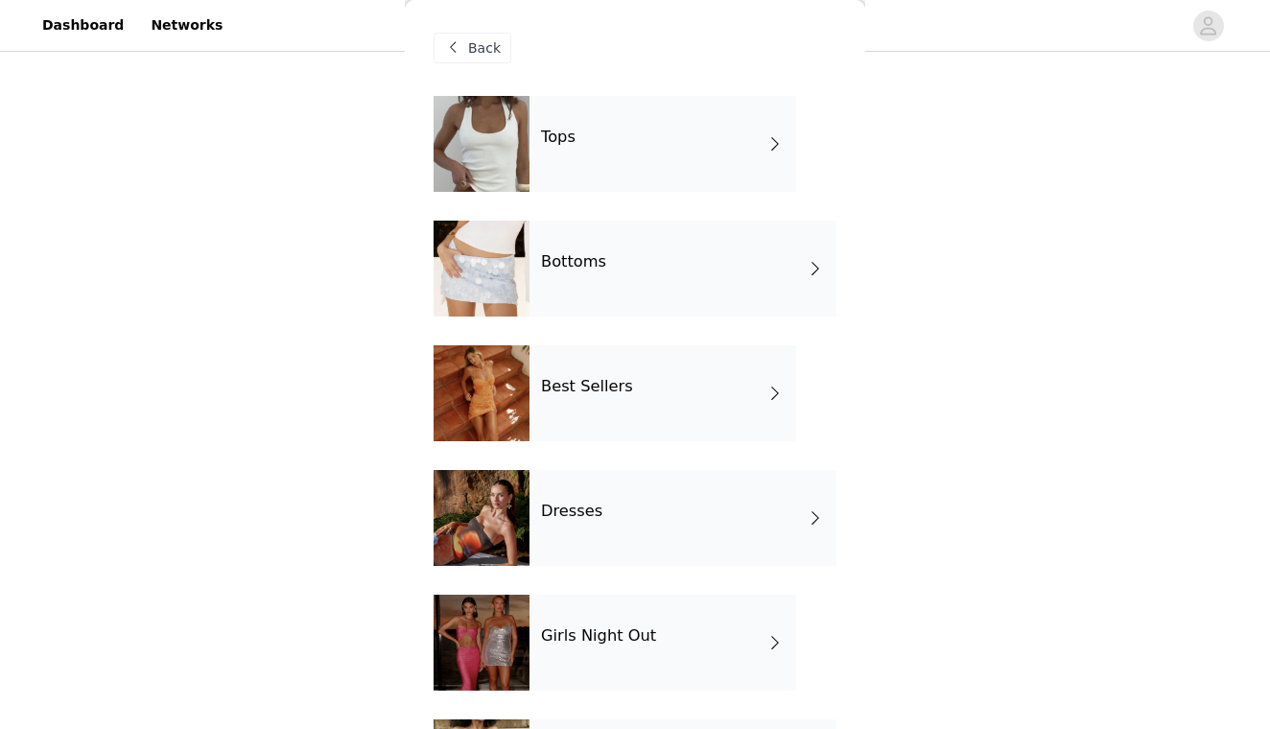
click at [582, 397] on div "Best Sellers" at bounding box center [662, 393] width 267 height 96
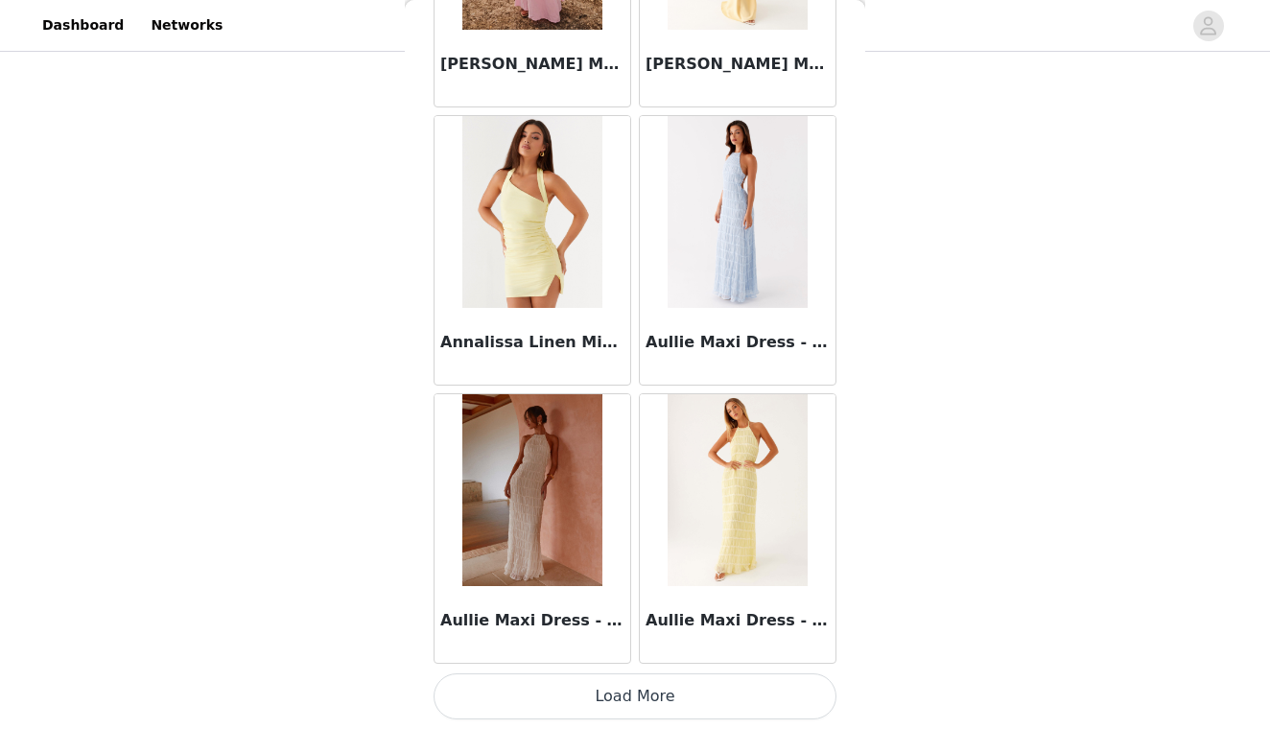
scroll to position [2206, 0]
click at [558, 681] on button "Load More" at bounding box center [635, 696] width 403 height 46
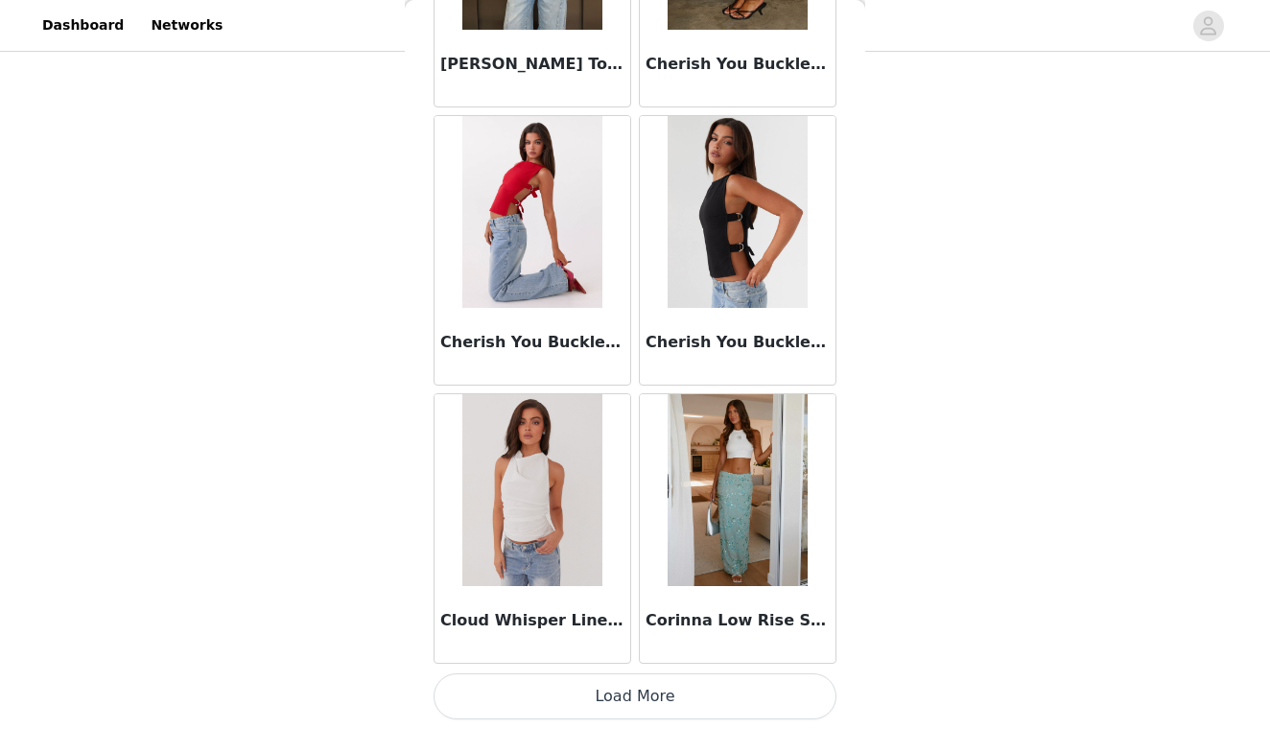
scroll to position [107, 0]
click at [566, 693] on button "Load More" at bounding box center [635, 696] width 403 height 46
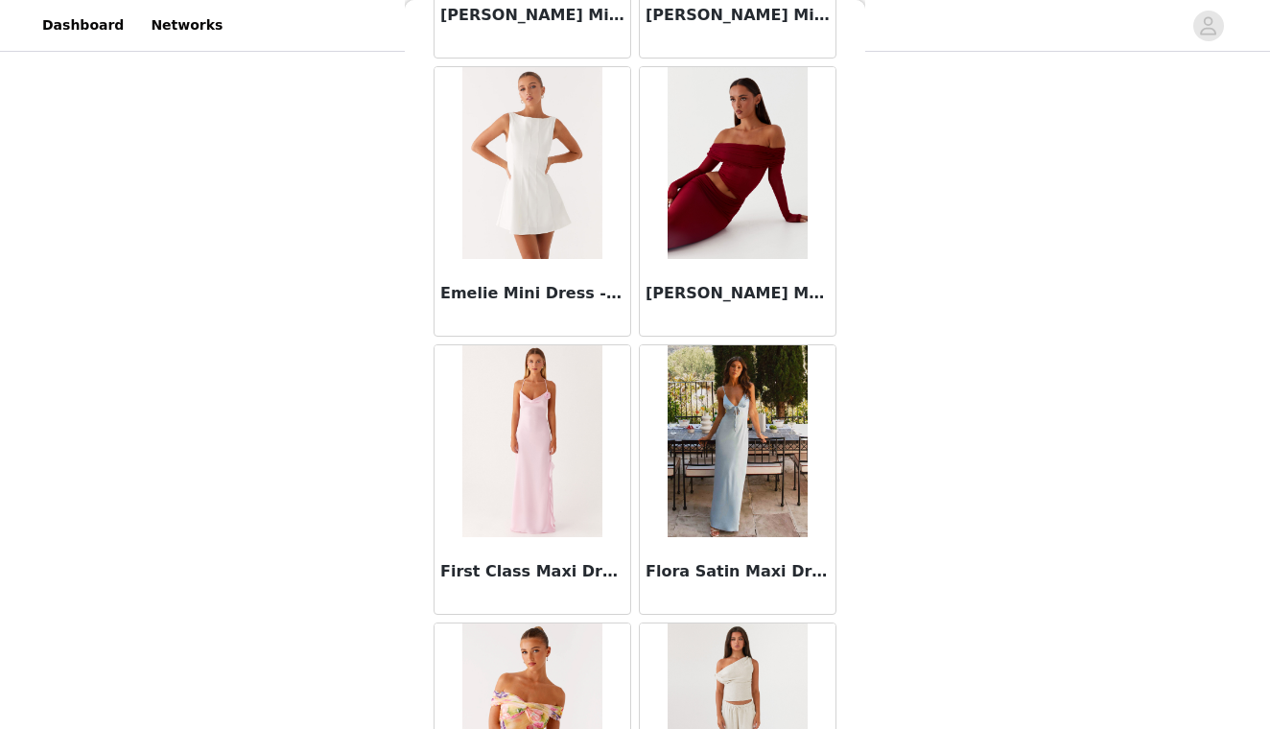
scroll to position [6706, 0]
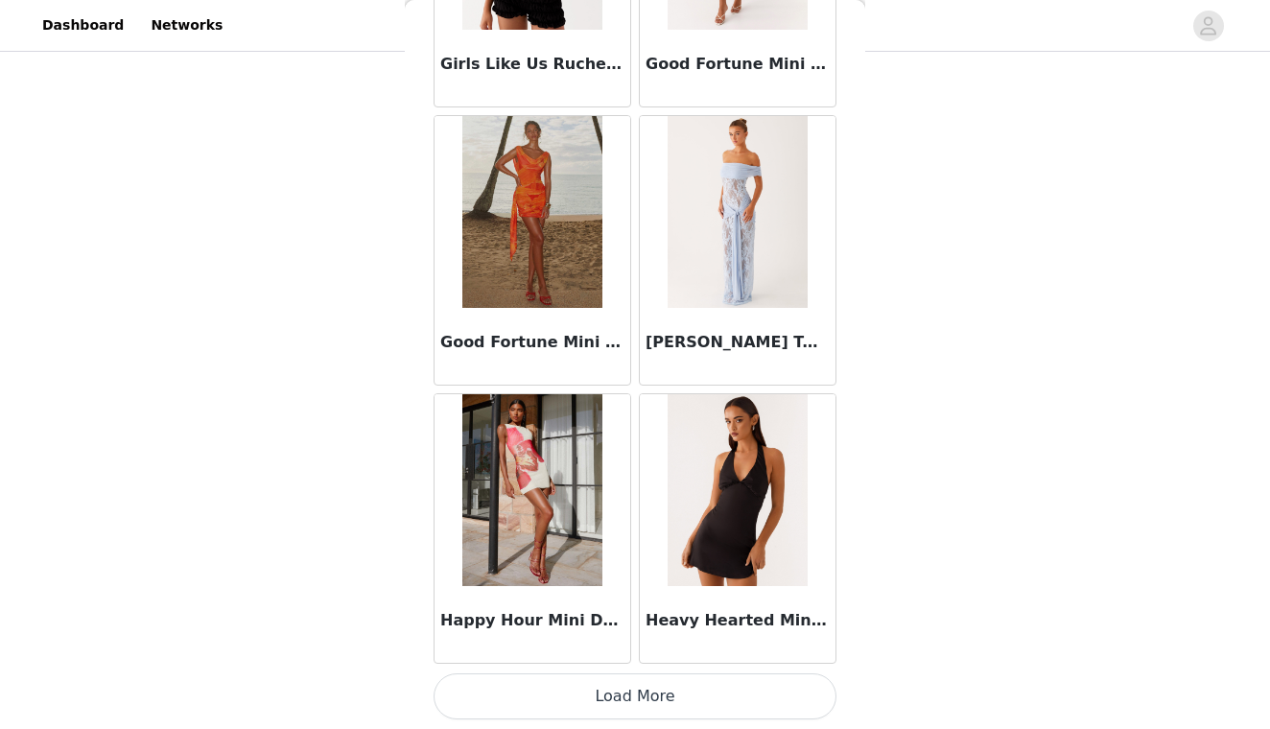
click at [631, 691] on button "Load More" at bounding box center [635, 696] width 403 height 46
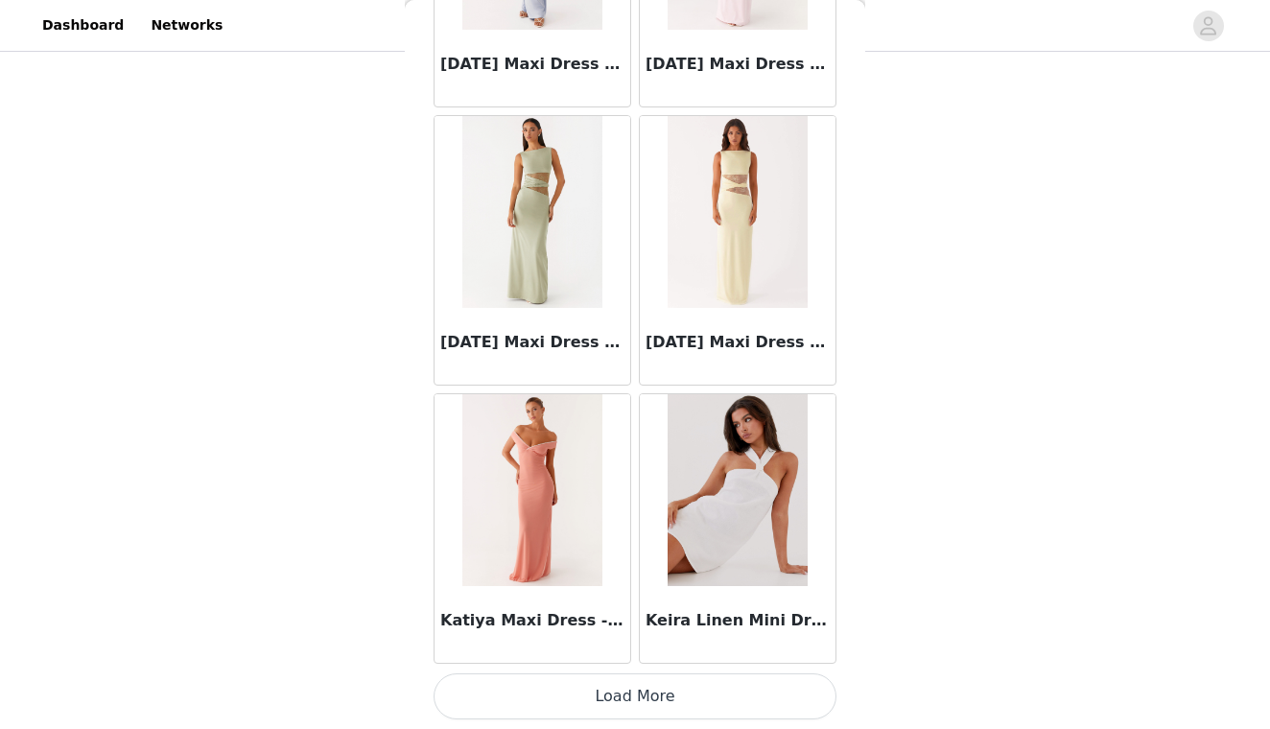
scroll to position [107, 0]
click at [614, 690] on button "Load More" at bounding box center [635, 696] width 403 height 46
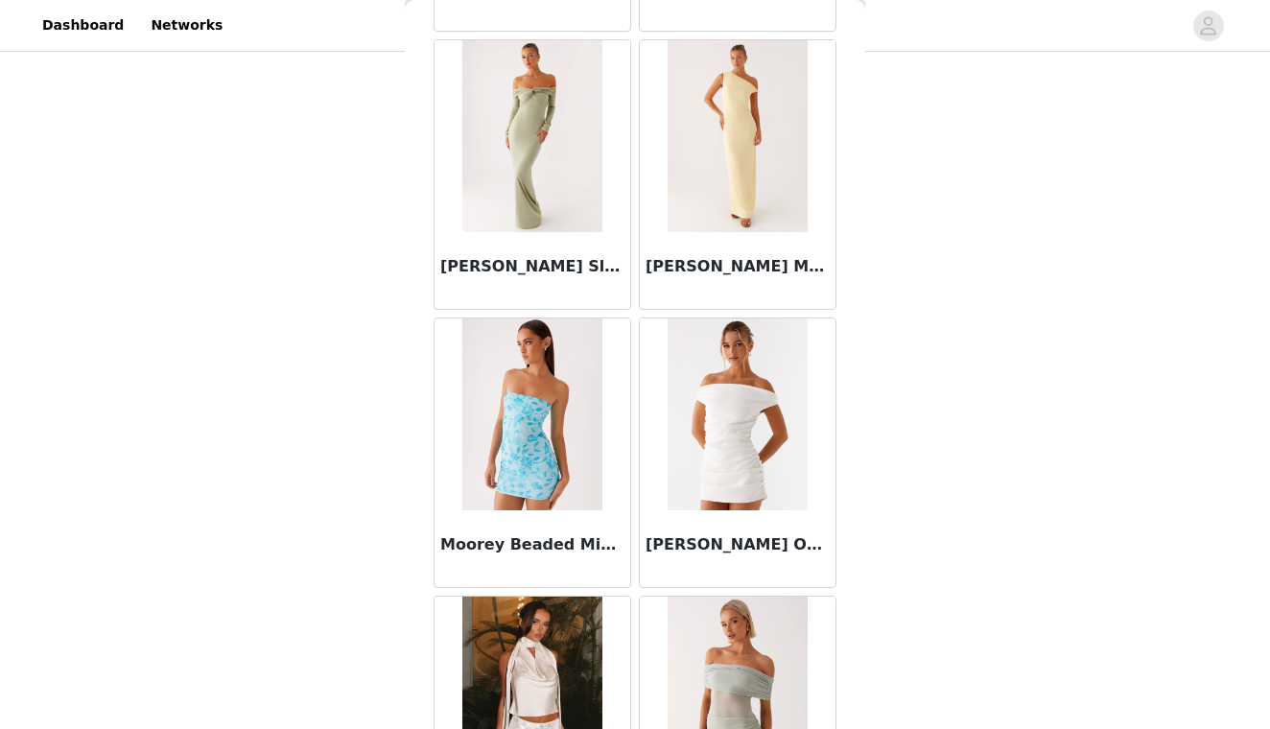
scroll to position [12297, 0]
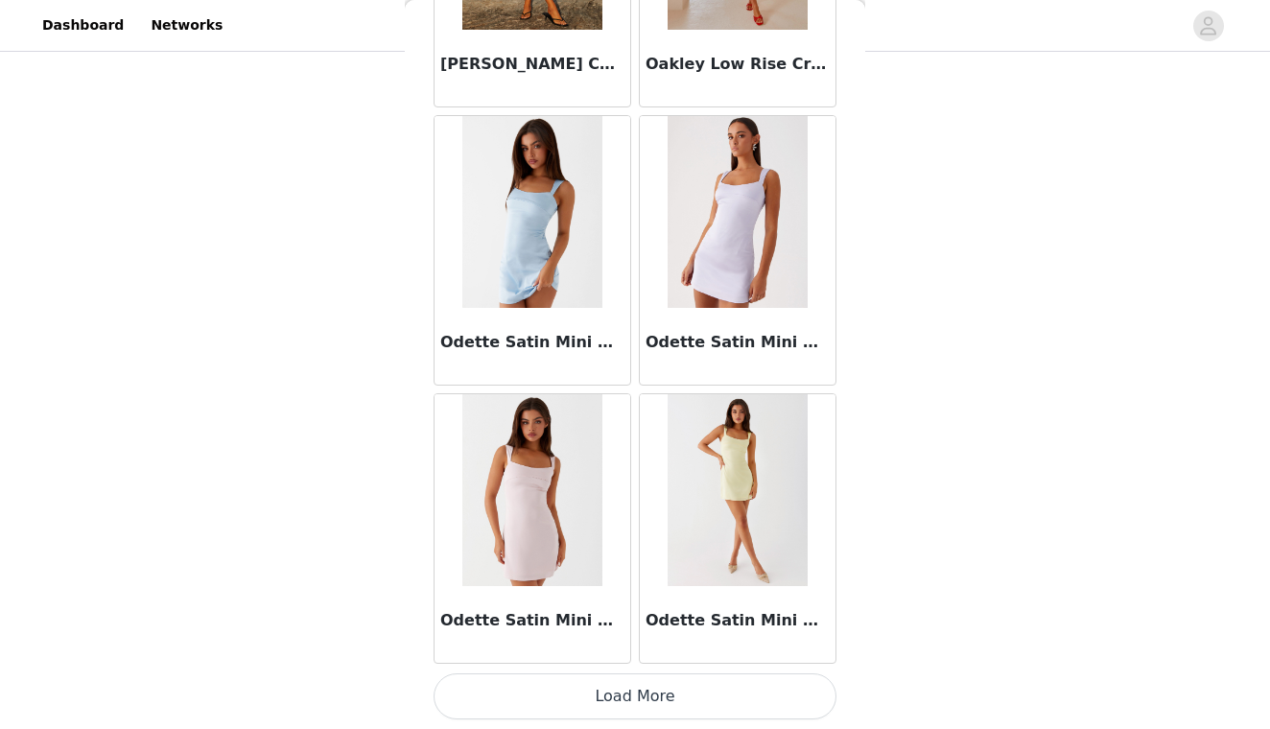
click at [604, 700] on button "Load More" at bounding box center [635, 696] width 403 height 46
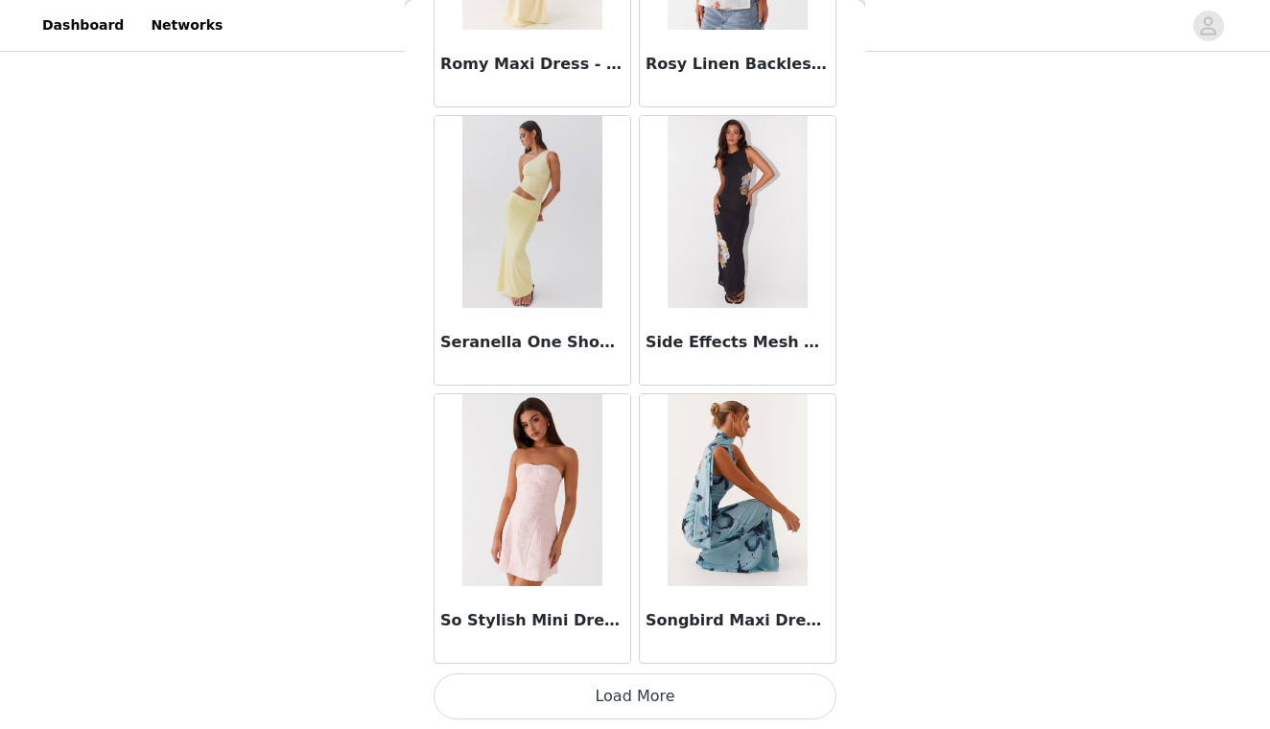
scroll to position [107, 0]
click at [623, 697] on button "Load More" at bounding box center [635, 696] width 403 height 46
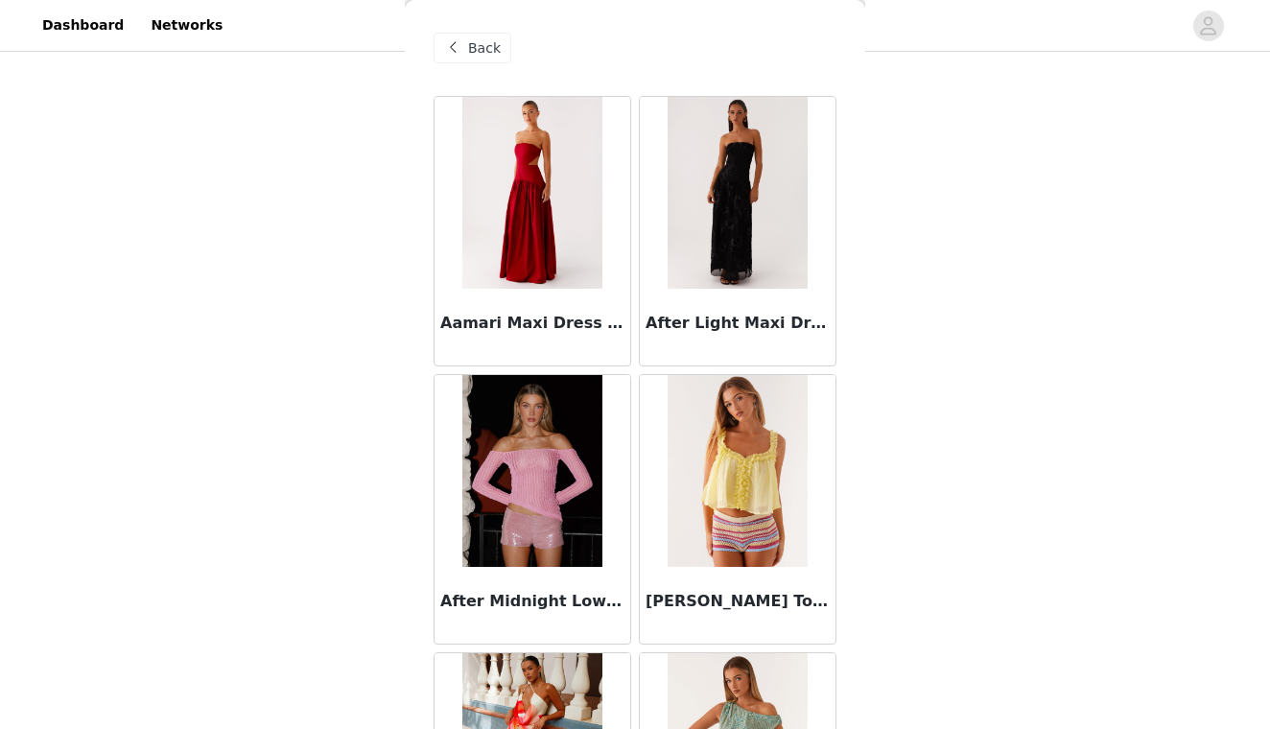
scroll to position [0, 0]
click at [460, 47] on span at bounding box center [452, 47] width 23 height 23
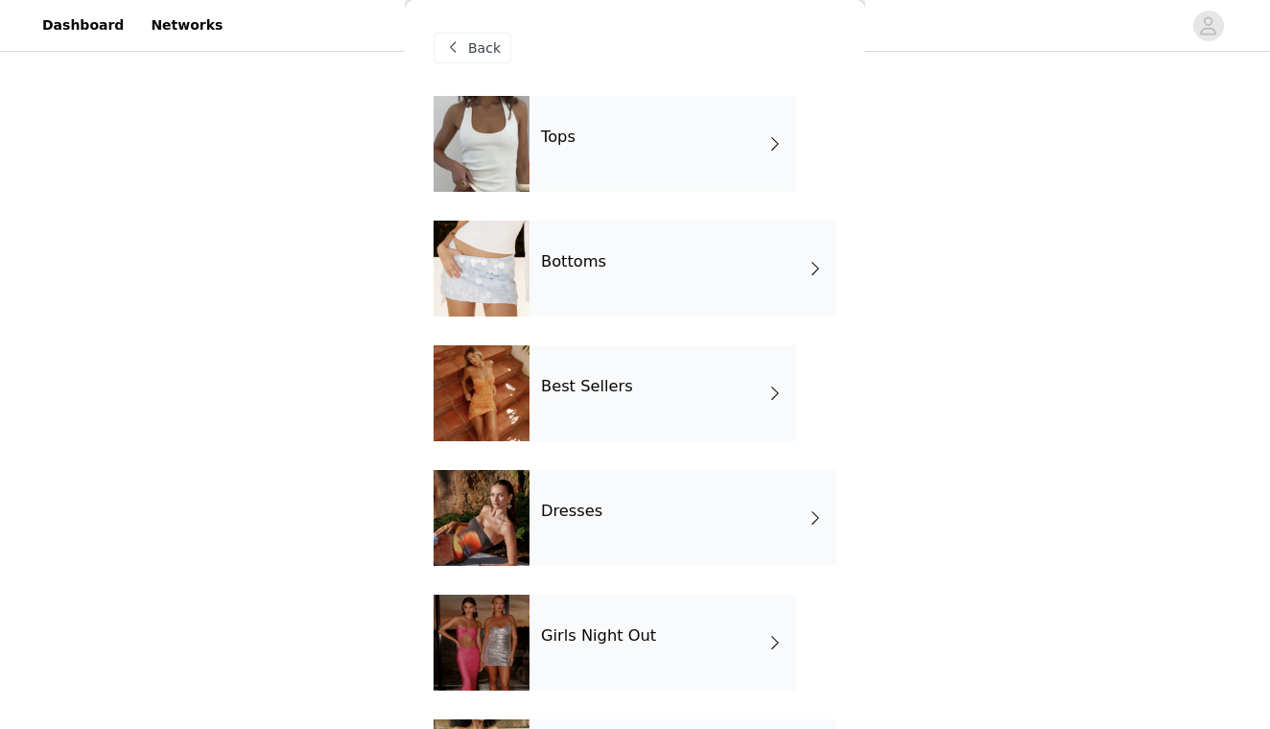
click at [567, 263] on h4 "Bottoms" at bounding box center [573, 261] width 65 height 17
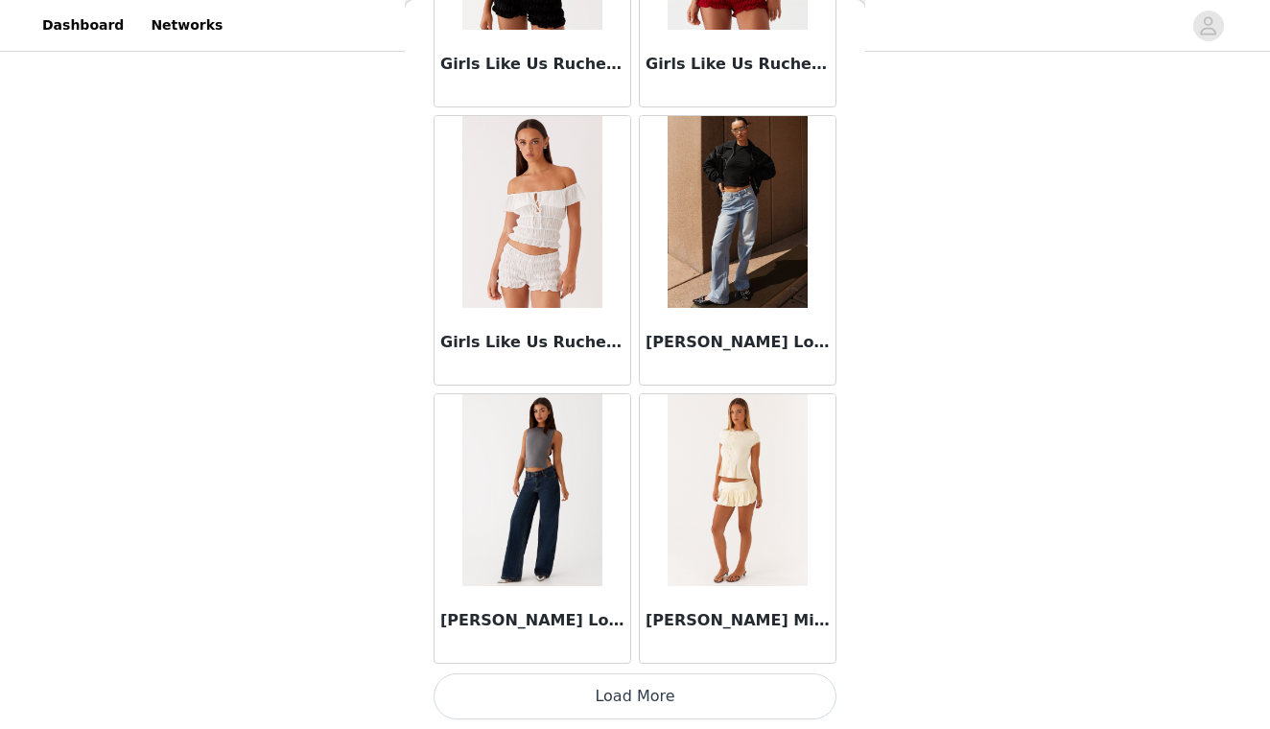
click at [600, 710] on button "Load More" at bounding box center [635, 696] width 403 height 46
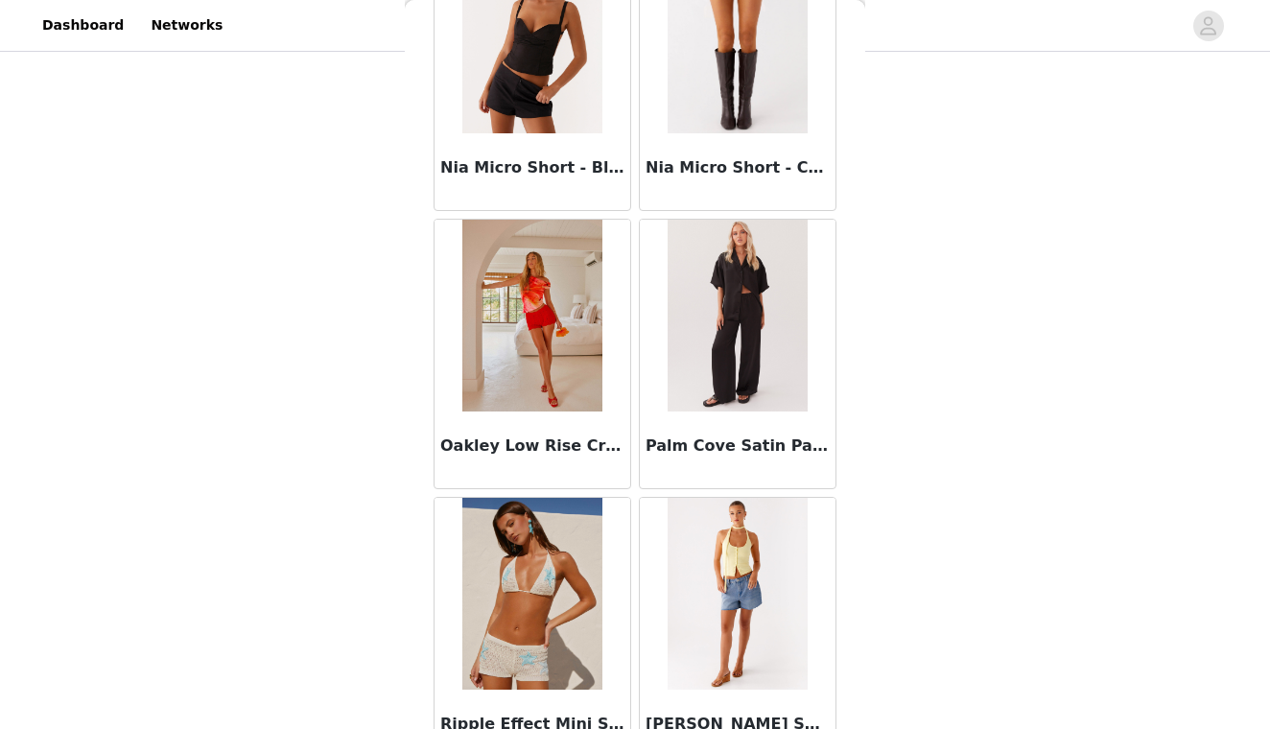
scroll to position [4051, 0]
click at [754, 380] on img at bounding box center [737, 315] width 139 height 192
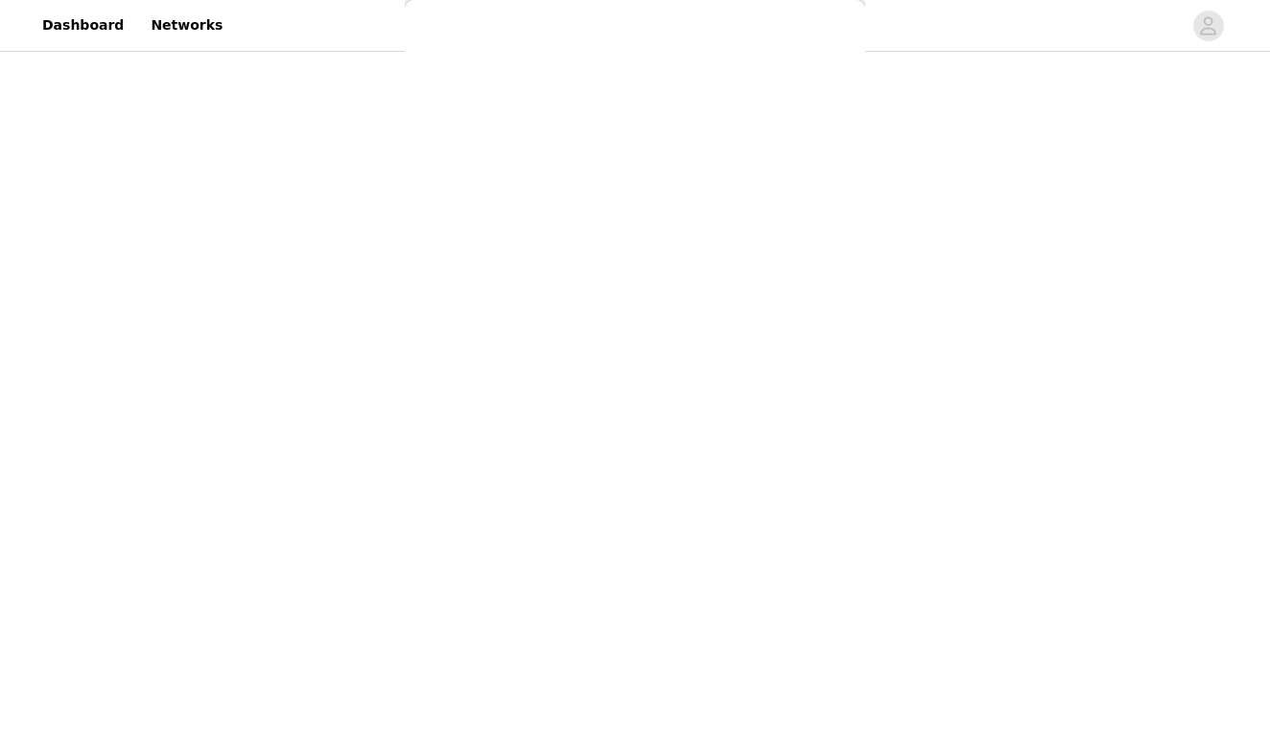
scroll to position [0, 0]
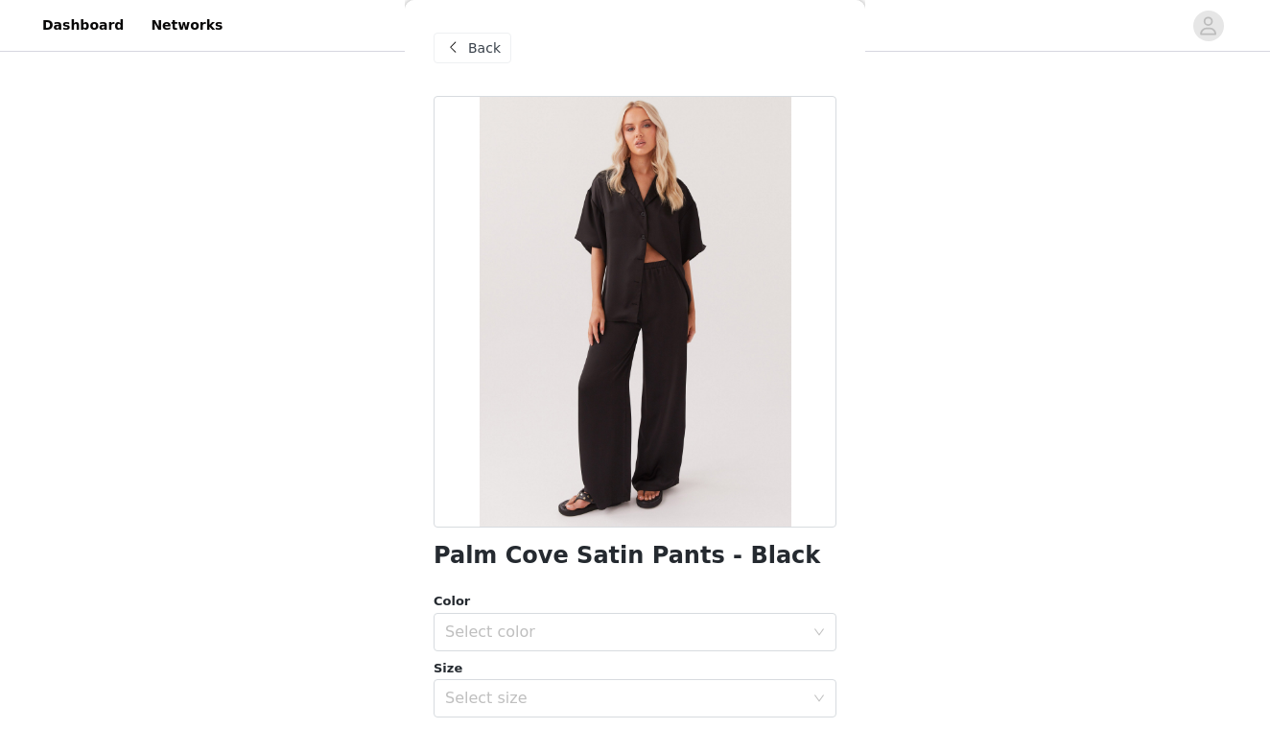
click at [478, 47] on span "Back" at bounding box center [484, 48] width 33 height 20
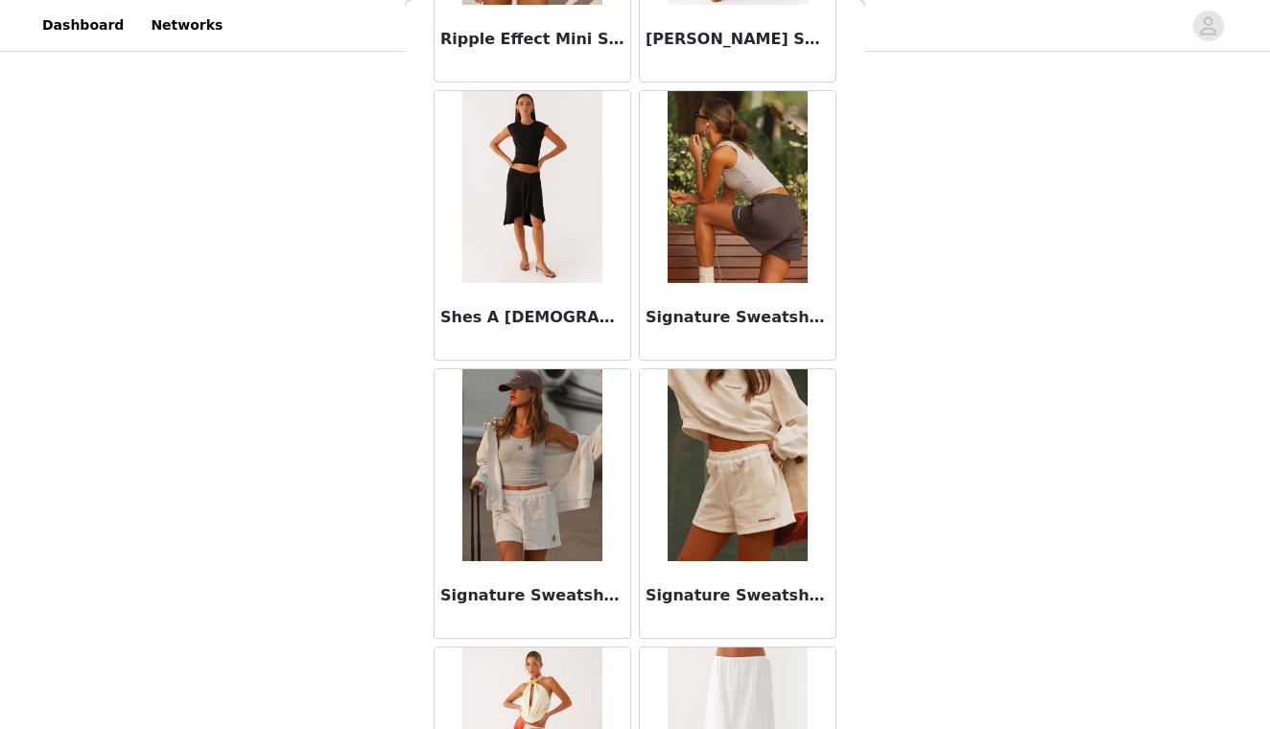
scroll to position [4751, 0]
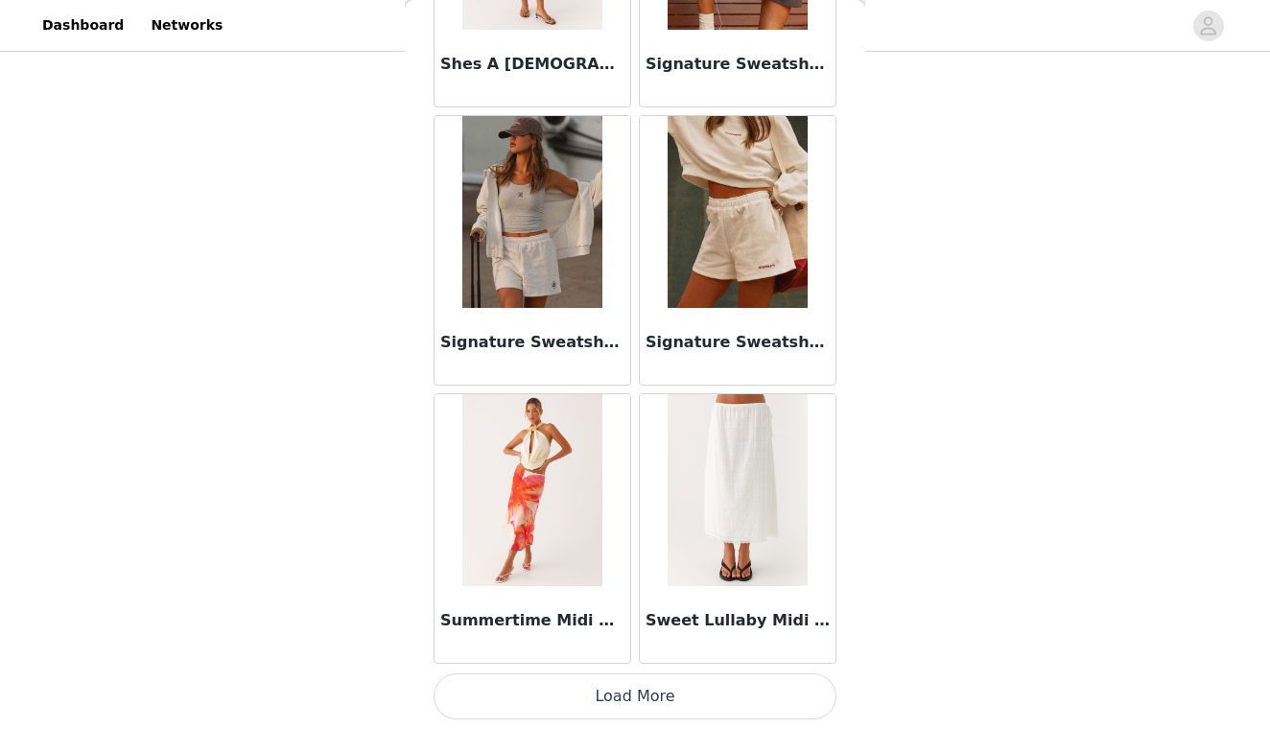
click at [577, 697] on button "Load More" at bounding box center [635, 696] width 403 height 46
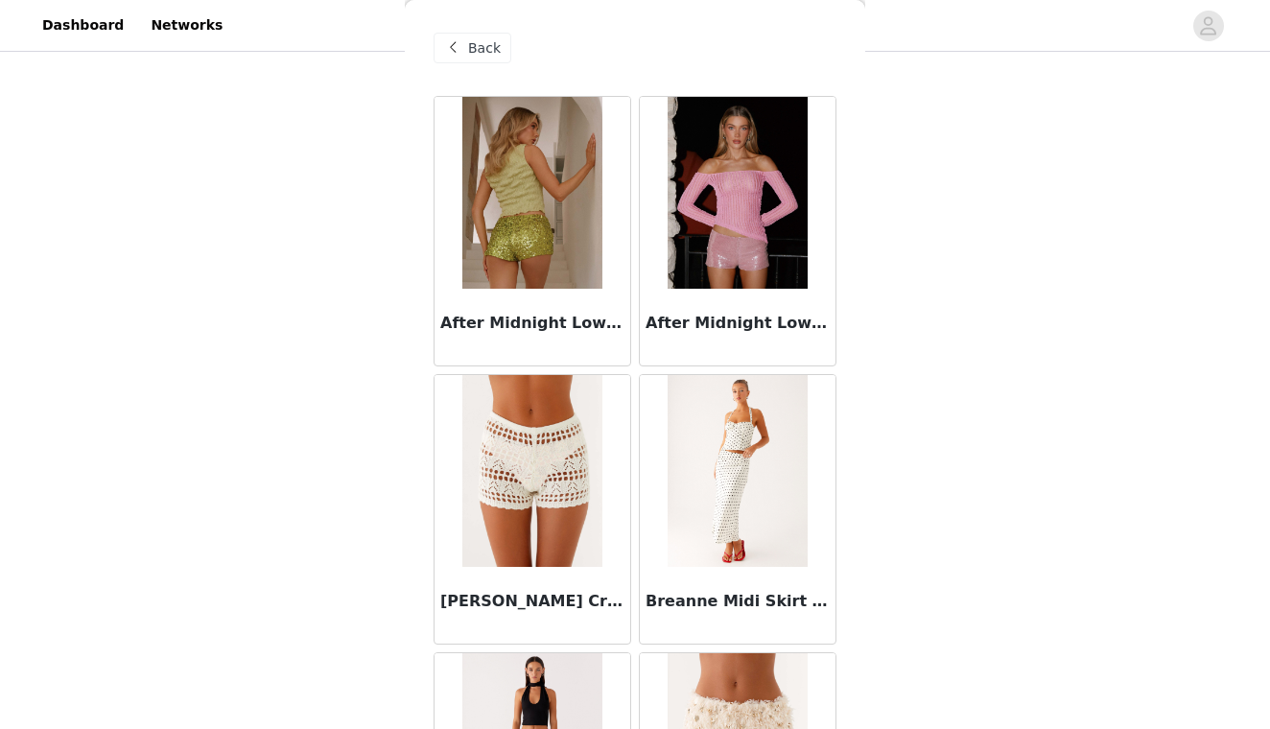
scroll to position [0, 0]
click at [483, 48] on span "Back" at bounding box center [484, 48] width 33 height 20
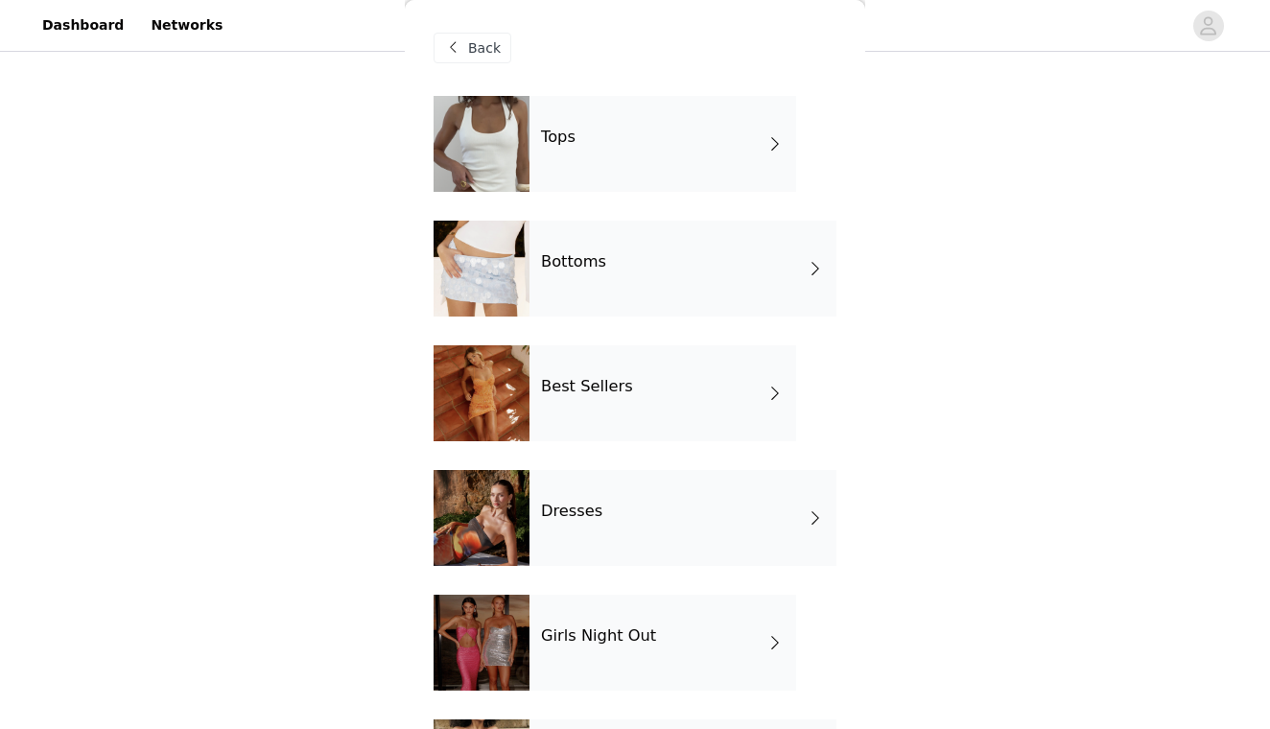
click at [514, 116] on div at bounding box center [482, 144] width 96 height 96
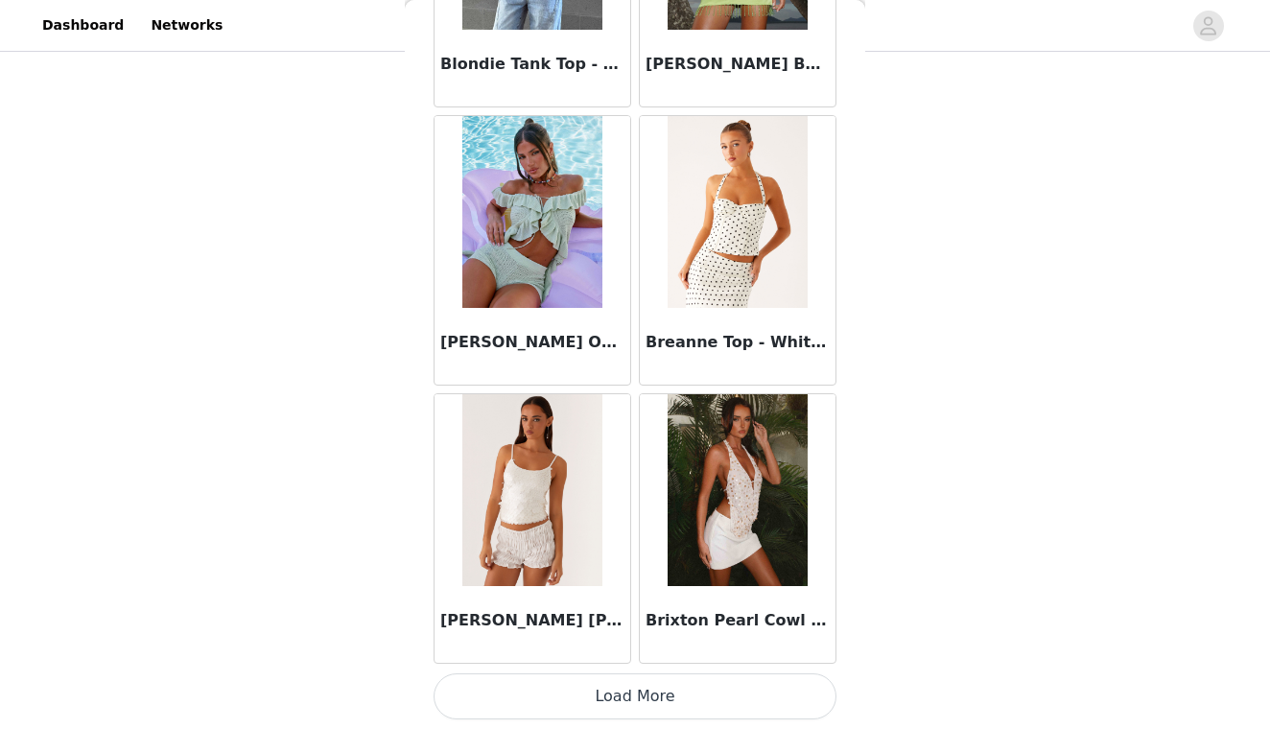
scroll to position [107, 0]
click at [636, 695] on button "Load More" at bounding box center [635, 696] width 403 height 46
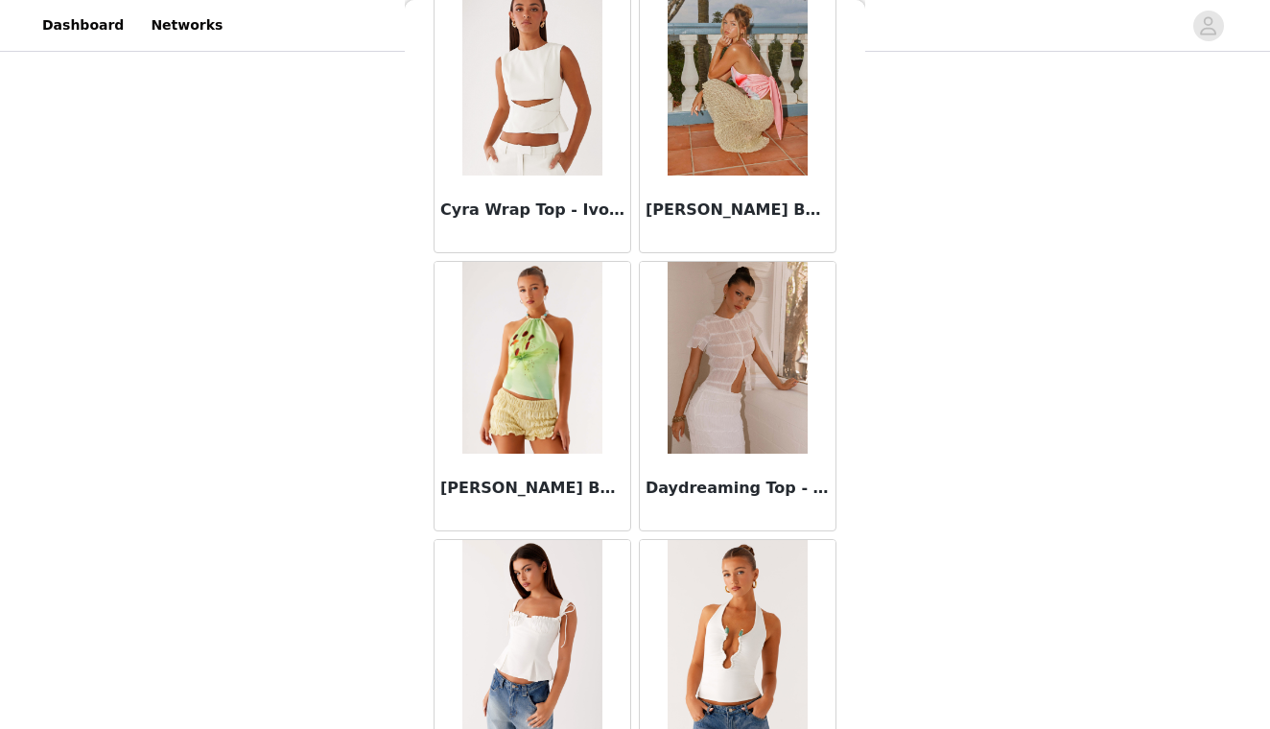
scroll to position [4837, 0]
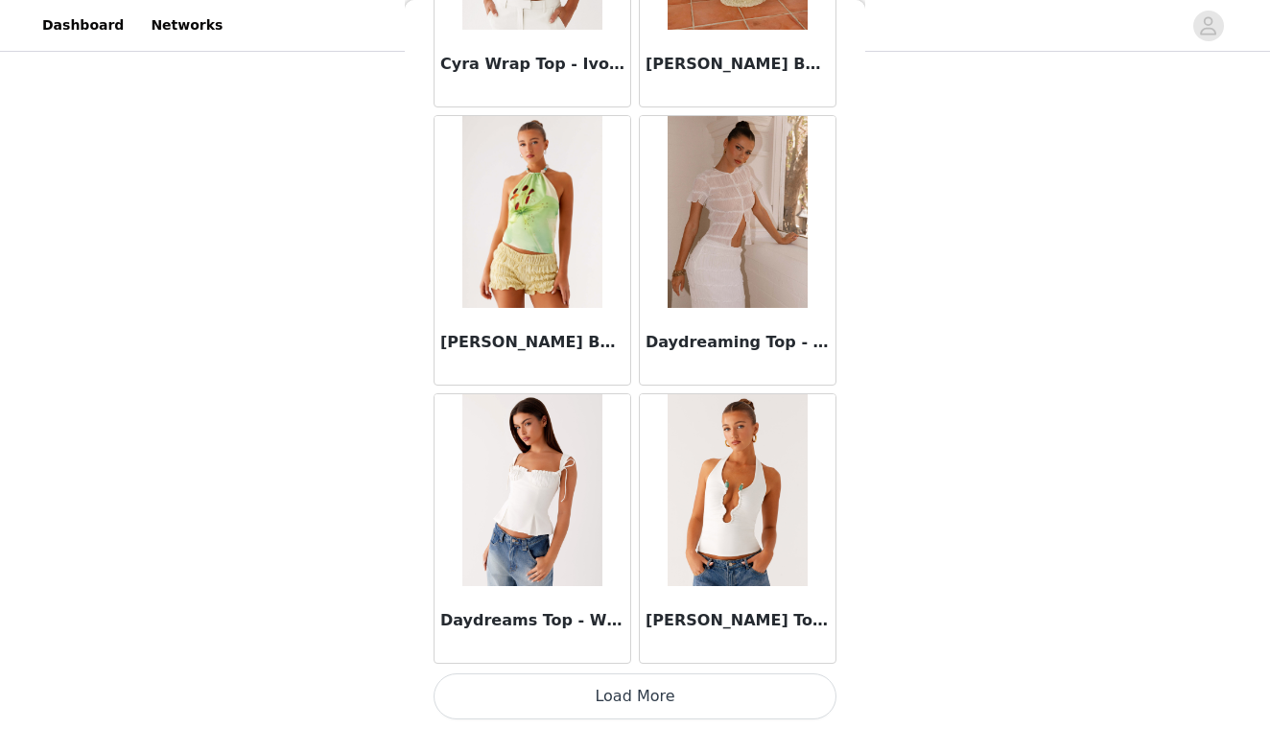
click at [582, 708] on button "Load More" at bounding box center [635, 696] width 403 height 46
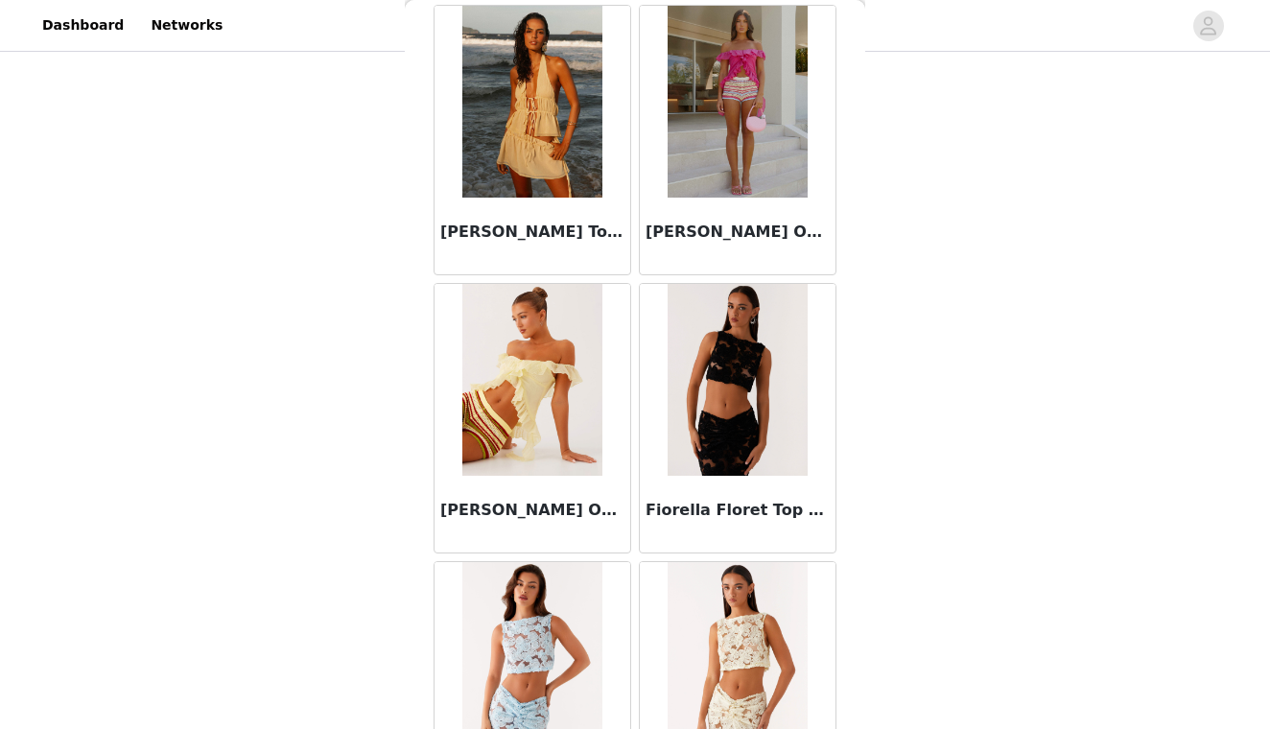
scroll to position [5657, 0]
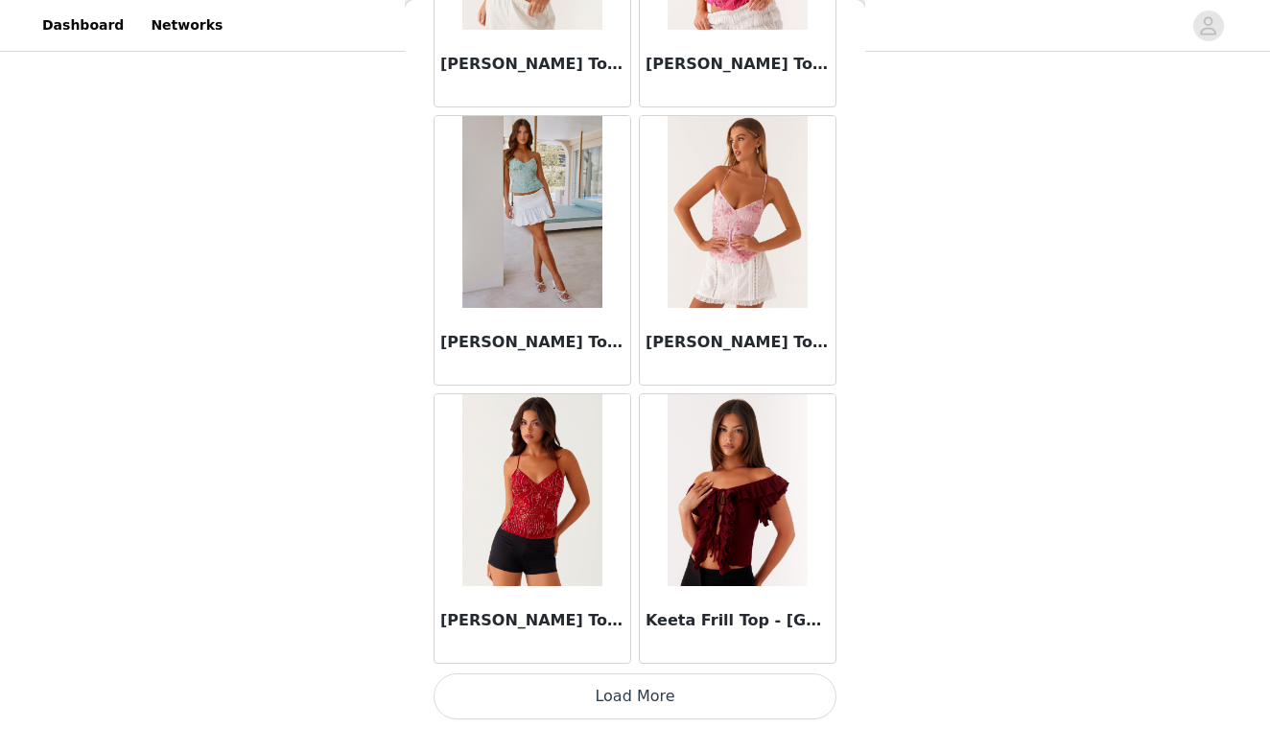
click at [632, 684] on button "Load More" at bounding box center [635, 696] width 403 height 46
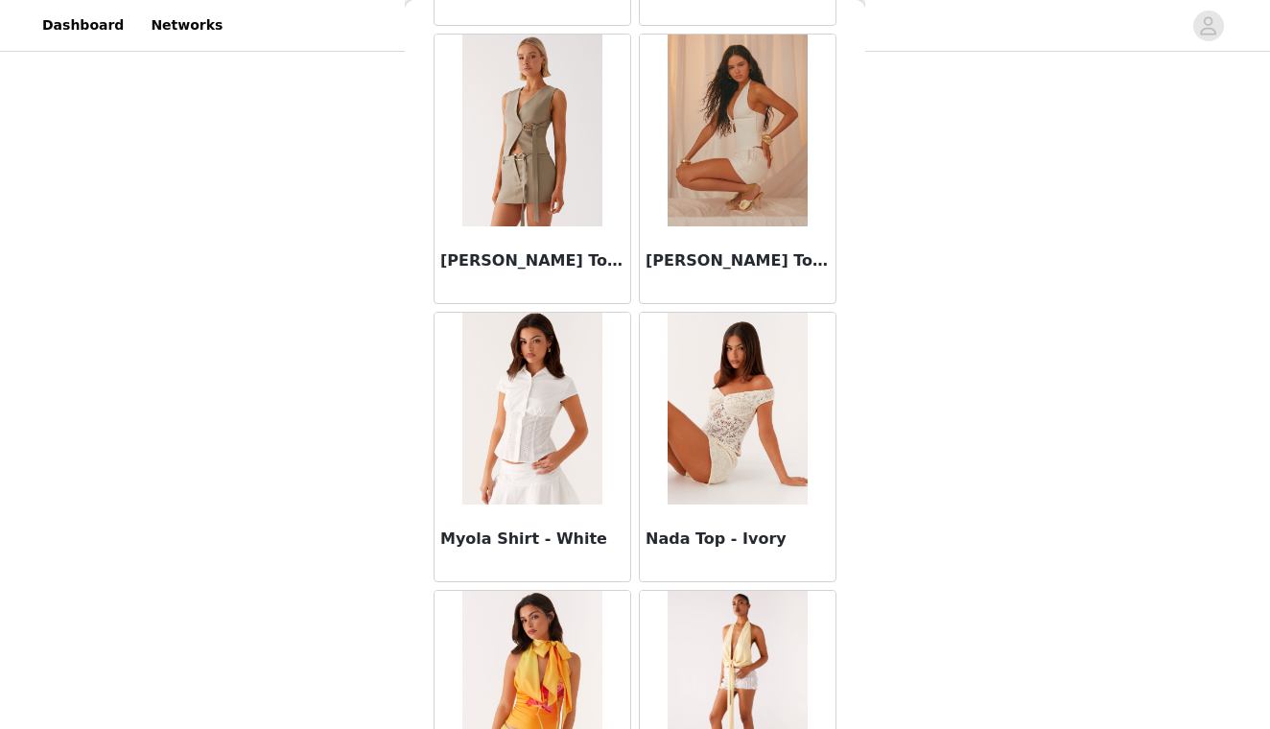
scroll to position [9802, 0]
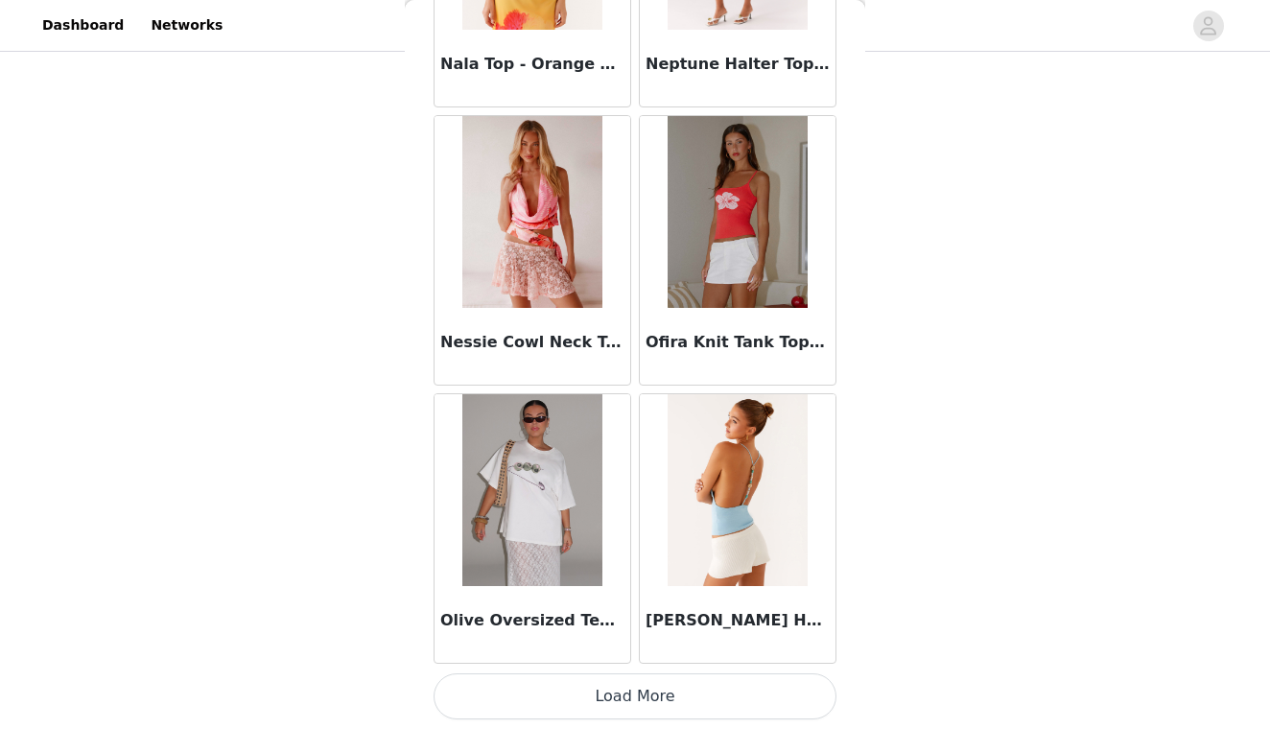
click at [622, 696] on button "Load More" at bounding box center [635, 696] width 403 height 46
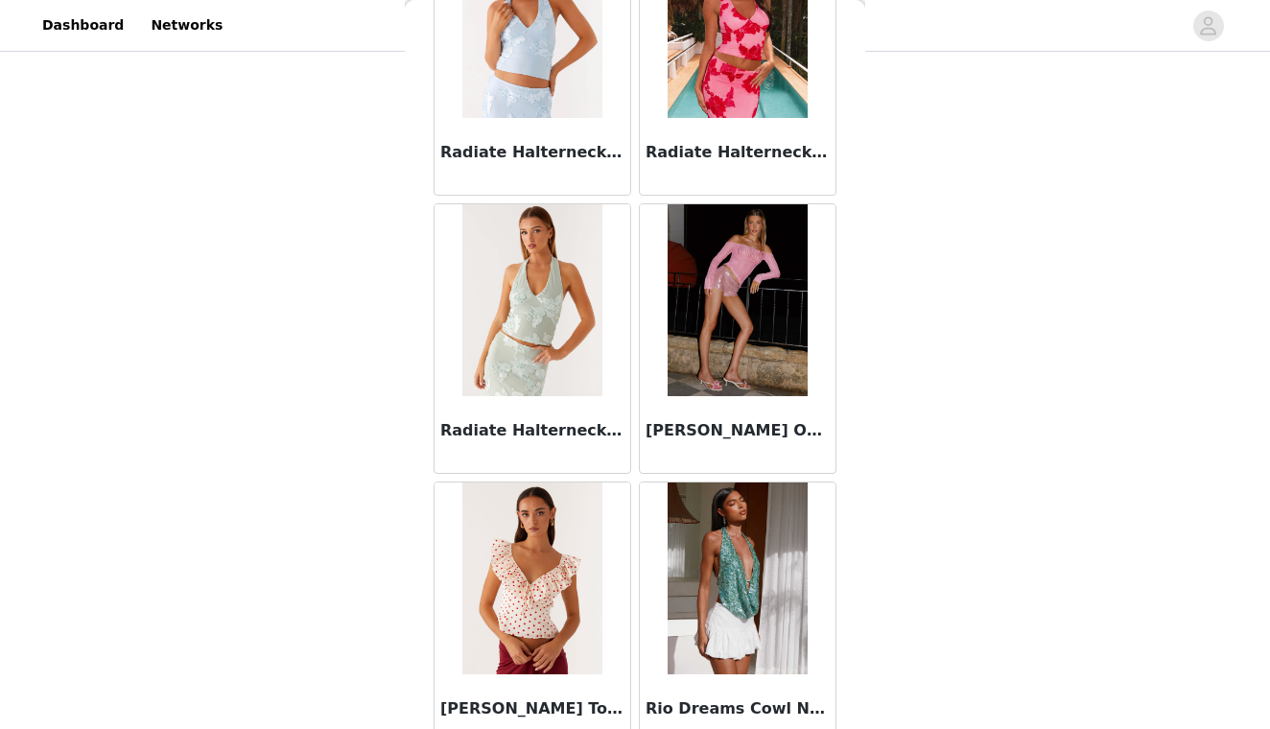
scroll to position [12417, 0]
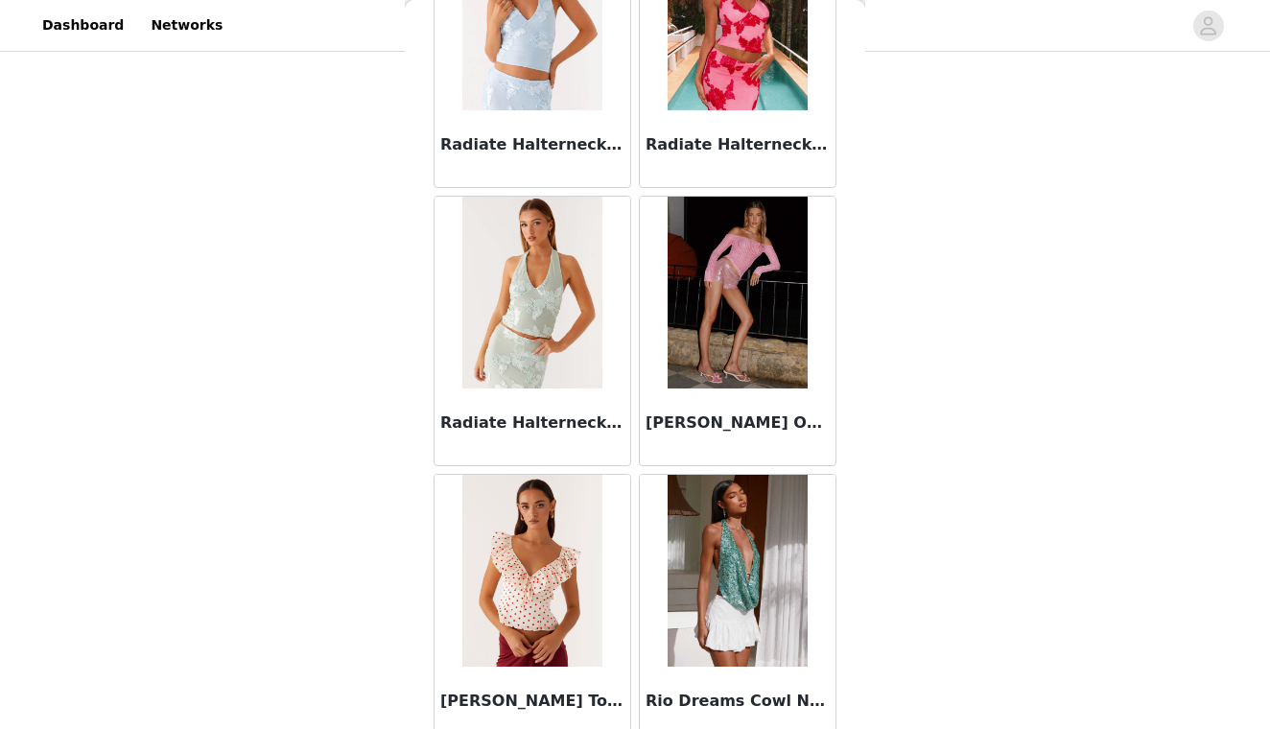
click at [736, 337] on img at bounding box center [737, 293] width 139 height 192
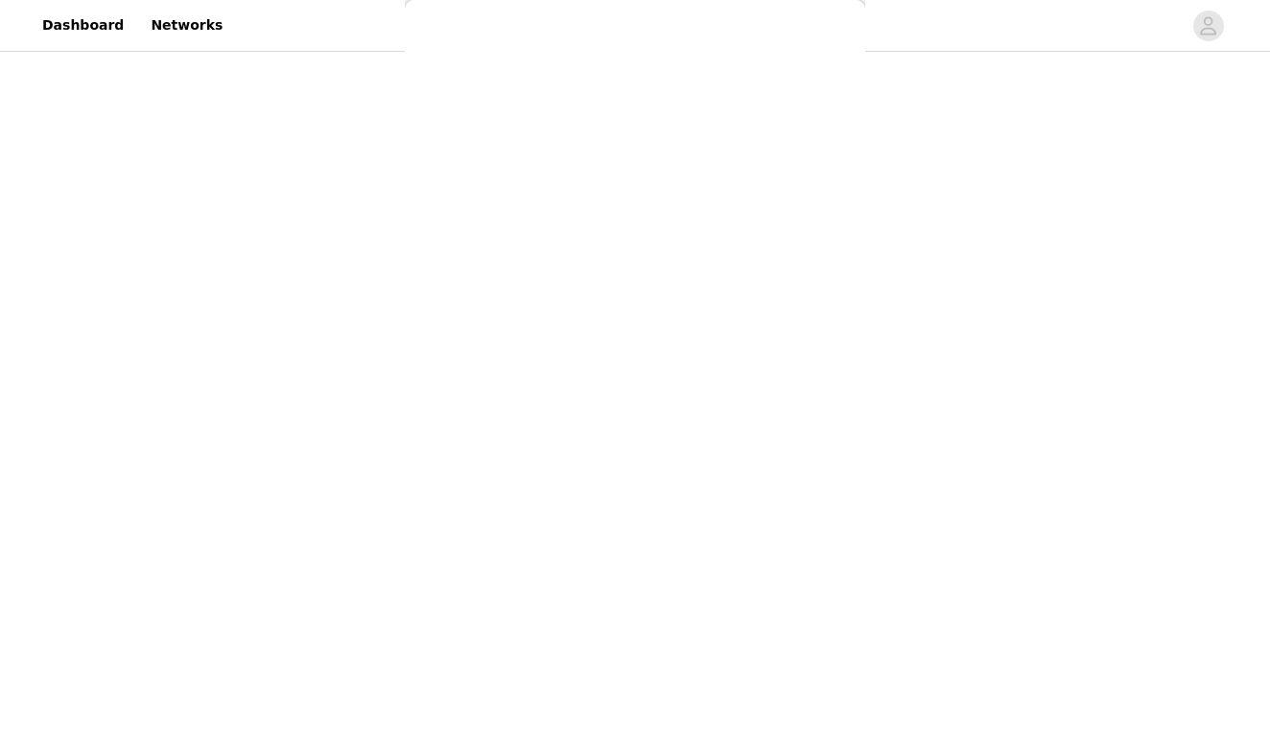
scroll to position [0, 0]
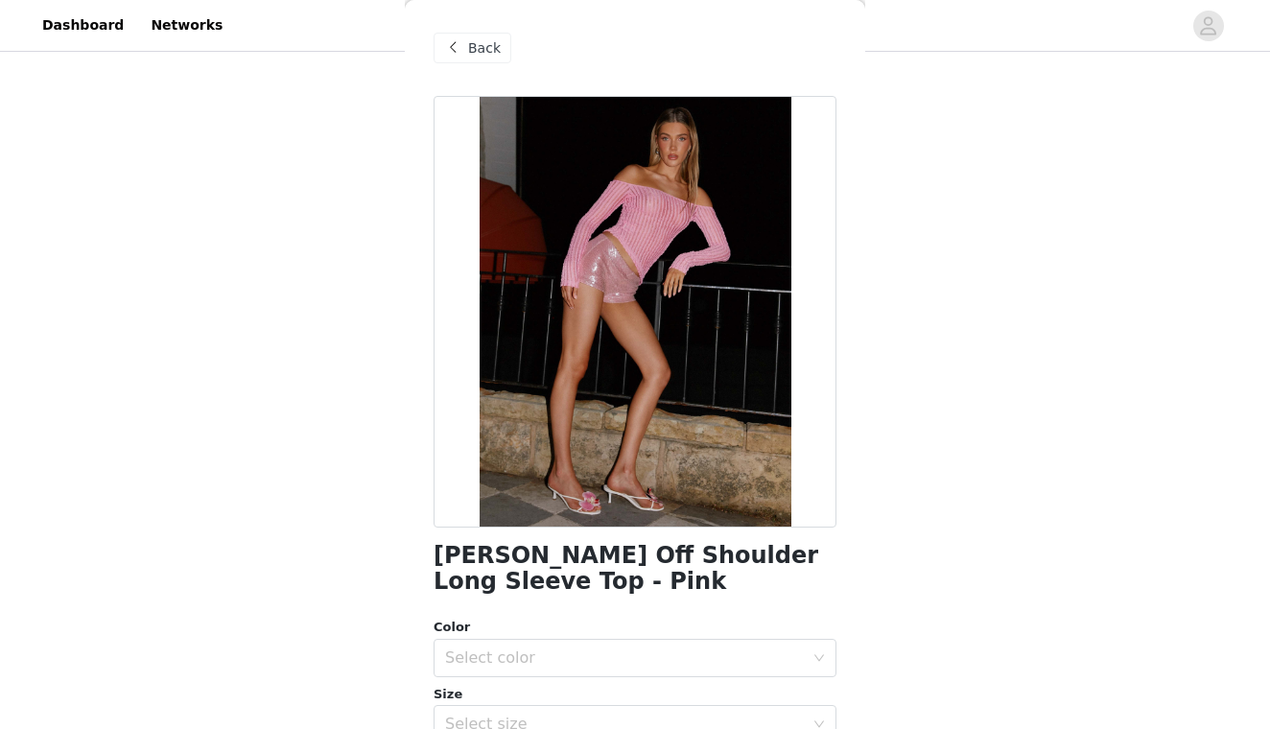
click at [496, 54] on span "Back" at bounding box center [484, 48] width 33 height 20
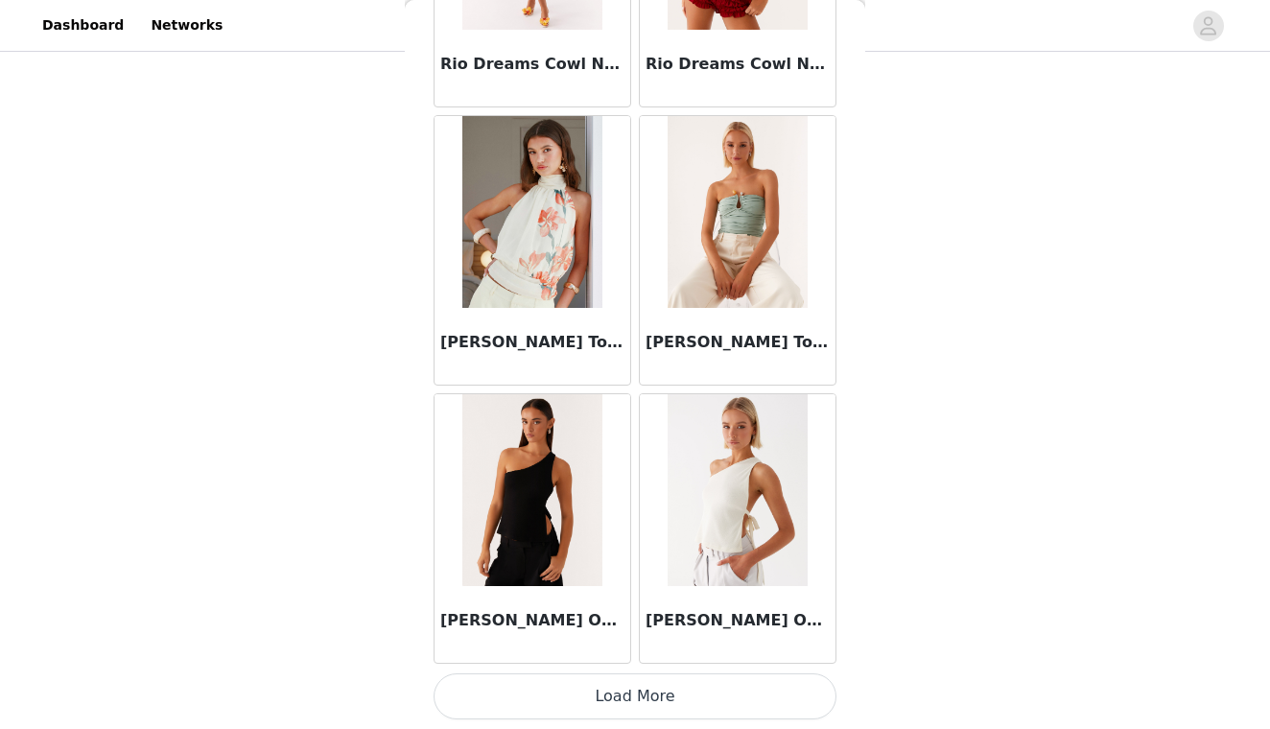
click at [605, 683] on button "Load More" at bounding box center [635, 696] width 403 height 46
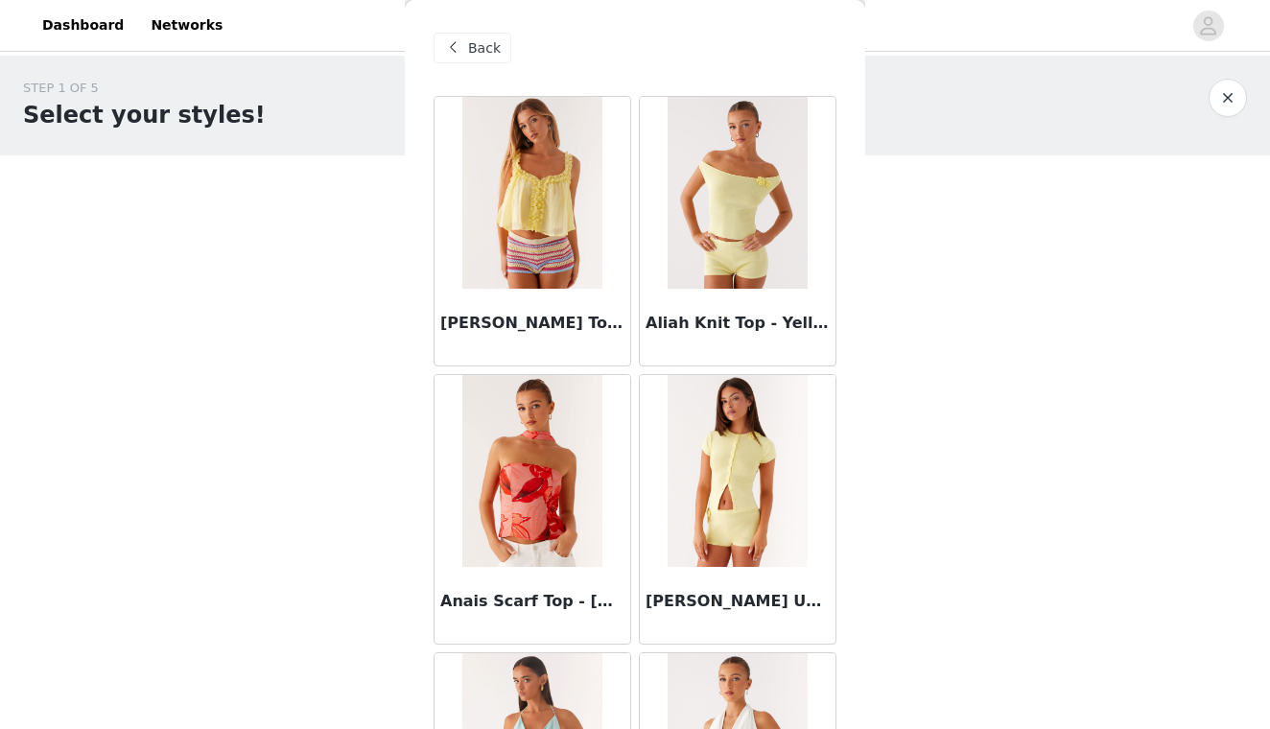
click at [475, 46] on span "Back" at bounding box center [484, 48] width 33 height 20
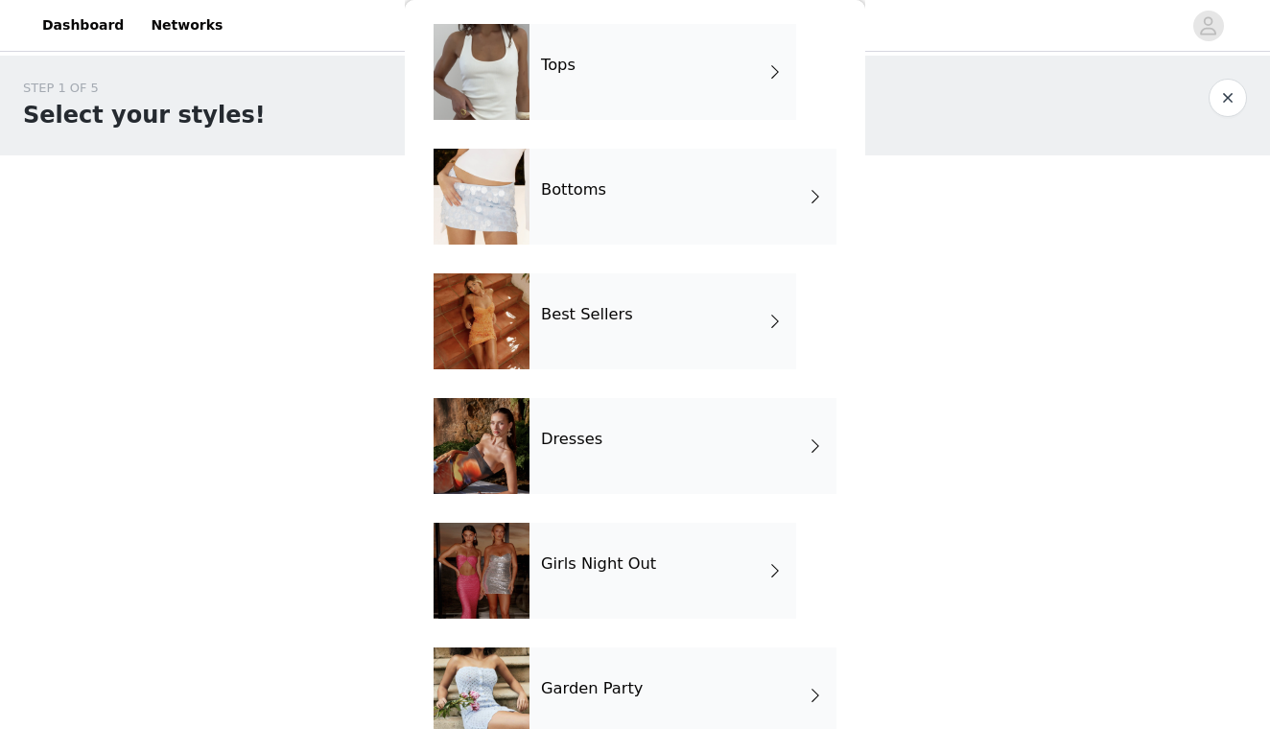
scroll to position [97, 0]
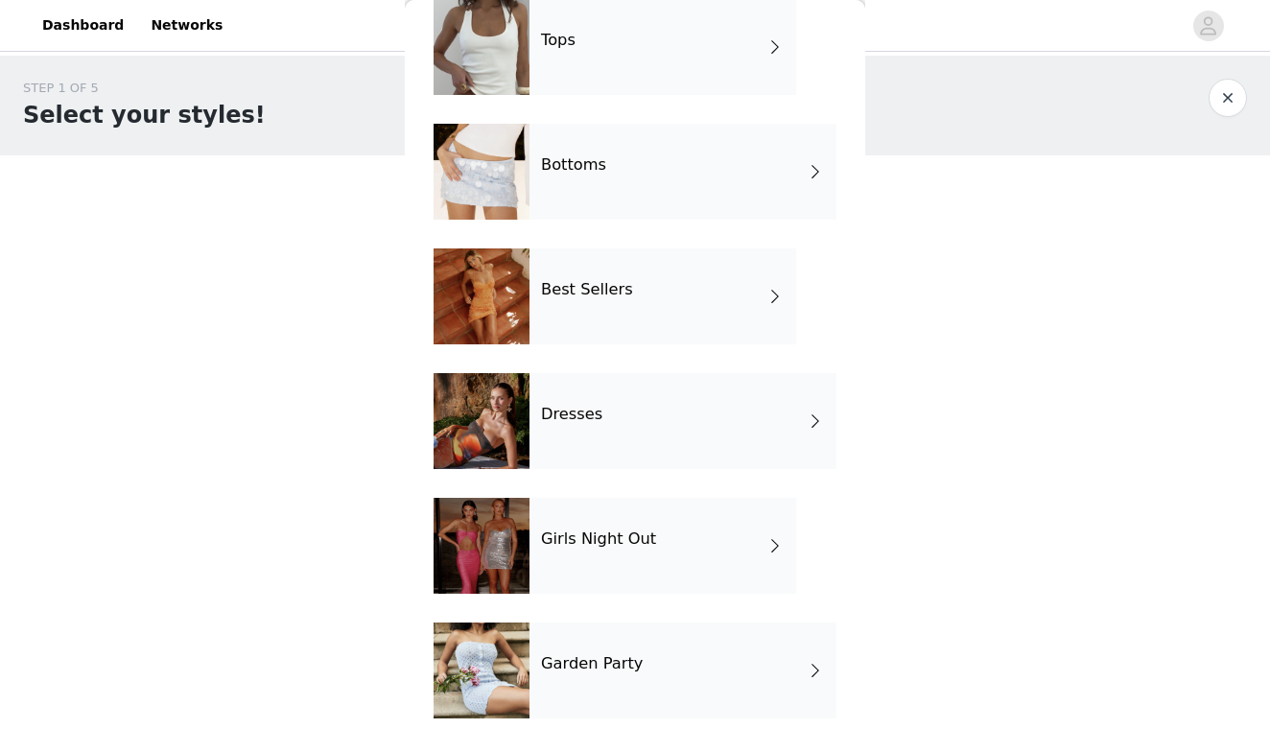
click at [594, 435] on div "Dresses" at bounding box center [682, 421] width 307 height 96
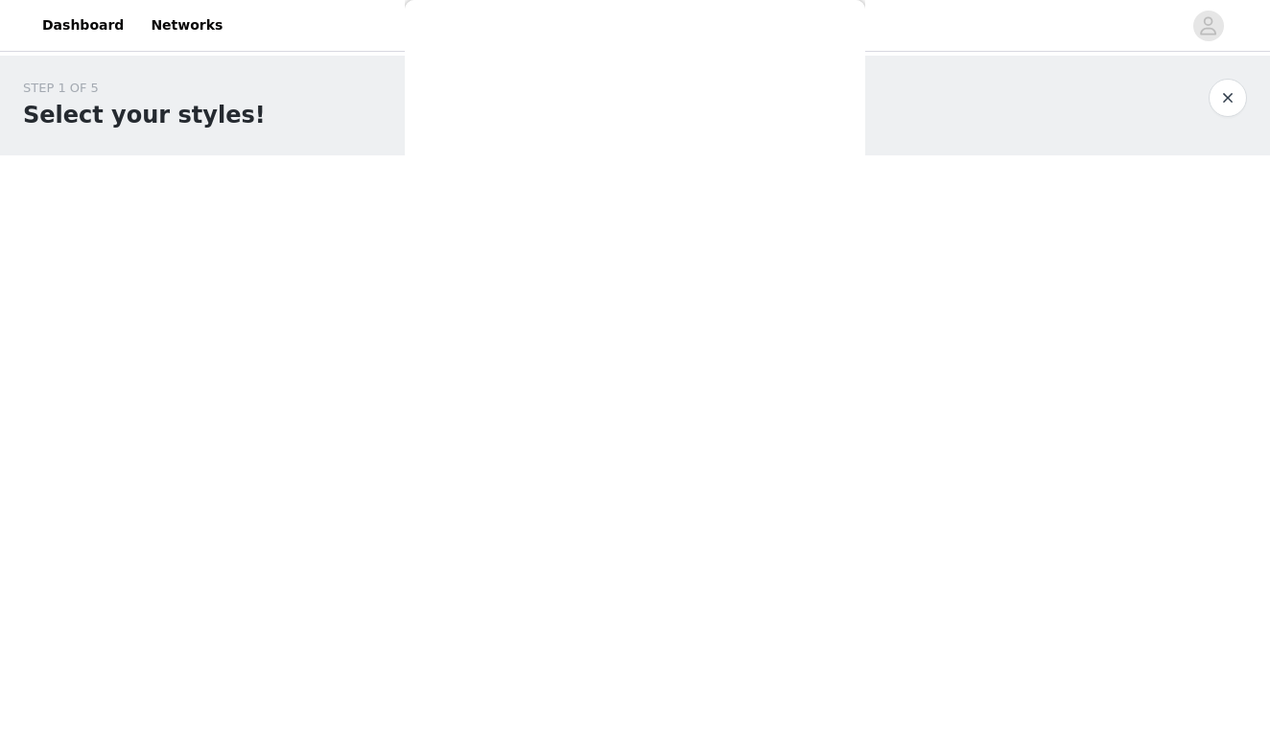
scroll to position [0, 0]
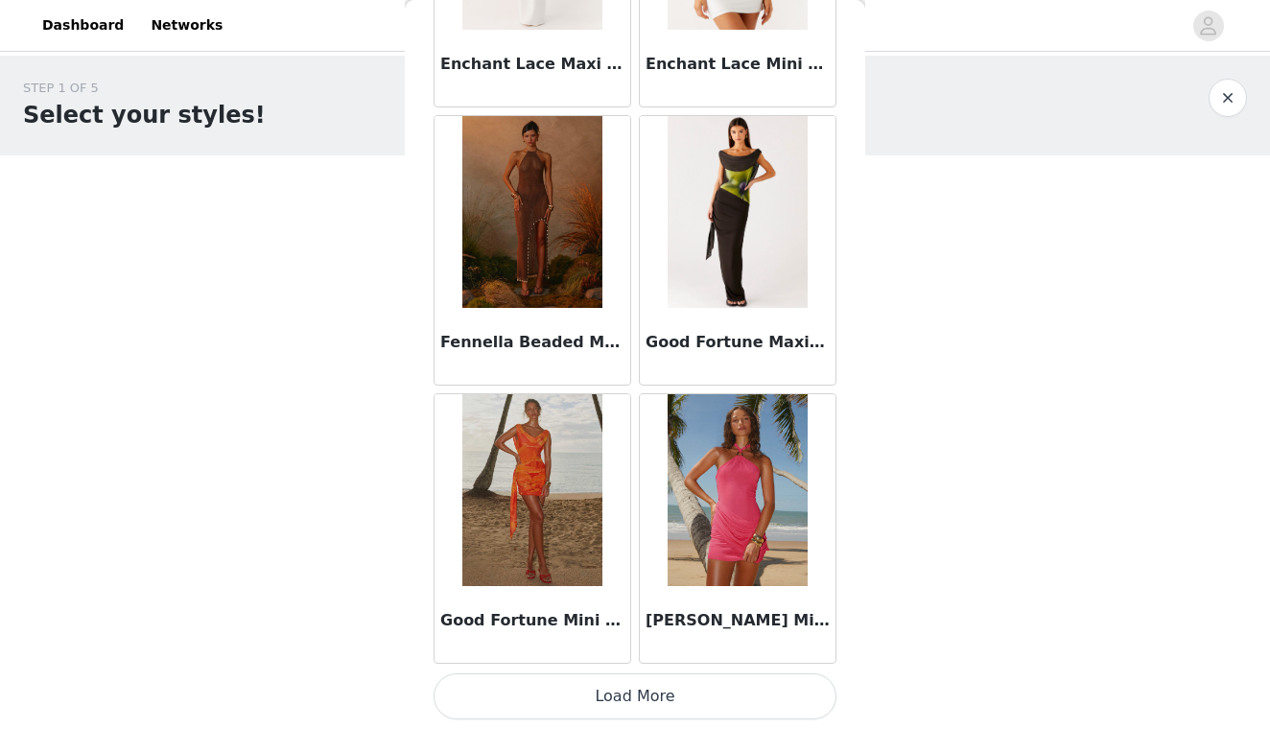
click at [588, 693] on button "Load More" at bounding box center [635, 696] width 403 height 46
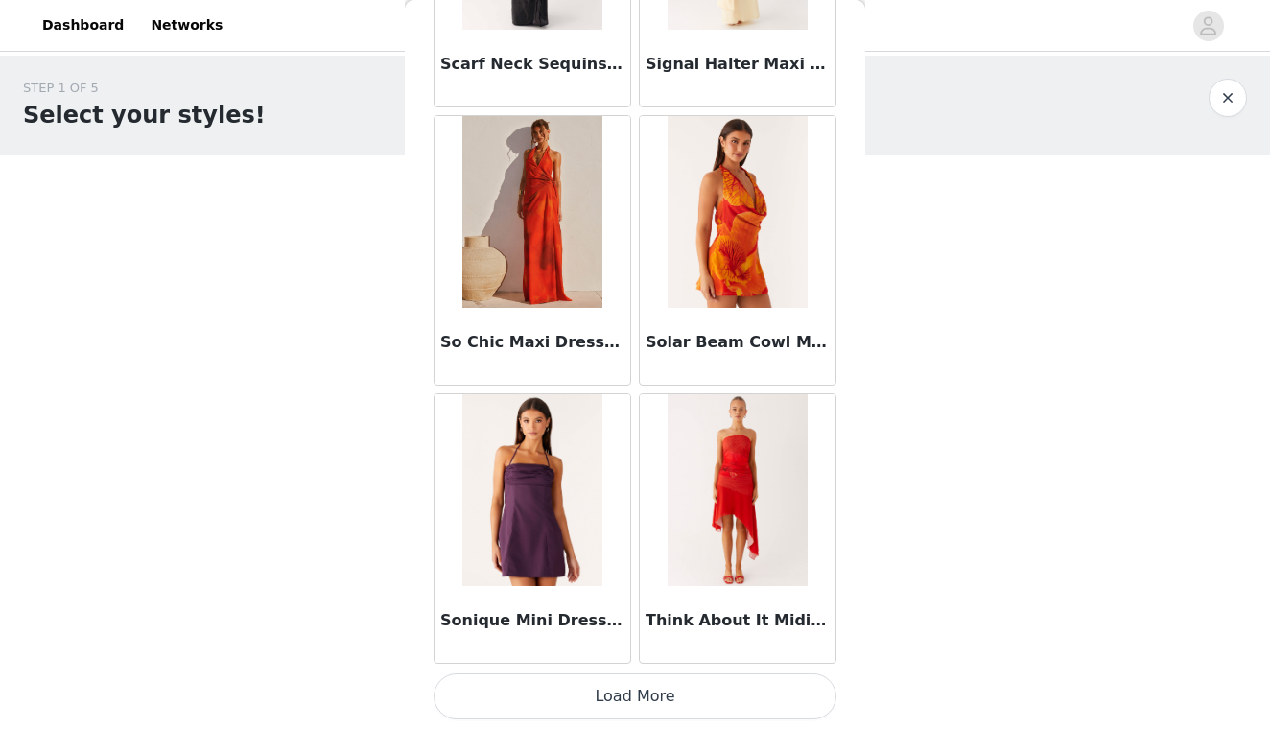
click at [615, 700] on button "Load More" at bounding box center [635, 696] width 403 height 46
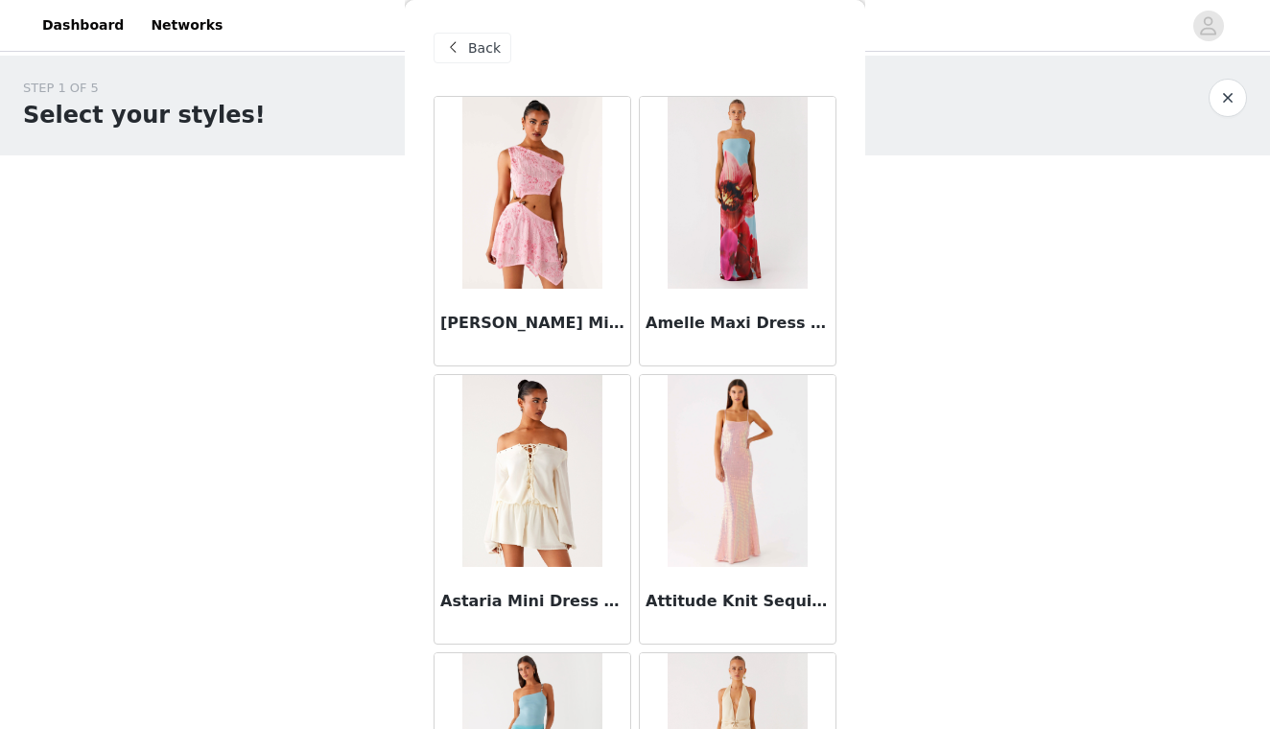
scroll to position [0, 0]
click at [484, 53] on span "Back" at bounding box center [484, 48] width 33 height 20
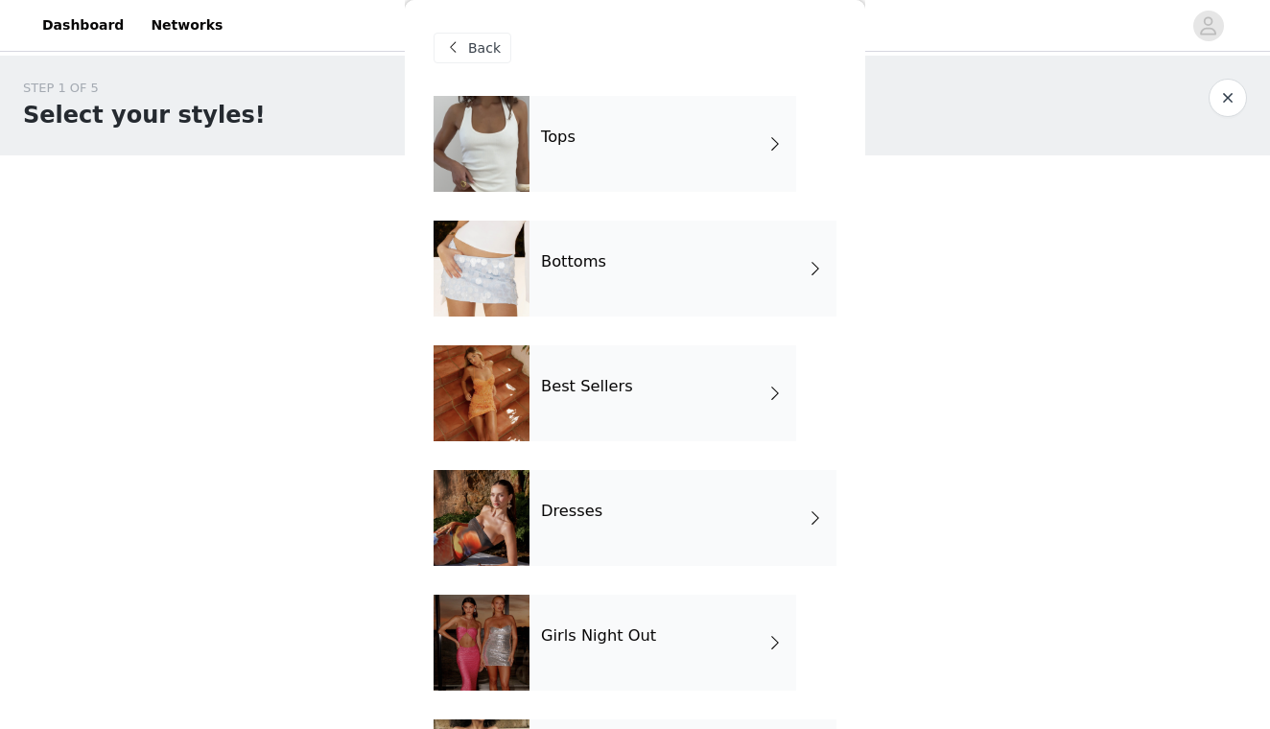
scroll to position [-1, 0]
click at [583, 158] on div "Tops" at bounding box center [662, 144] width 267 height 96
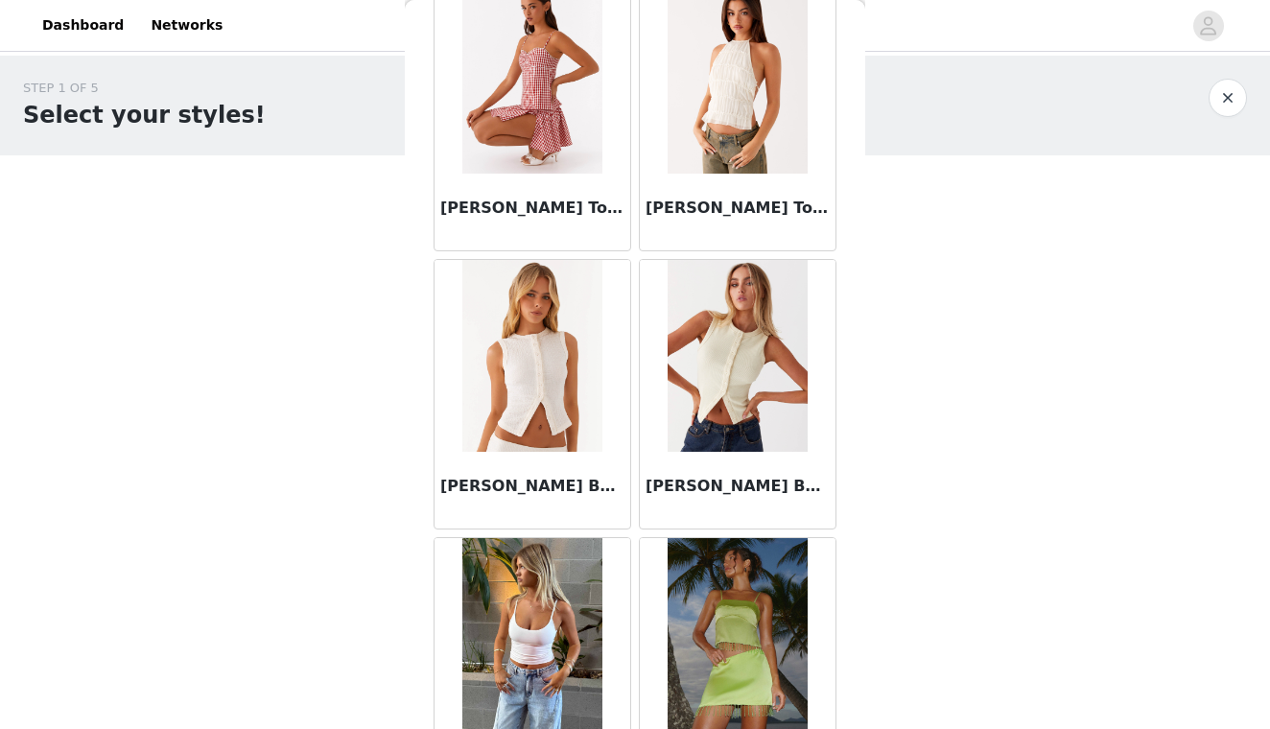
scroll to position [1529, 0]
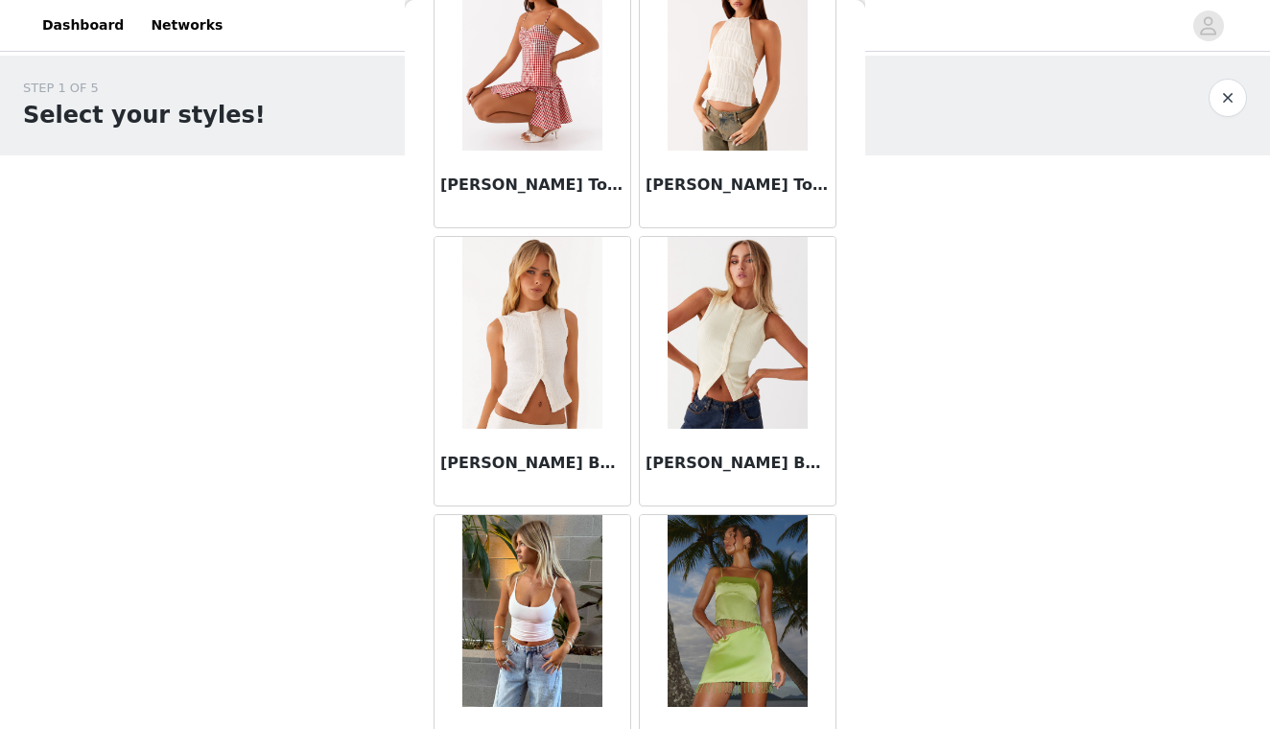
click at [729, 342] on img at bounding box center [737, 333] width 139 height 192
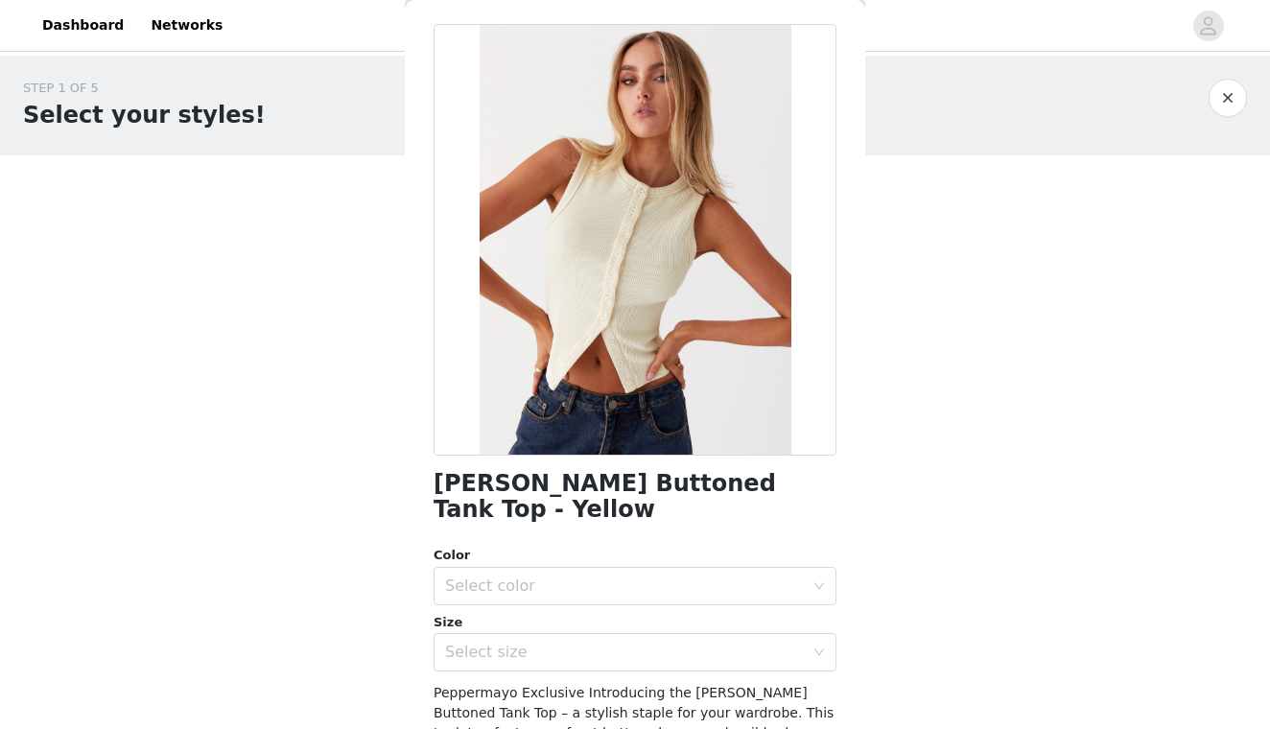
scroll to position [78, 0]
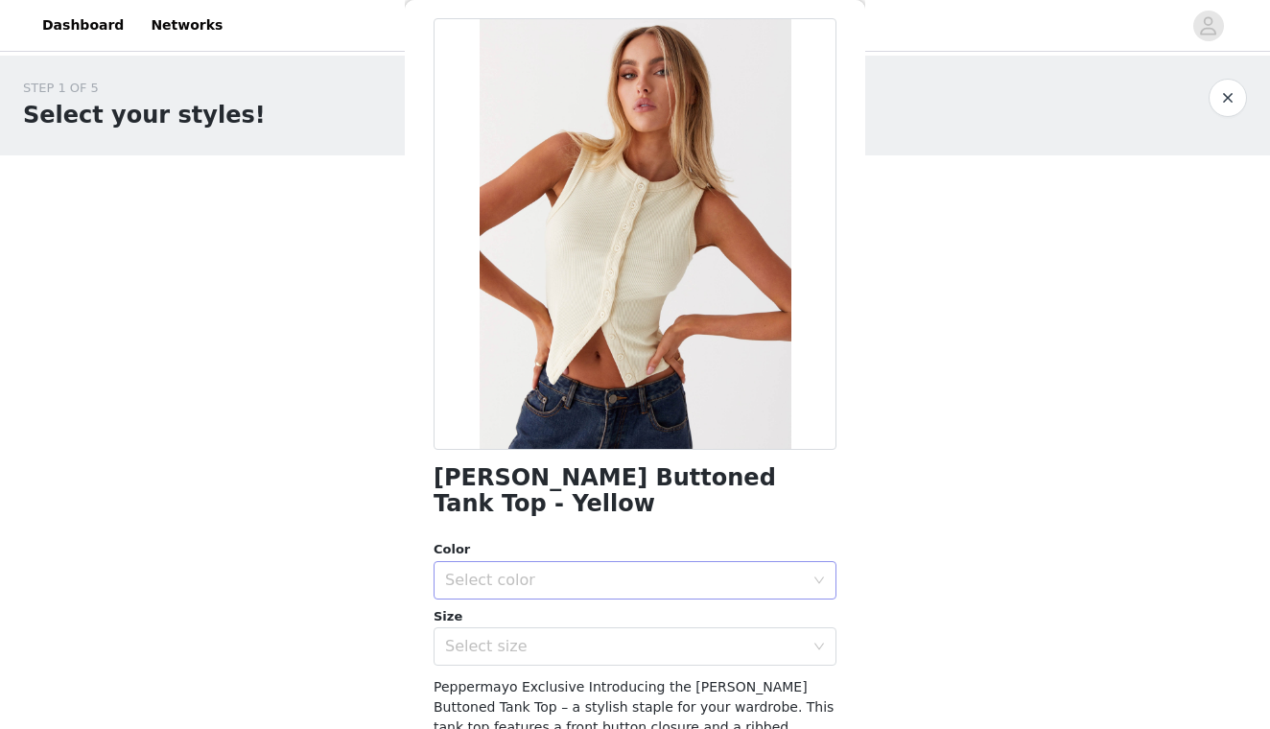
click at [595, 540] on div "Color Select color" at bounding box center [635, 569] width 403 height 59
click at [595, 571] on div "Select color" at bounding box center [624, 580] width 359 height 19
click at [567, 587] on li "Ribbed Knit" at bounding box center [635, 595] width 403 height 31
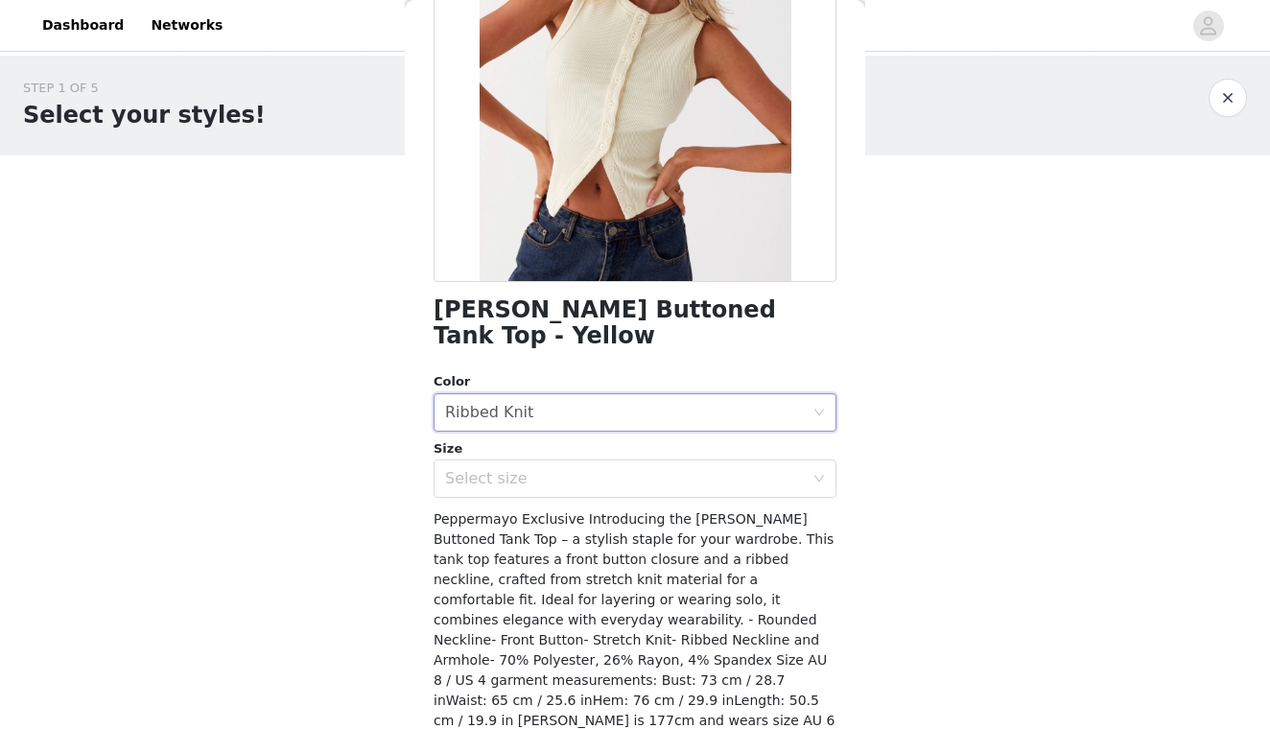
scroll to position [247, 0]
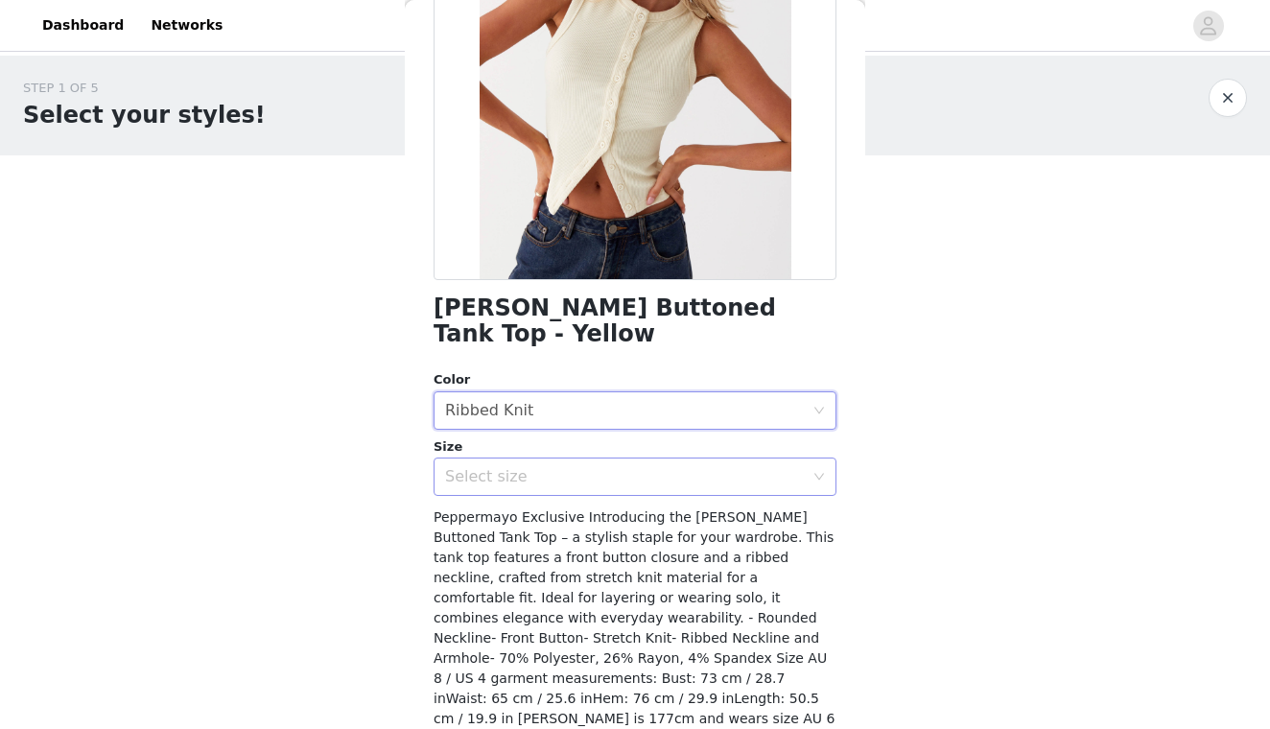
click at [552, 467] on div "Select size" at bounding box center [624, 476] width 359 height 19
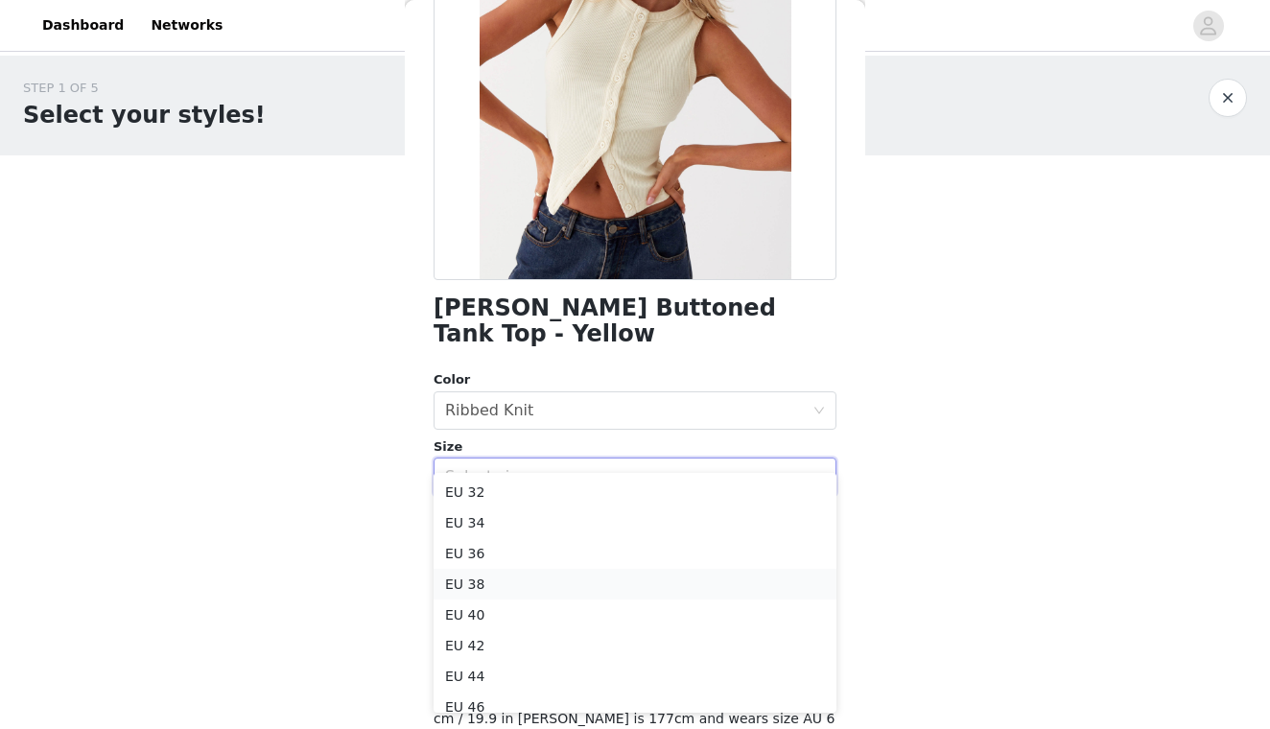
scroll to position [10, 0]
click at [624, 534] on li "EU 36" at bounding box center [635, 544] width 403 height 31
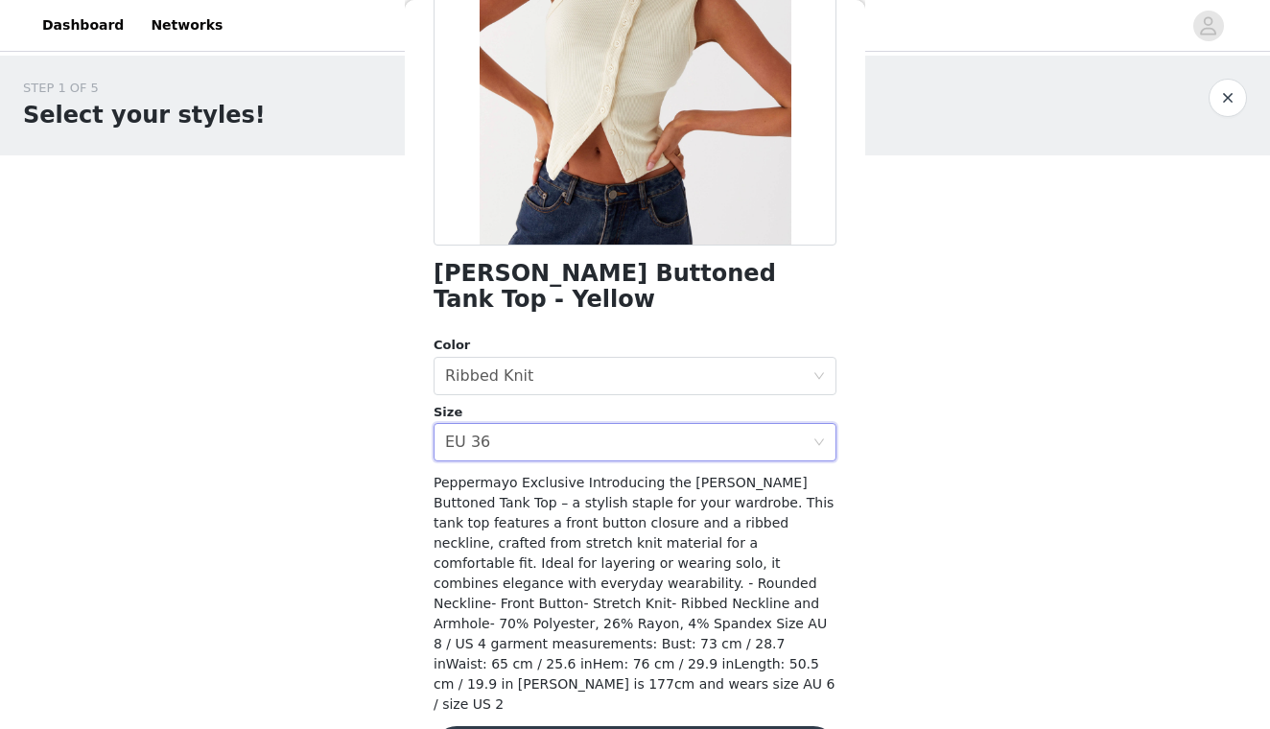
scroll to position [281, 0]
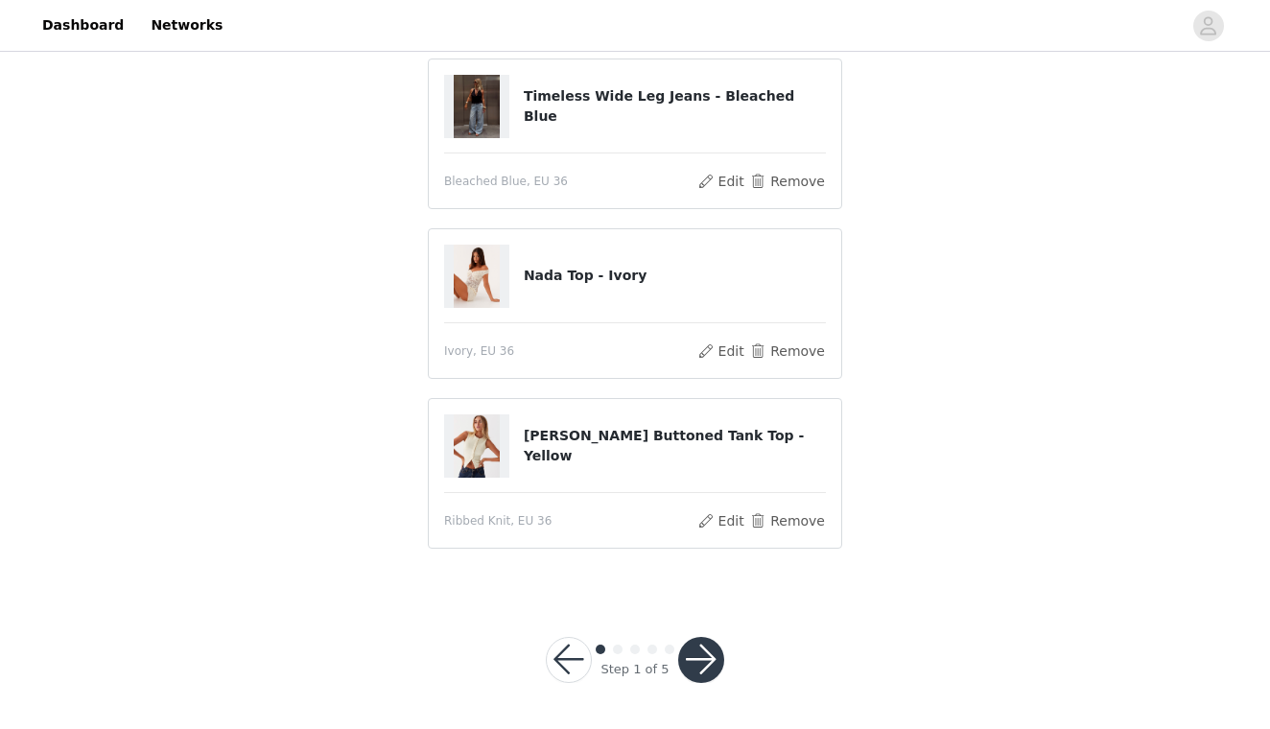
scroll to position [153, 0]
click at [693, 649] on button "button" at bounding box center [701, 661] width 46 height 46
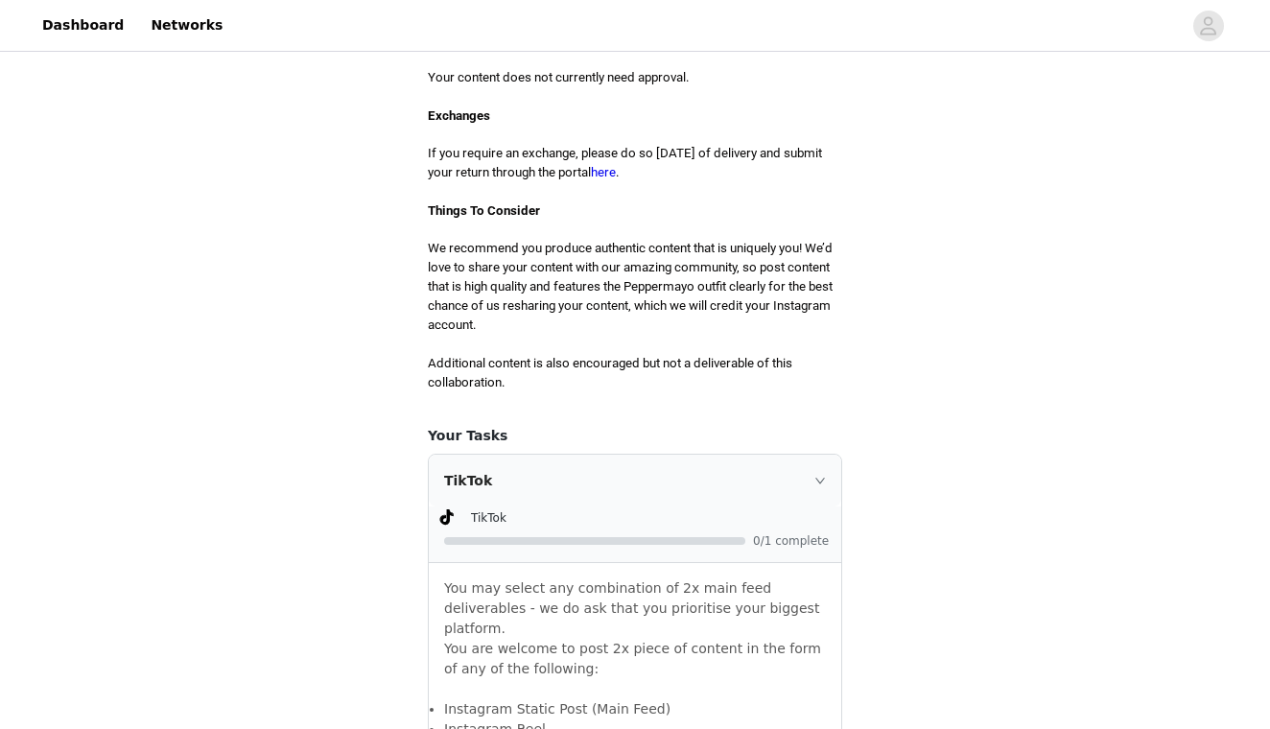
scroll to position [829, 0]
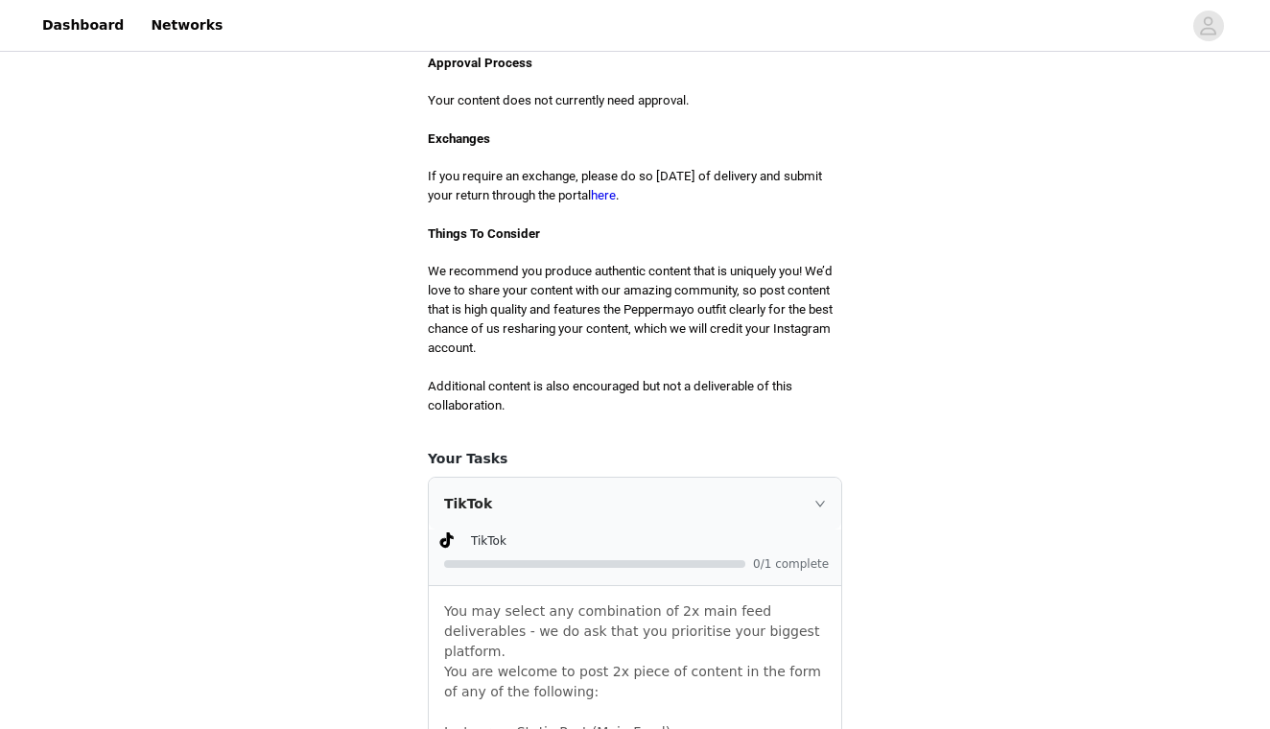
click at [549, 530] on div "TikTok" at bounding box center [650, 540] width 359 height 20
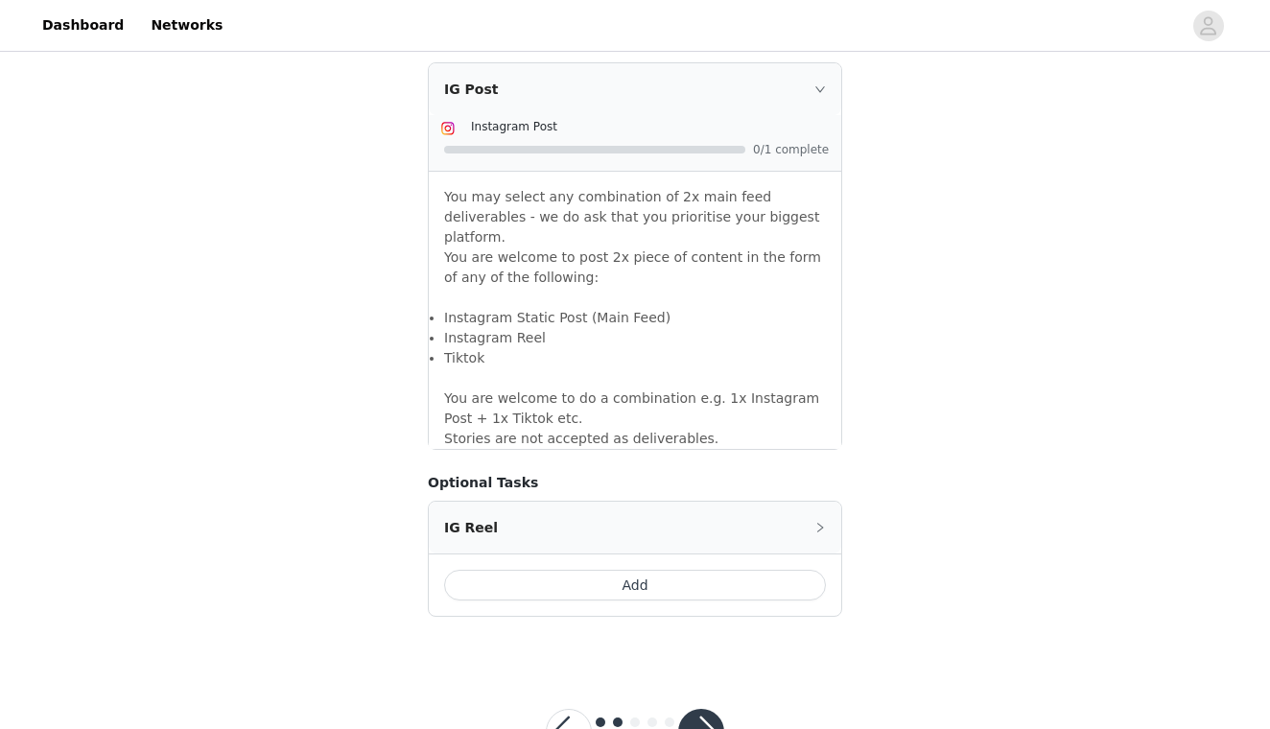
scroll to position [1653, 0]
click at [702, 710] on button "button" at bounding box center [701, 733] width 46 height 46
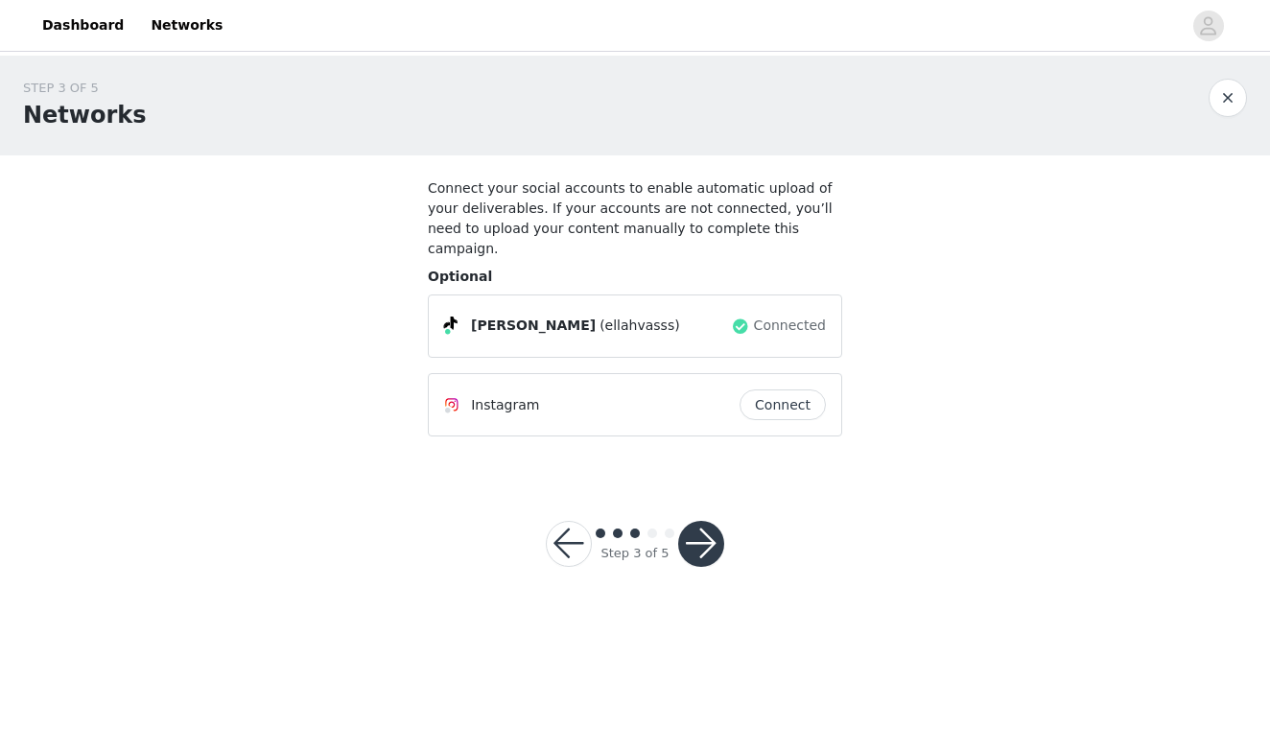
click at [713, 521] on button "button" at bounding box center [701, 544] width 46 height 46
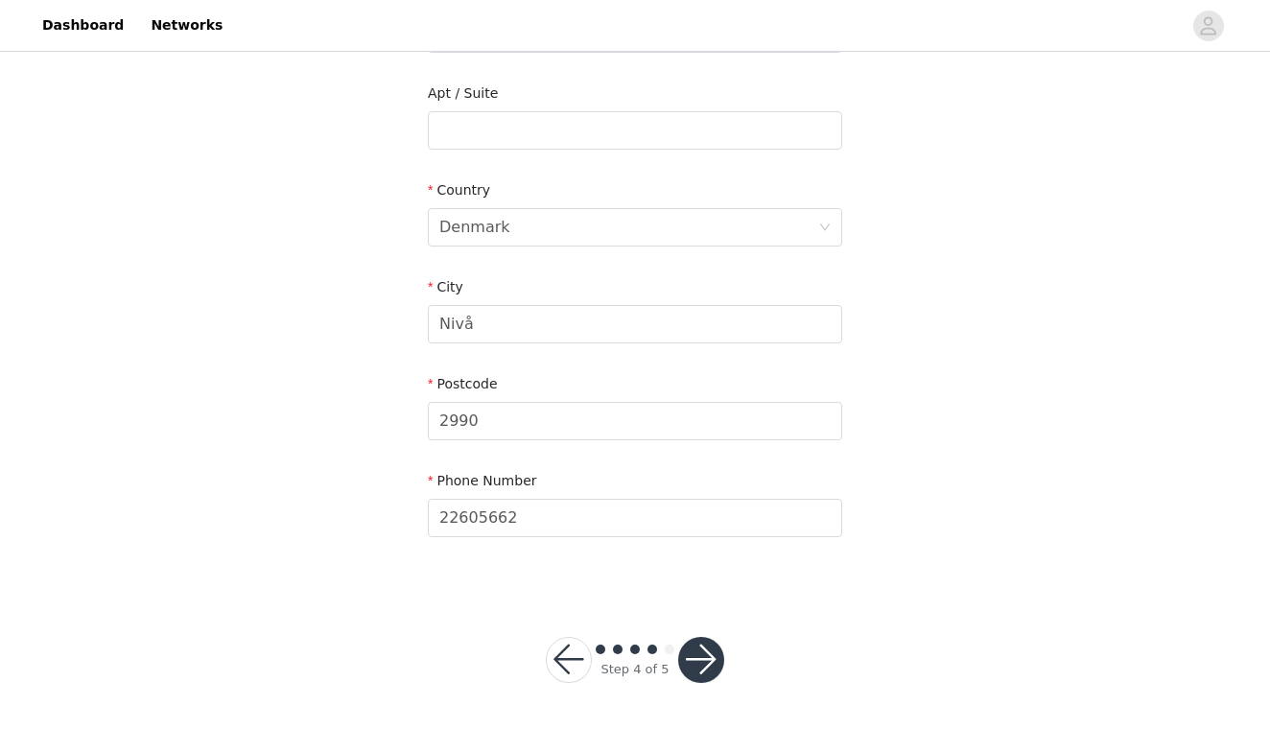
scroll to position [522, 0]
click at [708, 659] on button "button" at bounding box center [701, 661] width 46 height 46
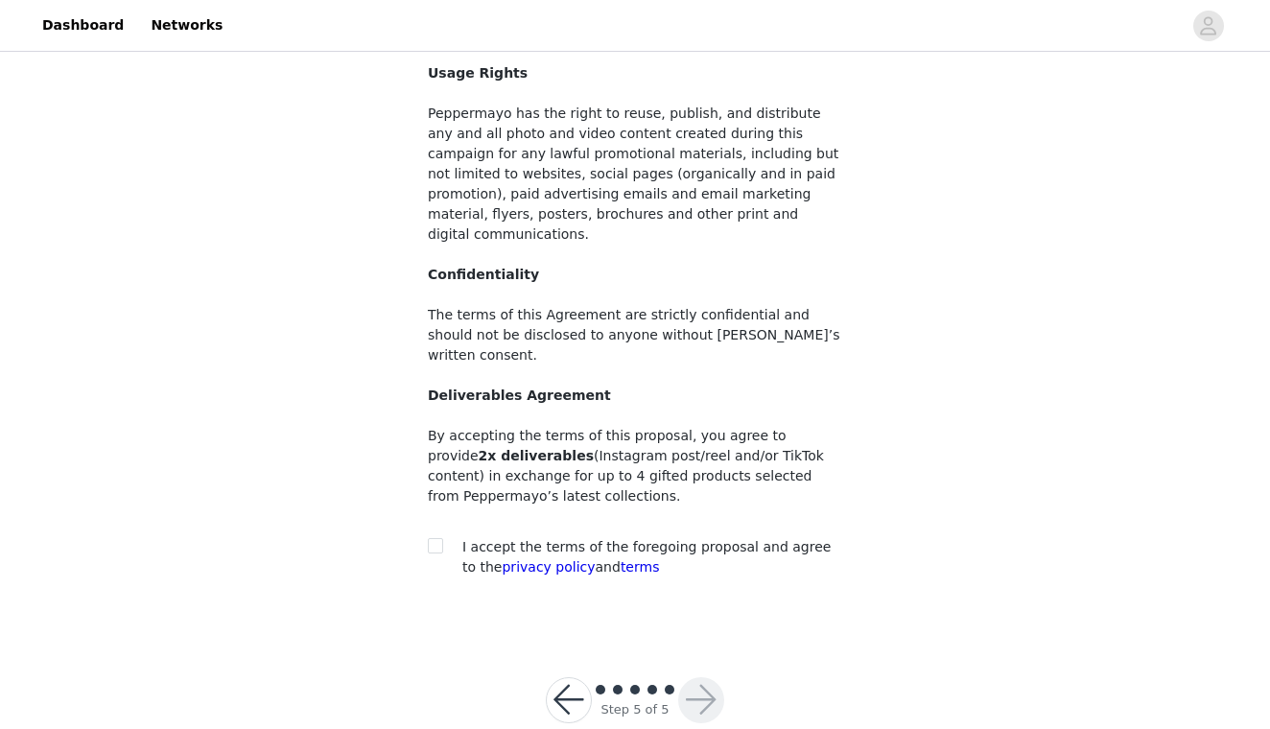
scroll to position [157, 0]
click at [442, 539] on span at bounding box center [435, 546] width 15 height 15
click at [441, 539] on input "checkbox" at bounding box center [434, 545] width 13 height 13
checkbox input "true"
click at [698, 678] on button "button" at bounding box center [701, 701] width 46 height 46
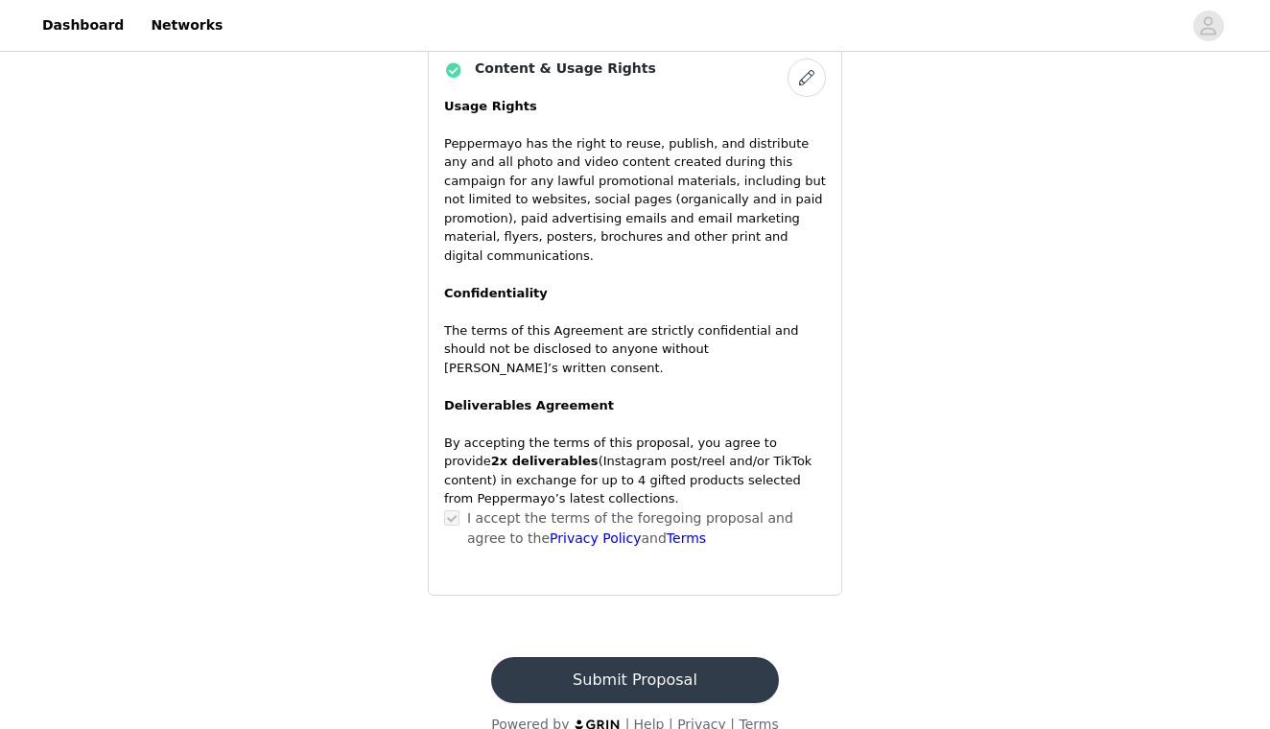
click at [672, 663] on button "Submit Proposal" at bounding box center [634, 680] width 287 height 46
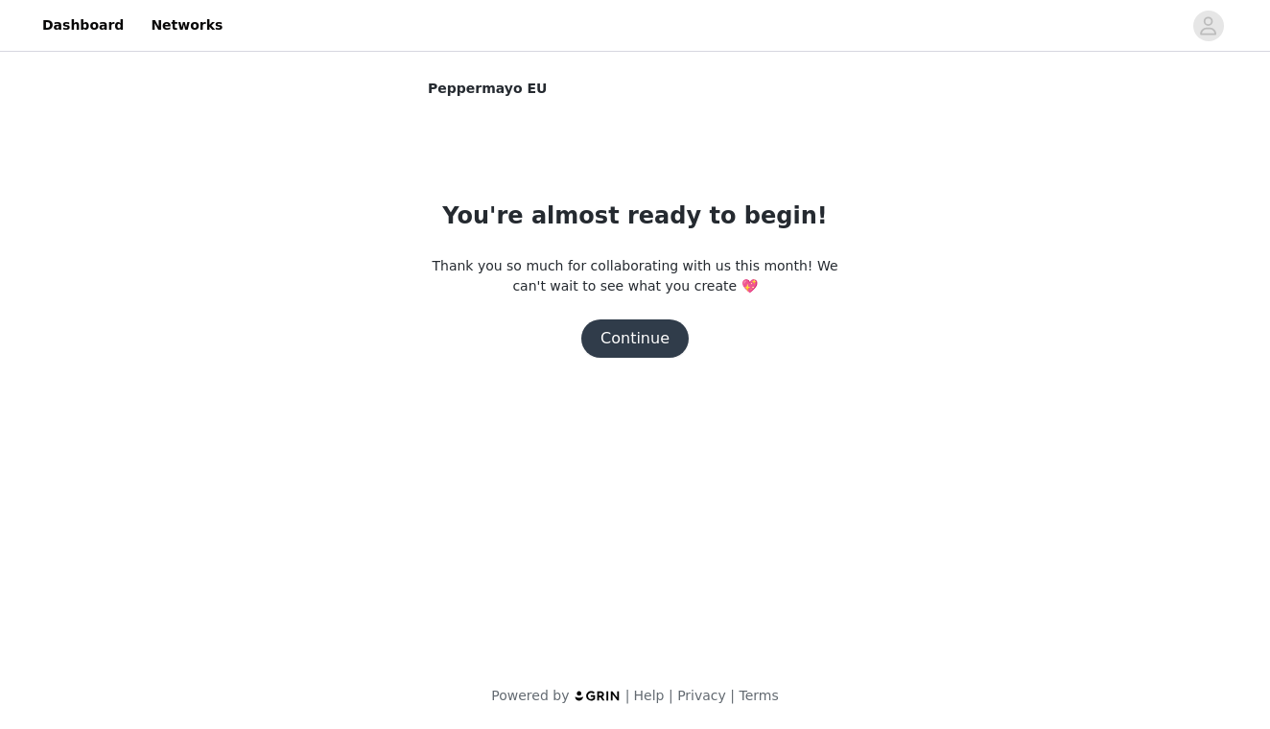
click at [646, 346] on button "Continue" at bounding box center [634, 338] width 107 height 38
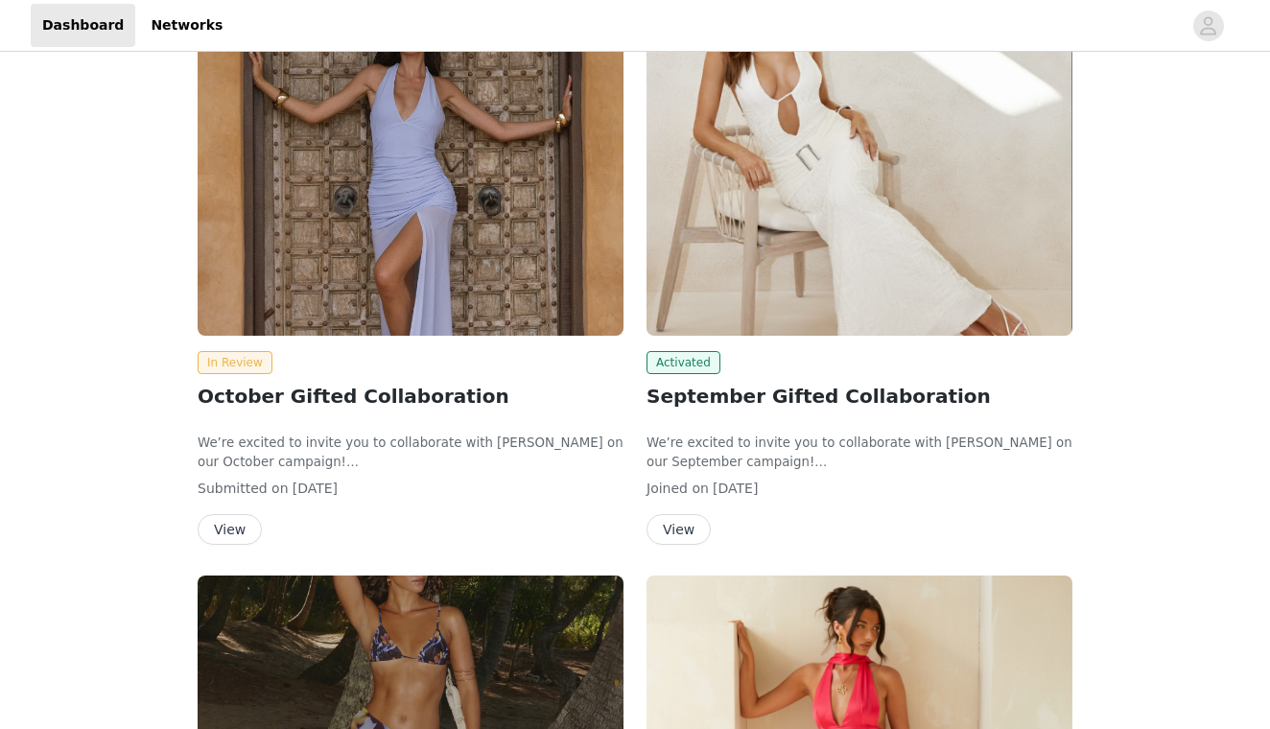
scroll to position [303, 0]
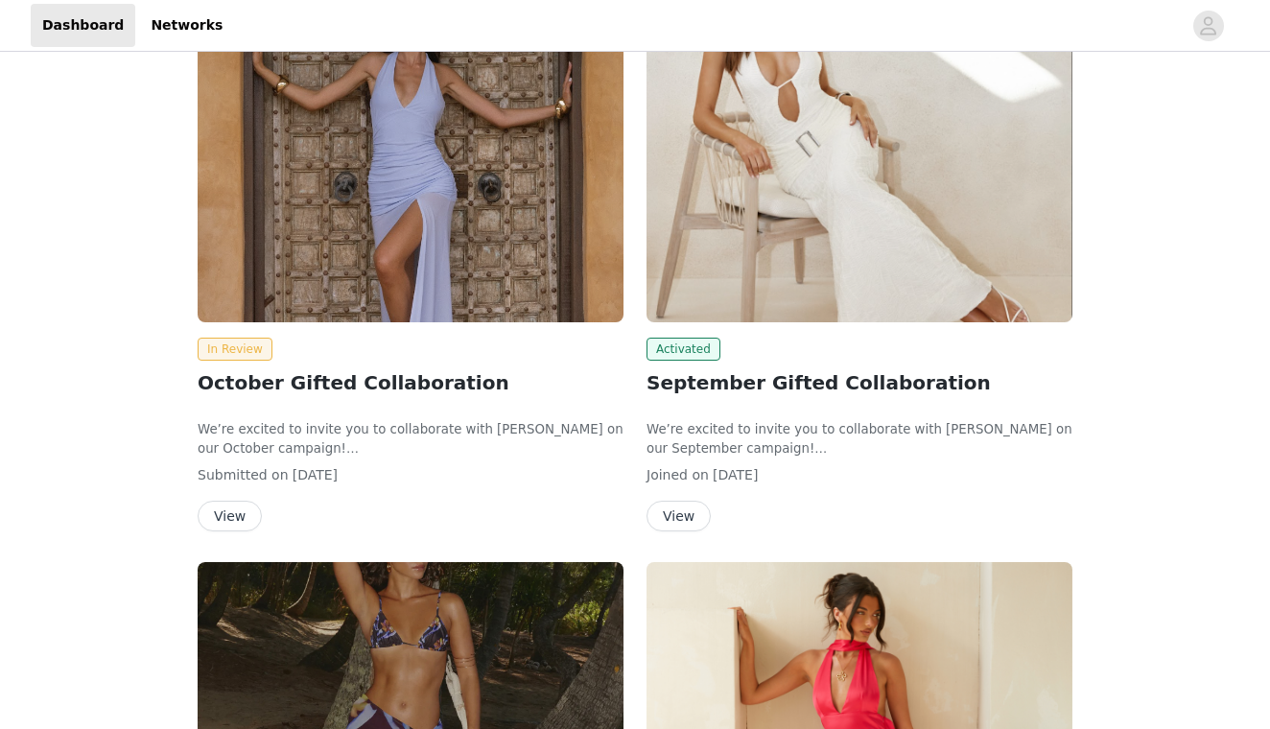
click at [371, 408] on div "We’re excited to invite you to collaborate with [PERSON_NAME] on our October ca…" at bounding box center [411, 429] width 426 height 57
click at [232, 518] on button "View" at bounding box center [230, 516] width 64 height 31
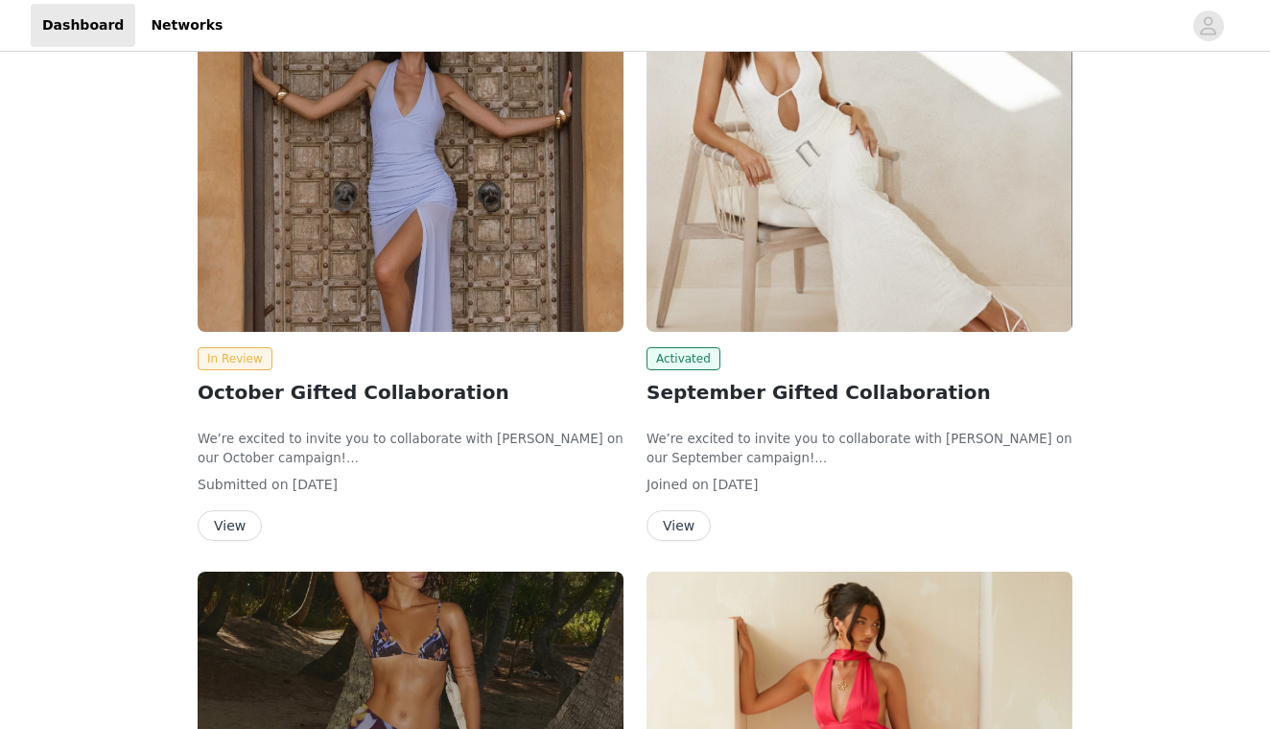
scroll to position [349, 0]
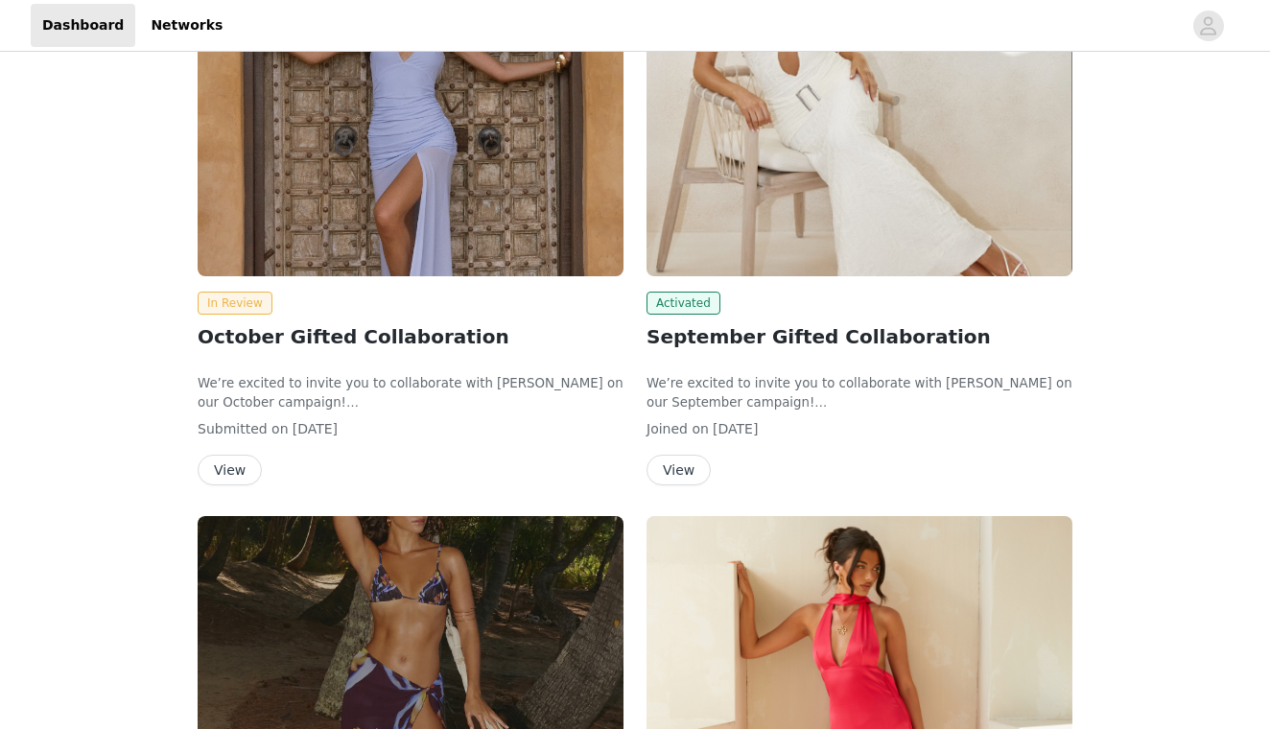
click at [672, 473] on button "View" at bounding box center [678, 470] width 64 height 31
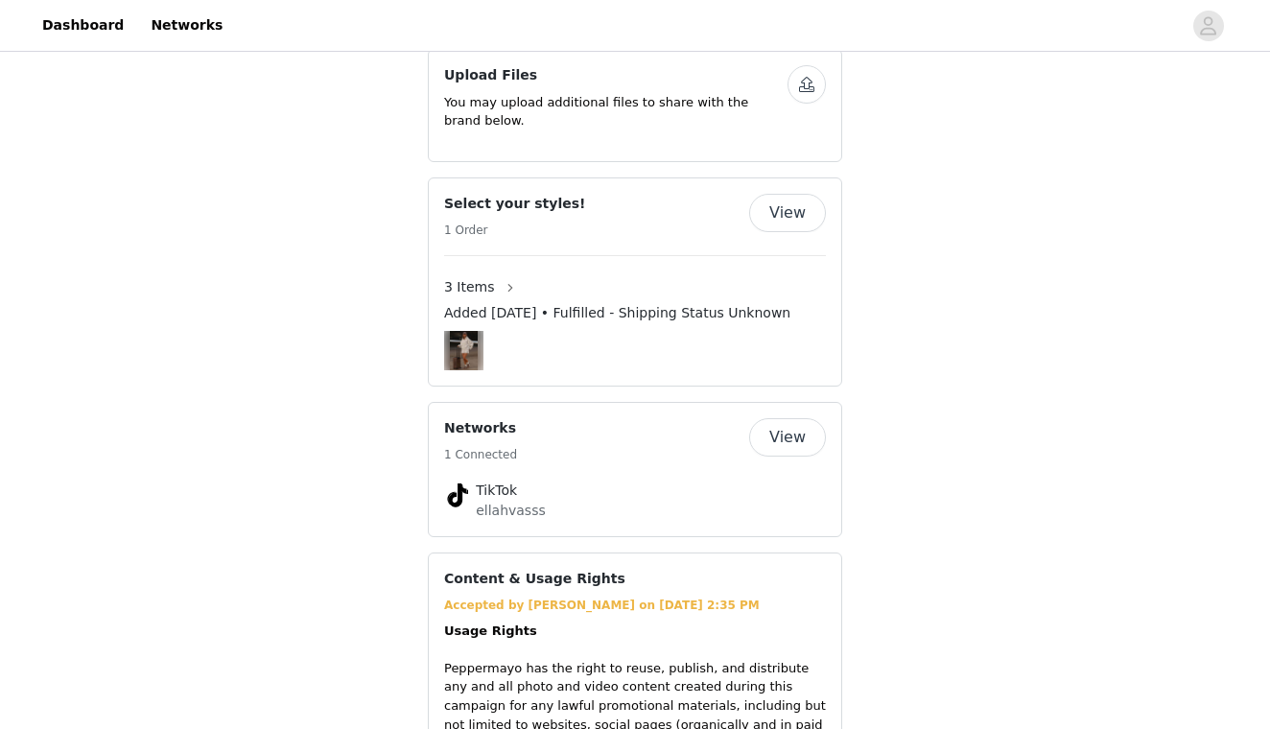
scroll to position [1250, 0]
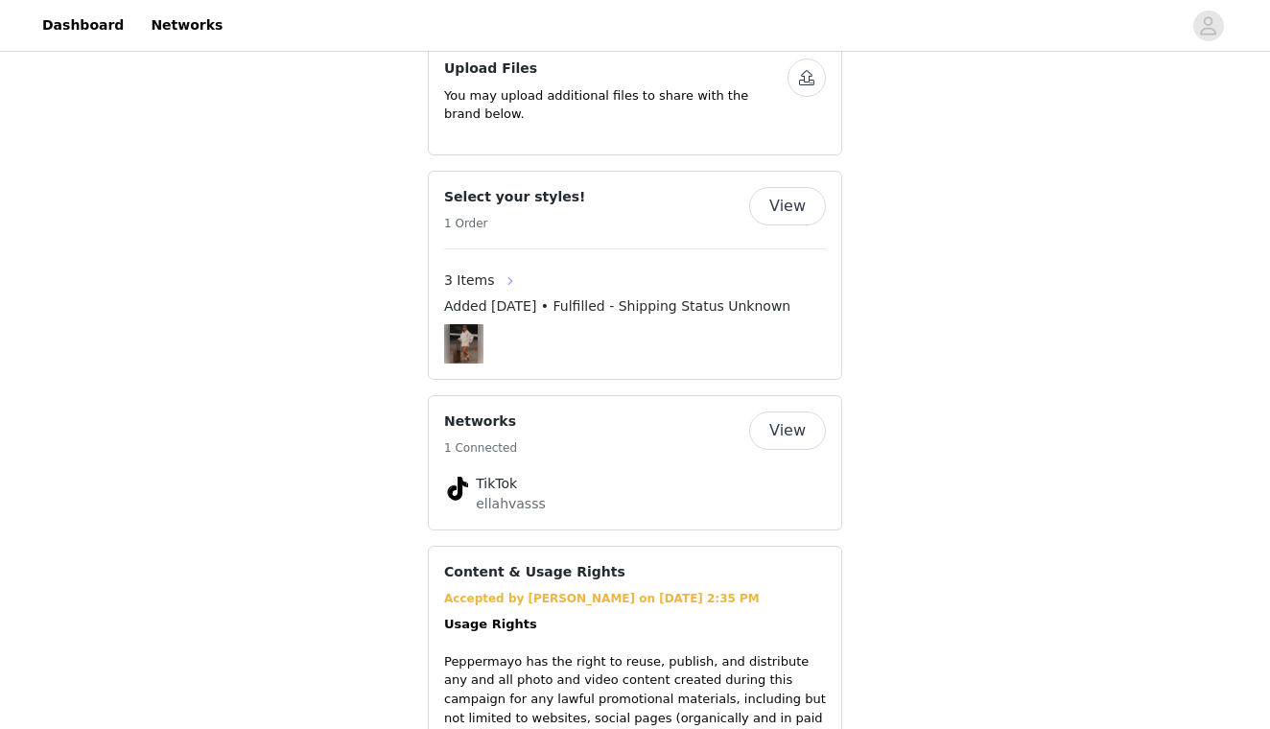
click at [496, 266] on button "button" at bounding box center [510, 281] width 31 height 31
